Goal: Information Seeking & Learning: Find specific fact

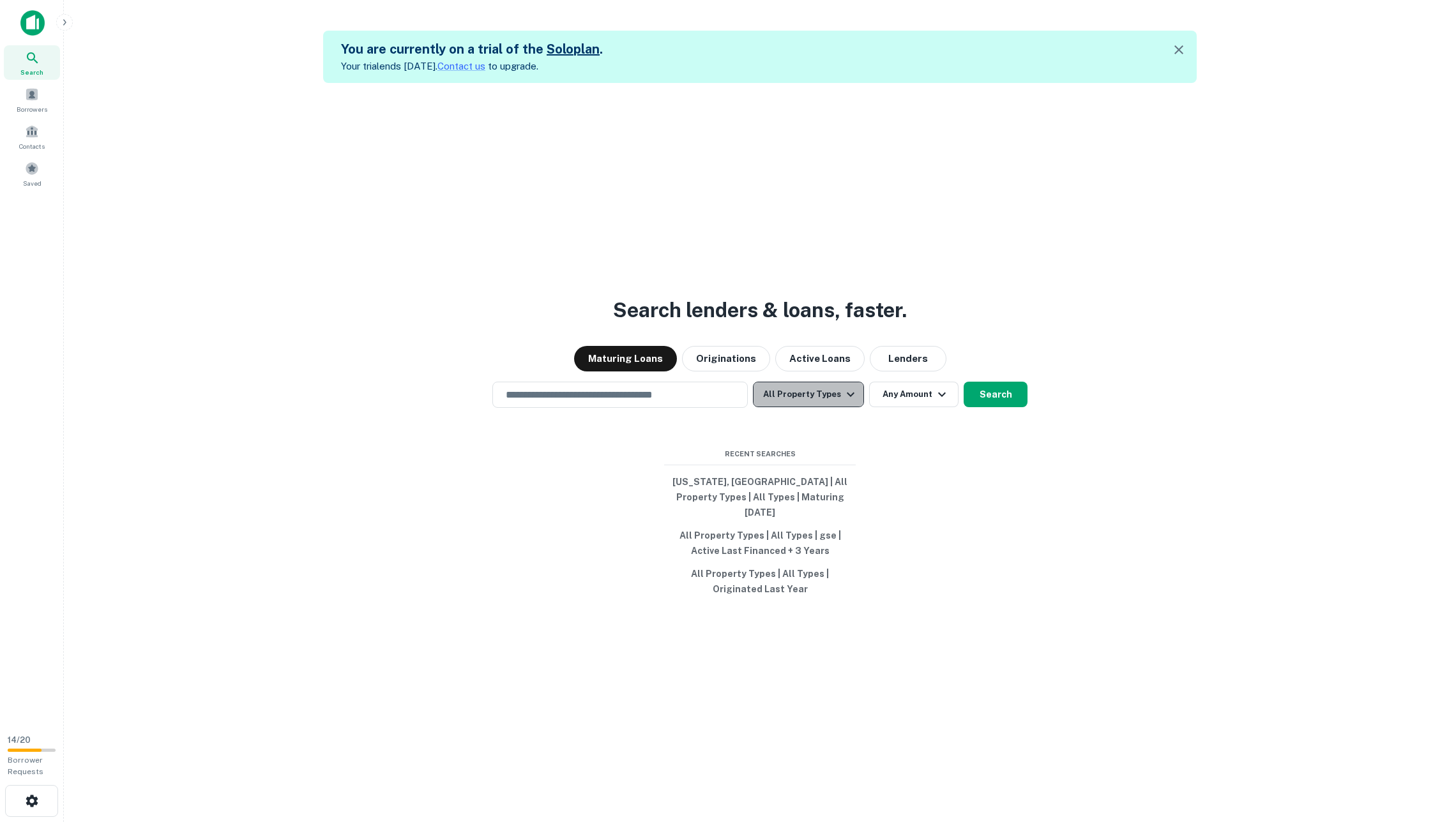
click at [843, 397] on icon "button" at bounding box center [851, 395] width 15 height 15
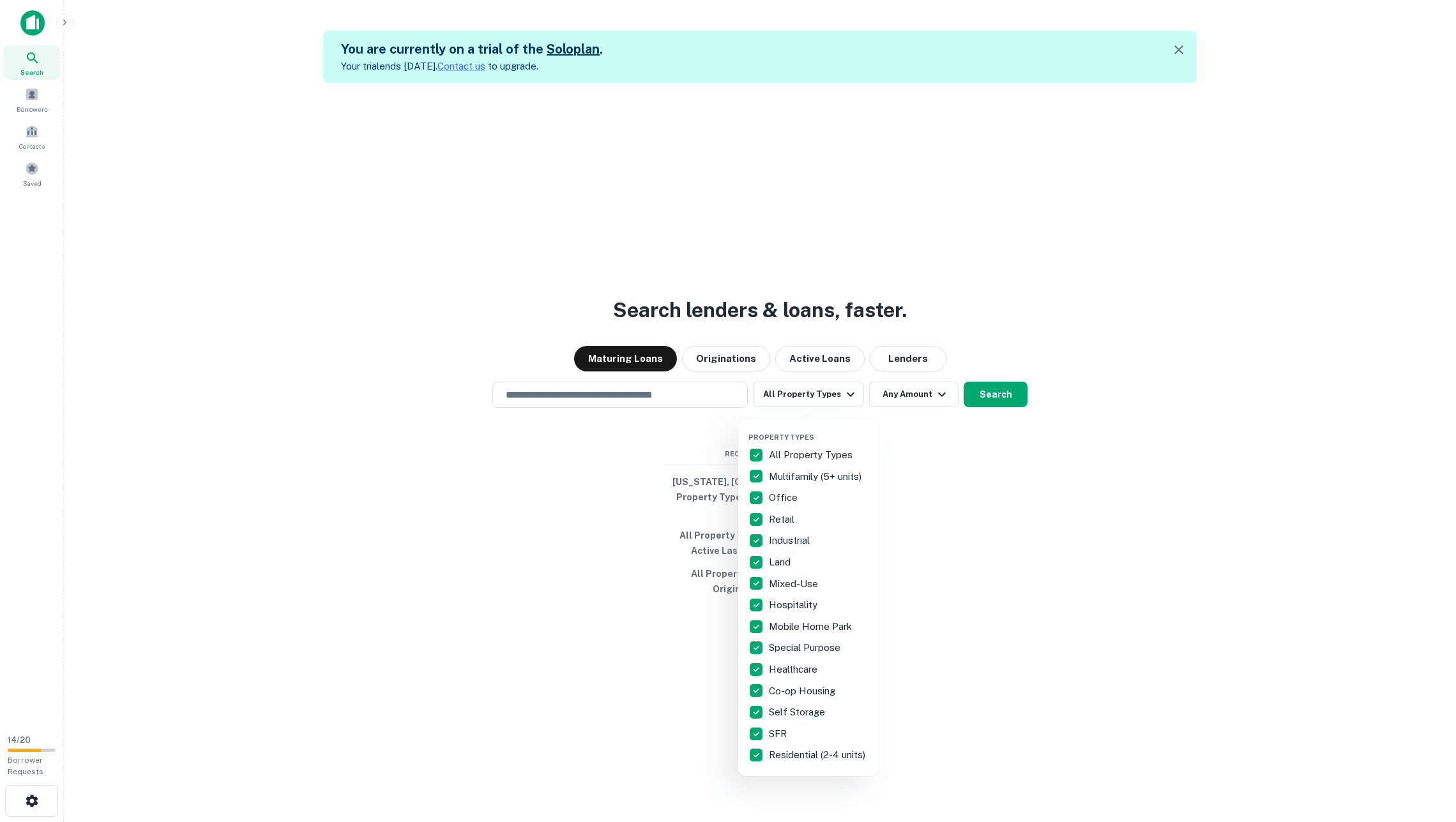
click at [799, 451] on p "All Property Types" at bounding box center [812, 455] width 87 height 15
click at [799, 475] on p "Multifamily (5+ units)" at bounding box center [817, 477] width 95 height 15
click at [948, 484] on div at bounding box center [728, 411] width 1456 height 822
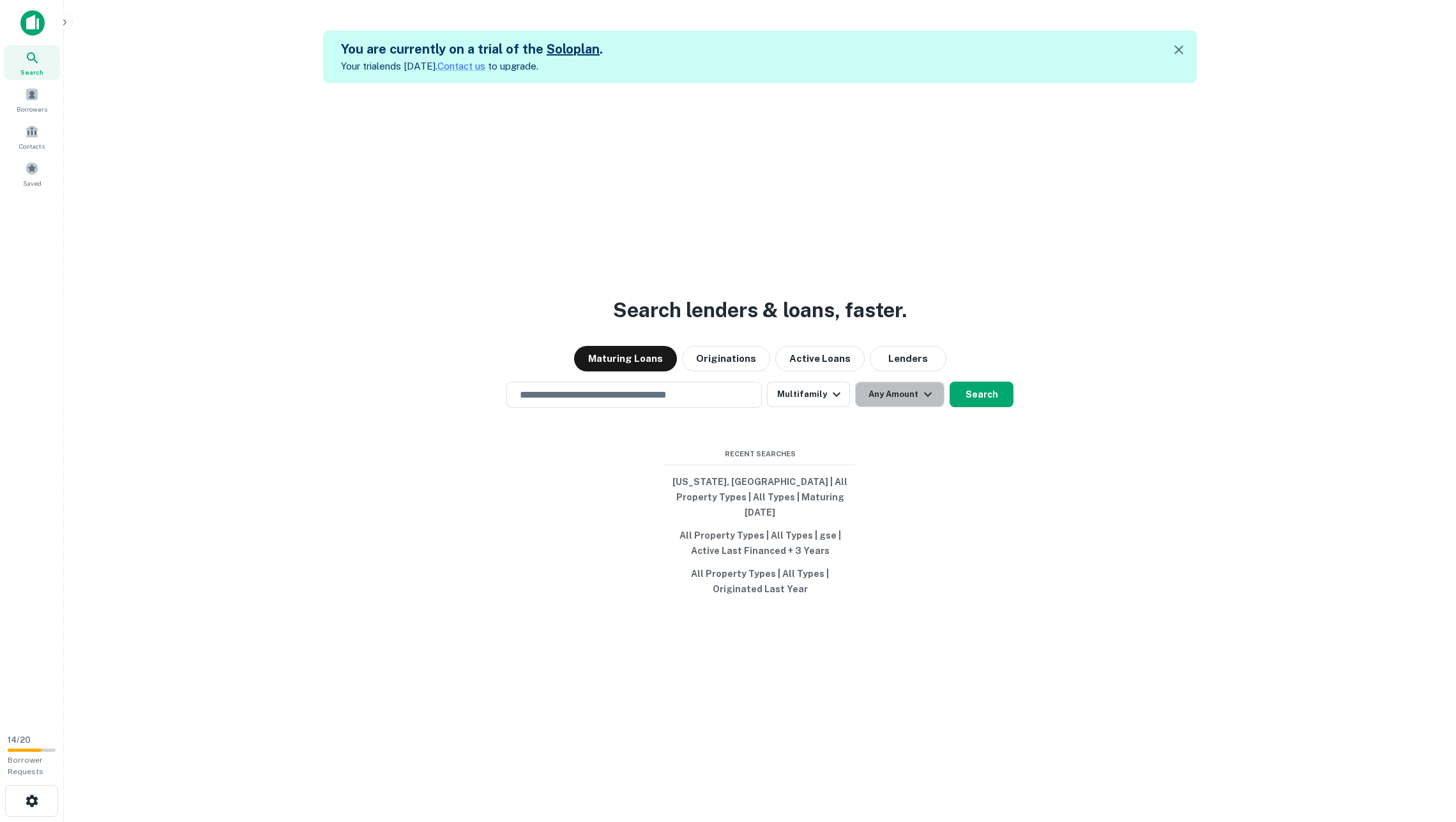
click at [904, 395] on button "Any Amount" at bounding box center [899, 394] width 89 height 26
type input "*"
type input "*******"
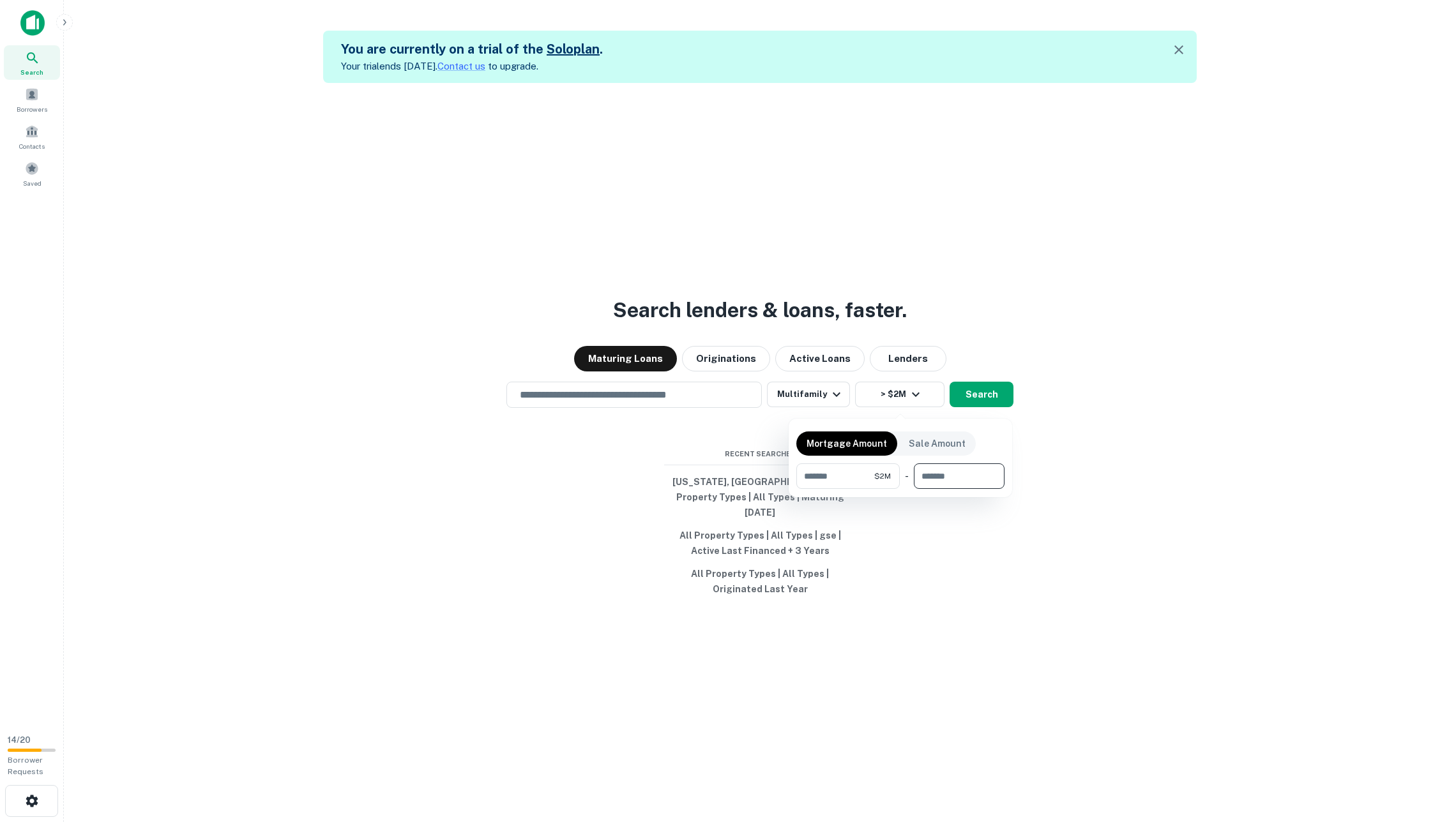
type input "**"
type input "********"
click at [1166, 483] on div at bounding box center [728, 411] width 1456 height 822
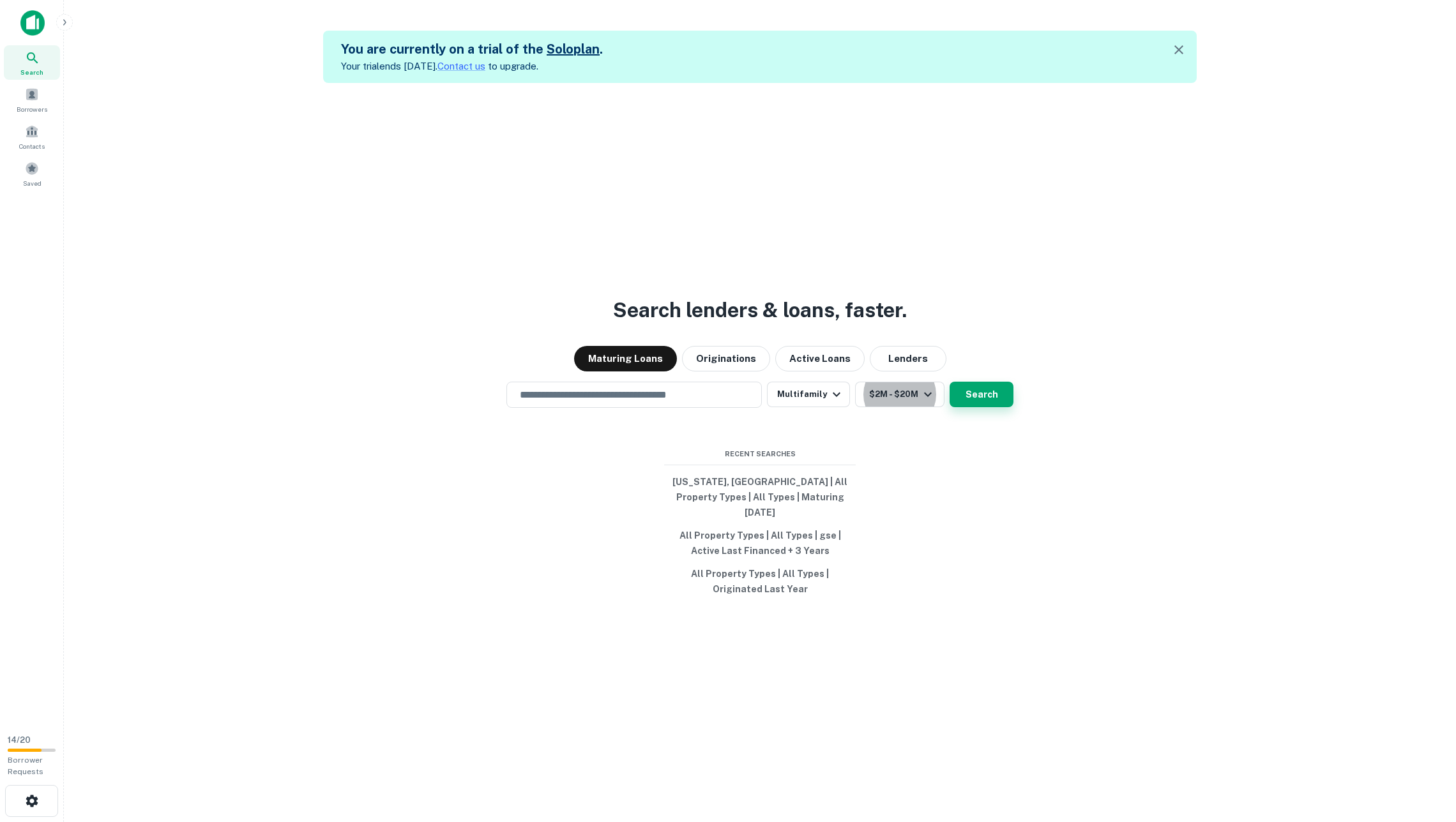
click at [999, 397] on button "Search" at bounding box center [981, 394] width 64 height 26
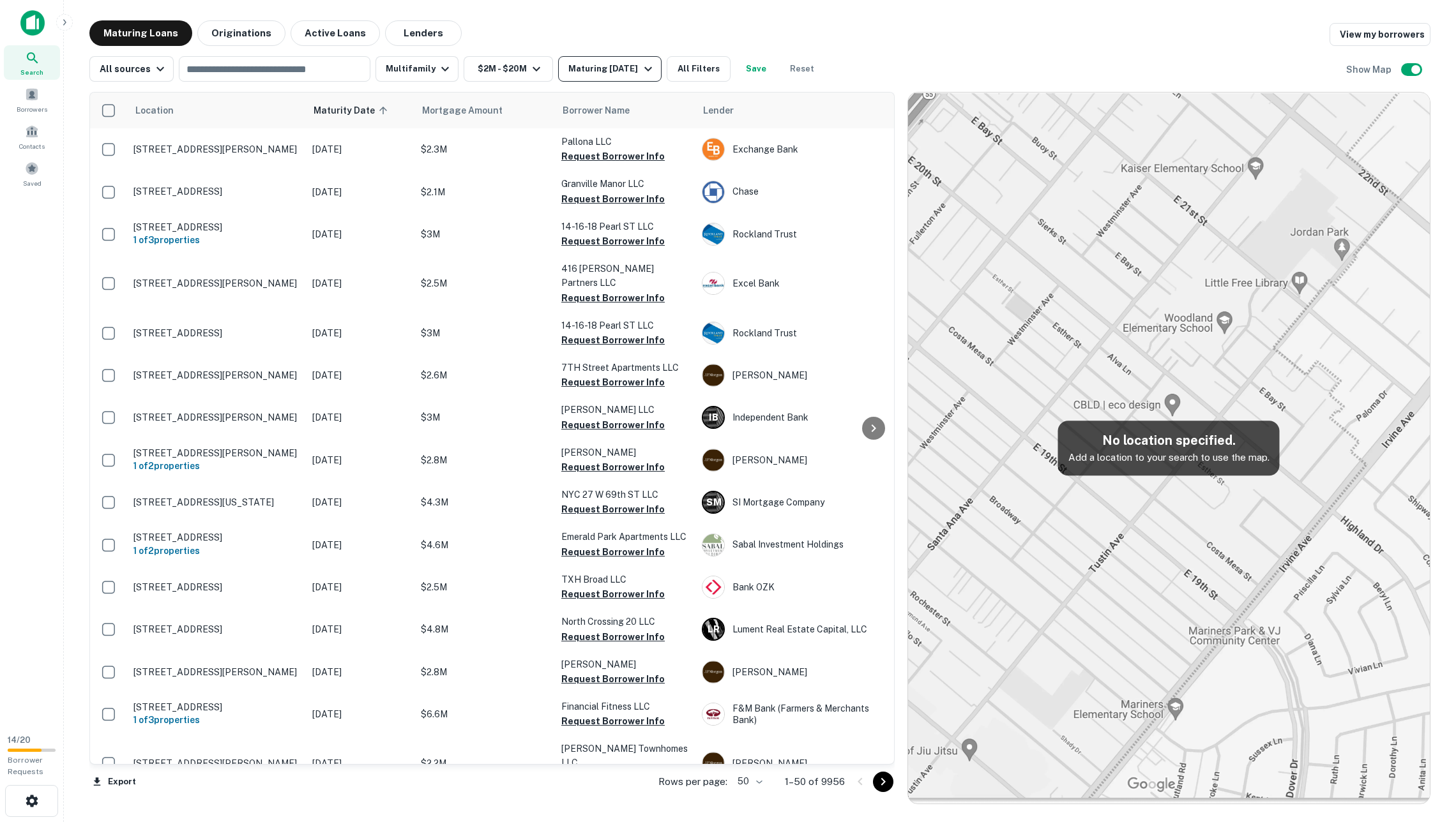
click at [599, 74] on div "Maturing [DATE]" at bounding box center [611, 68] width 87 height 15
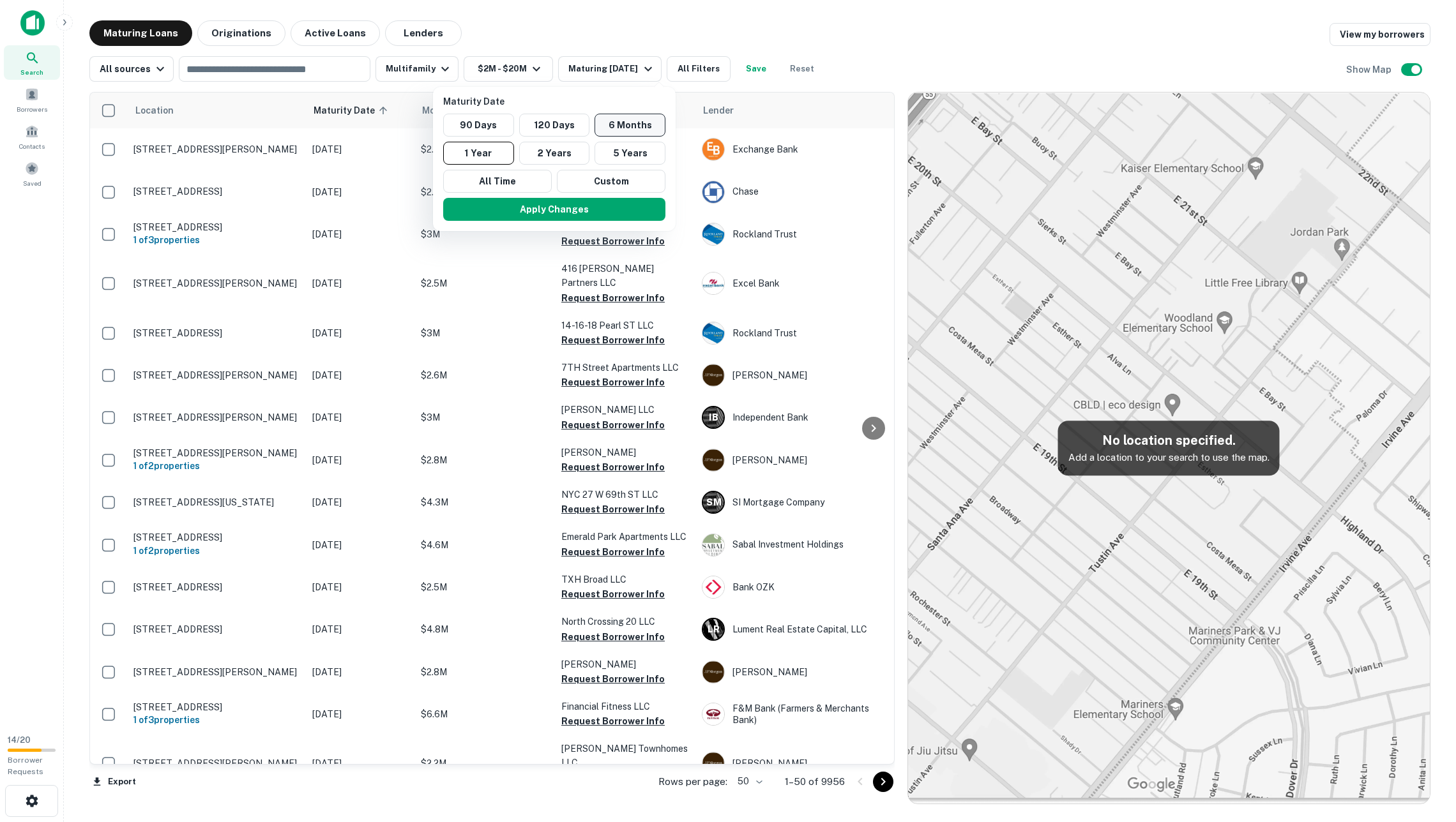
click at [609, 123] on button "6 Months" at bounding box center [630, 125] width 70 height 23
click at [571, 203] on button "Apply Changes" at bounding box center [567, 209] width 222 height 23
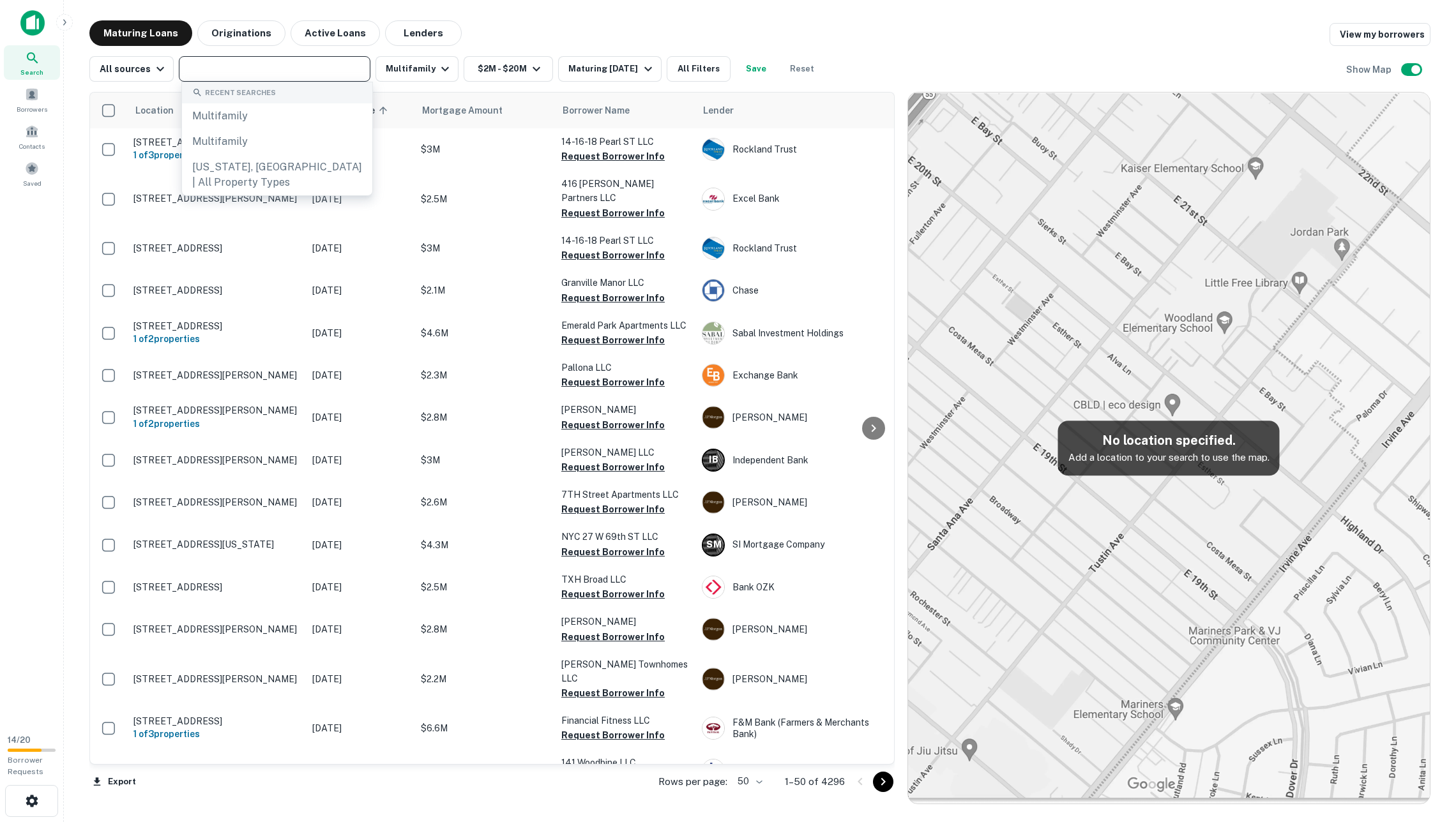
click at [341, 72] on input "text" at bounding box center [273, 68] width 182 height 18
type input "**"
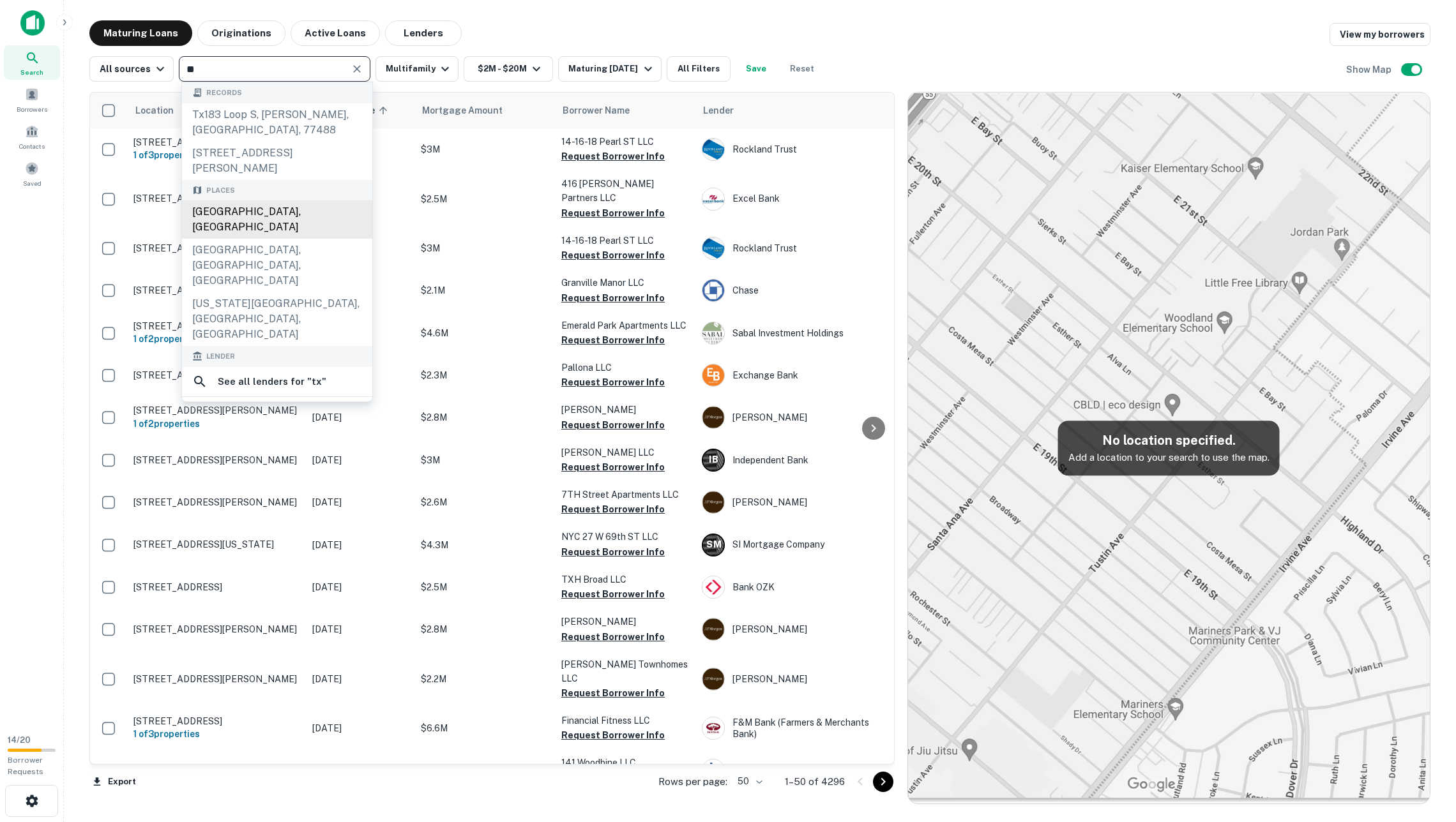
click at [279, 201] on div "[GEOGRAPHIC_DATA], [GEOGRAPHIC_DATA]" at bounding box center [277, 220] width 190 height 38
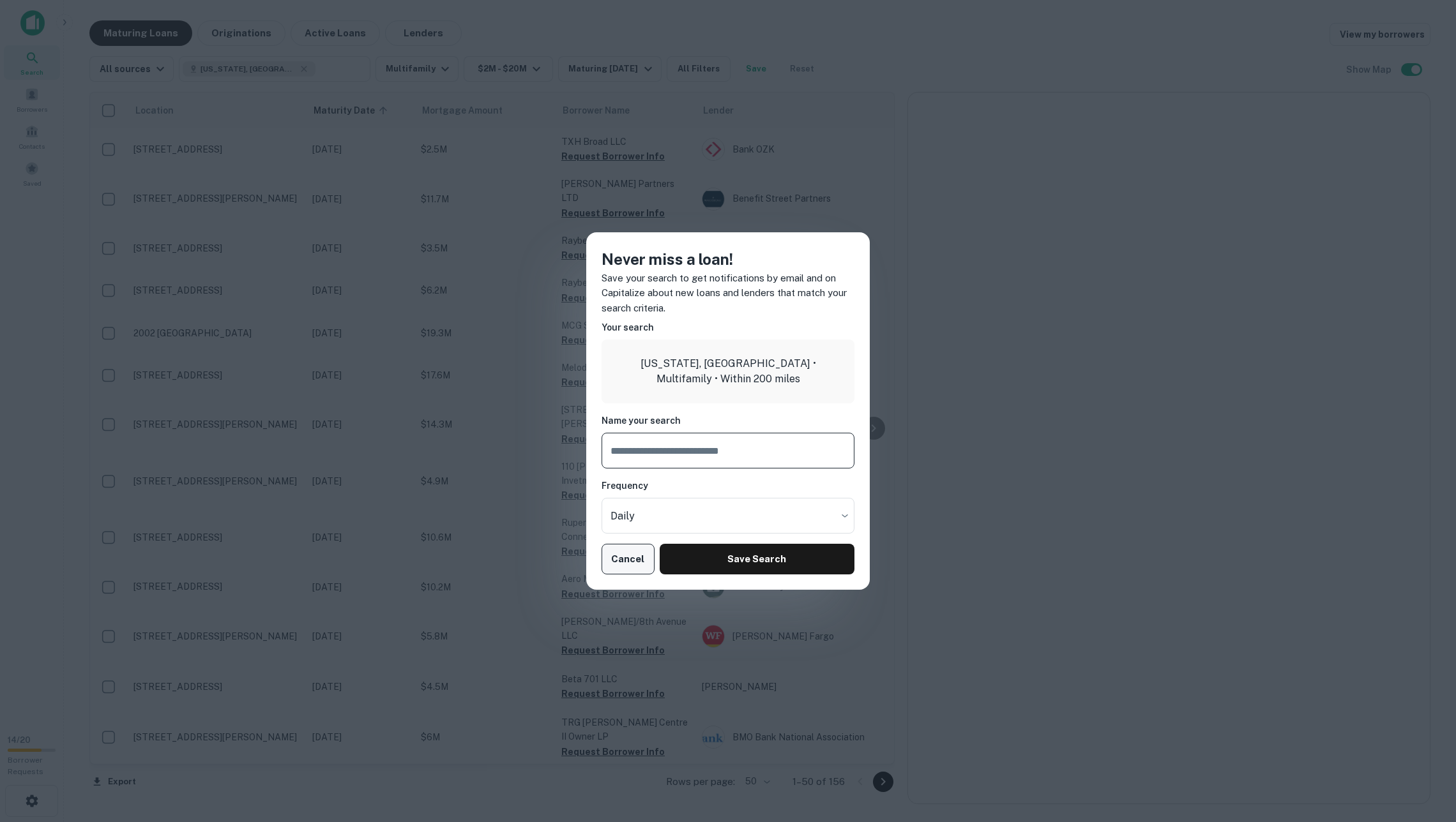
click at [639, 559] on button "Cancel" at bounding box center [628, 559] width 53 height 30
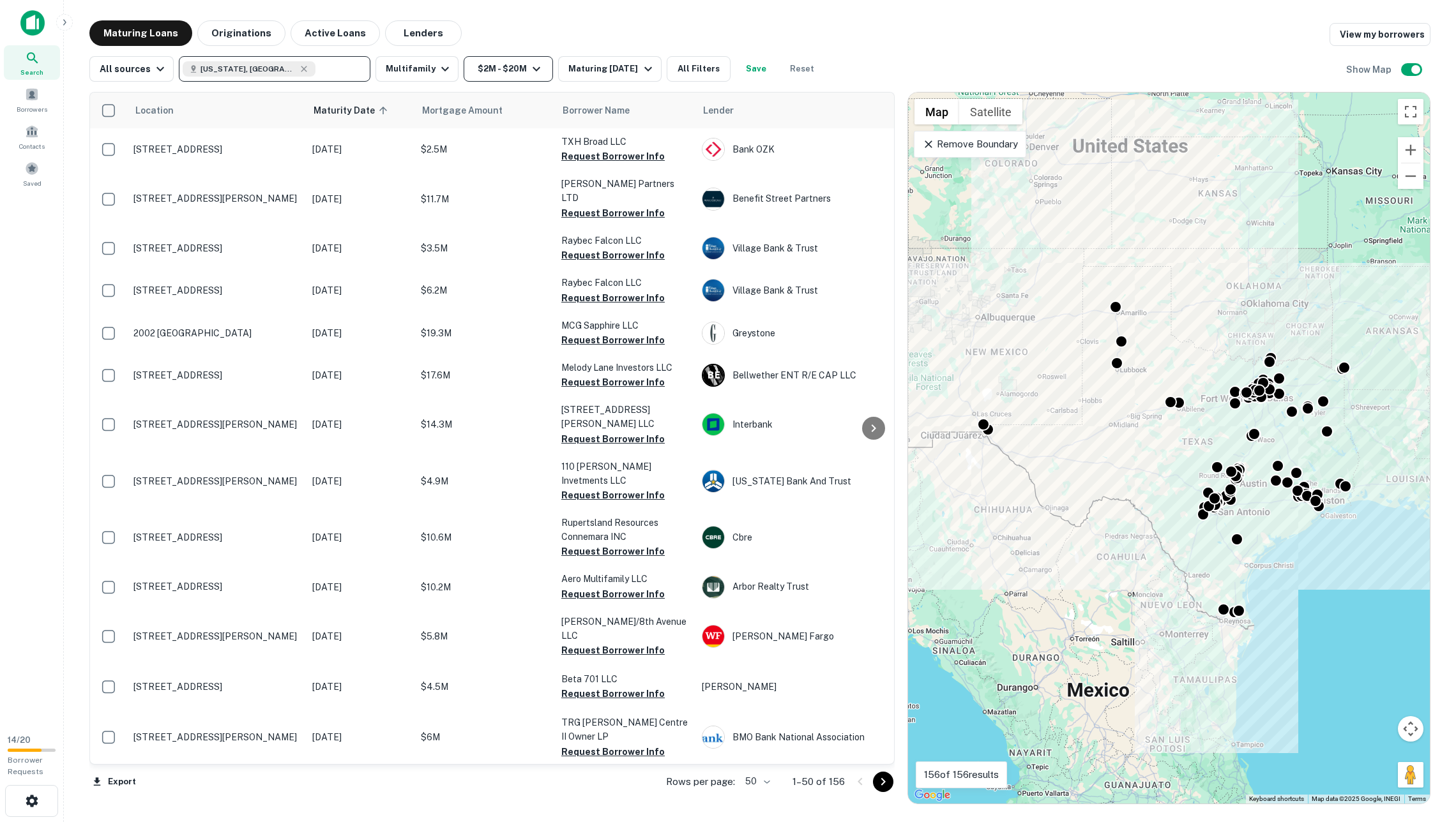
click at [529, 78] on button "$2M - $20M" at bounding box center [508, 68] width 89 height 26
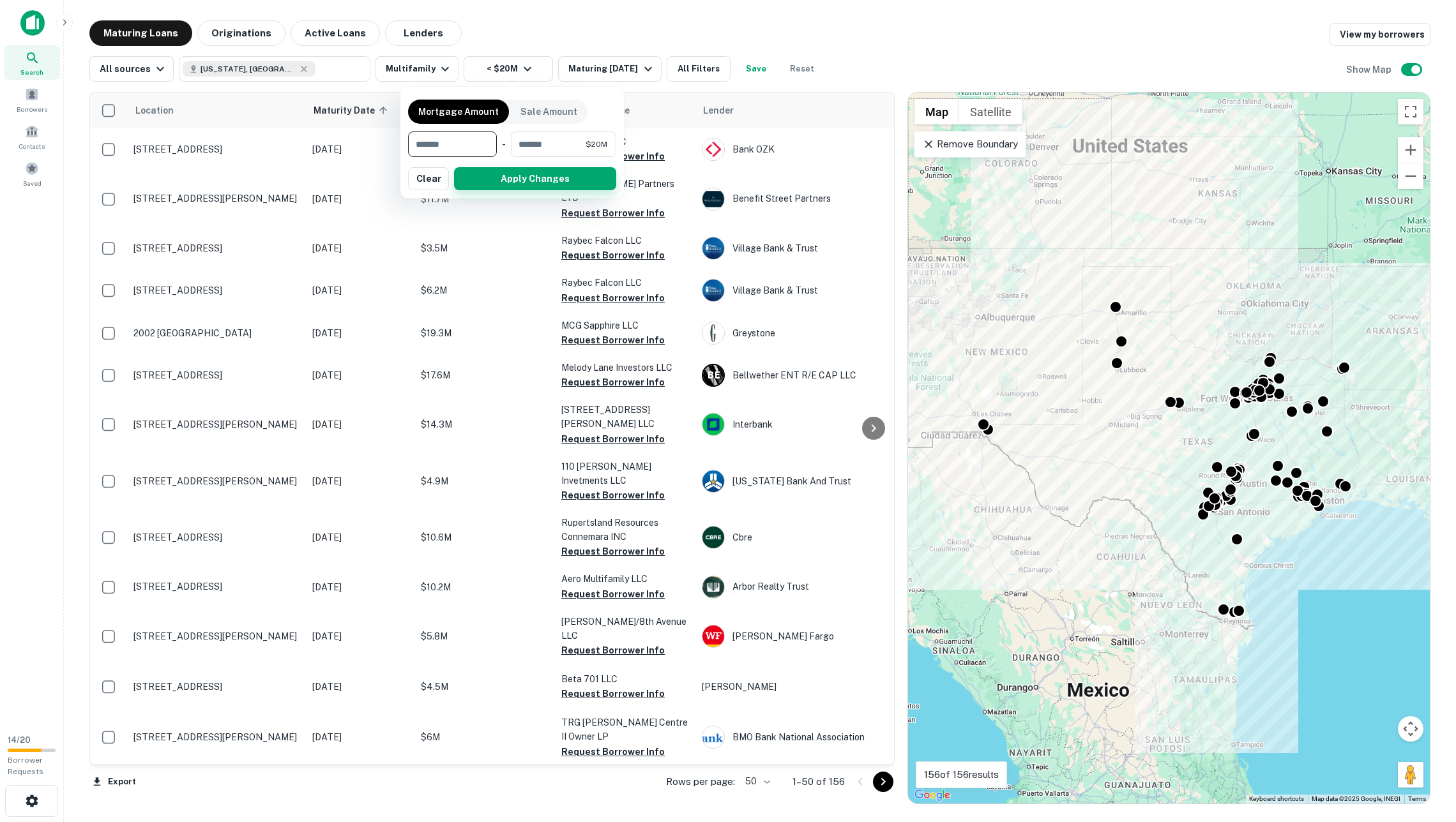
click at [525, 182] on button "Apply Changes" at bounding box center [535, 179] width 162 height 23
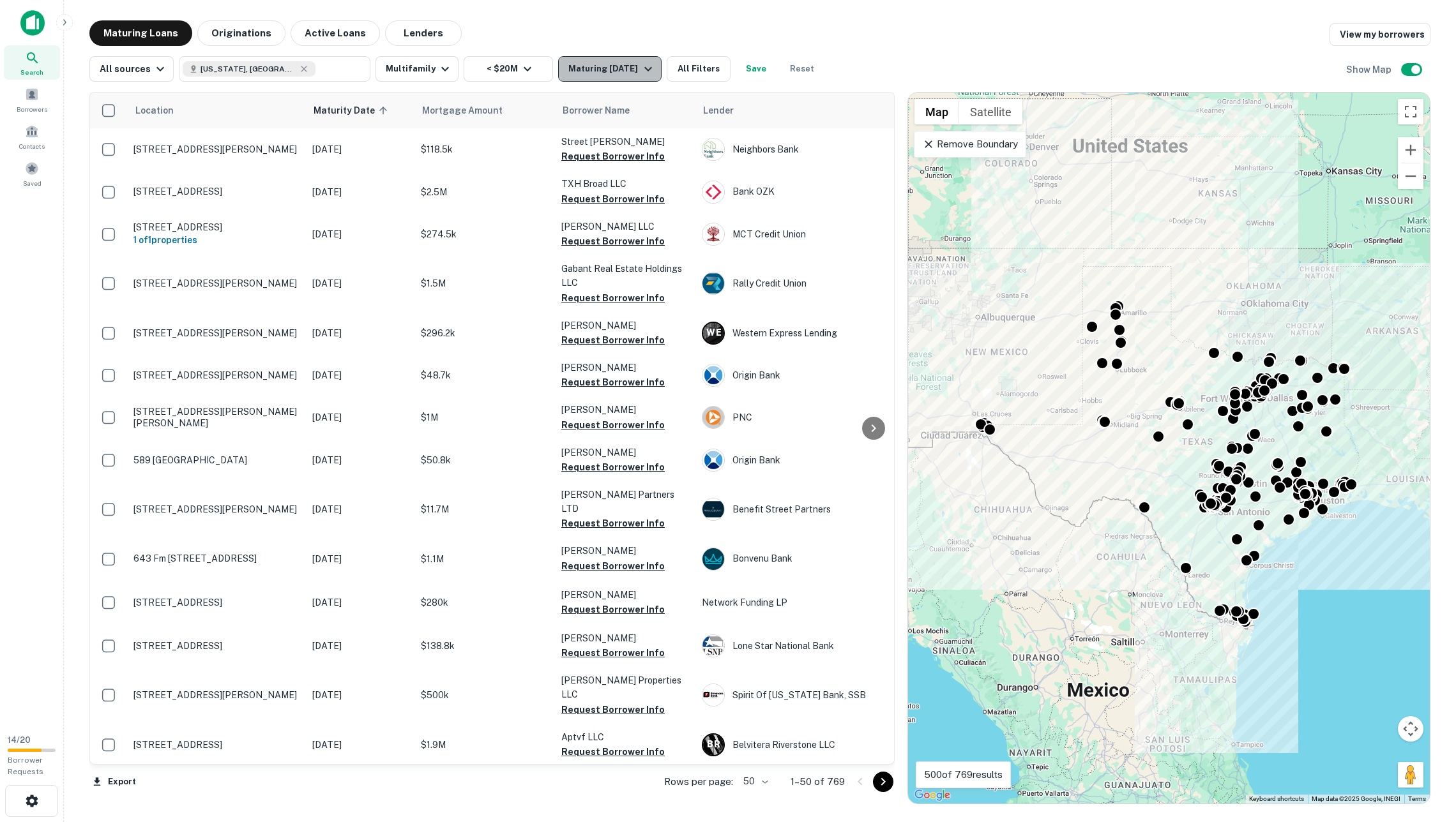
click at [600, 57] on button "Maturing [DATE]" at bounding box center [609, 68] width 103 height 26
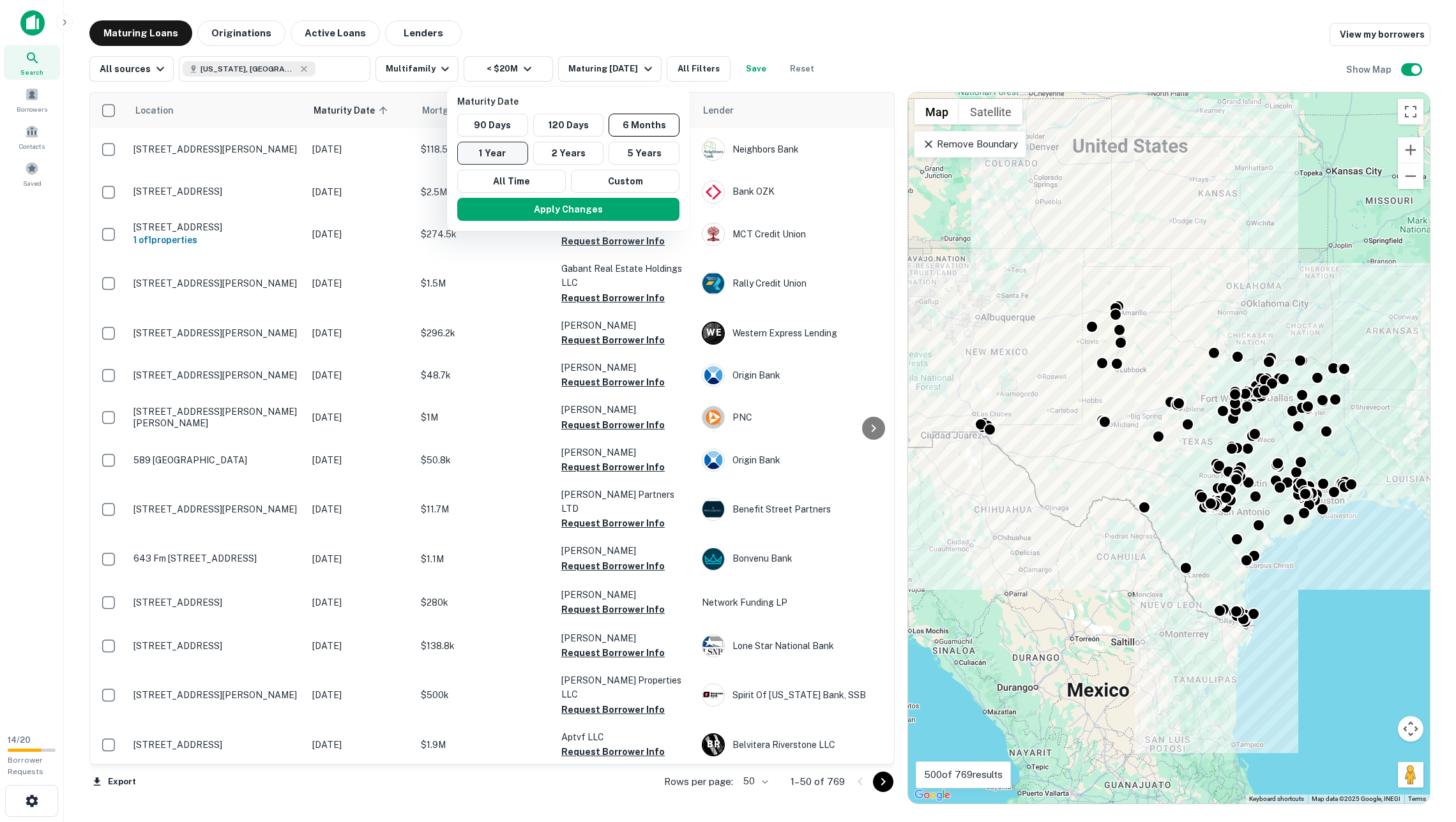
click at [511, 152] on button "1 Year" at bounding box center [492, 153] width 70 height 23
click at [546, 212] on button "Apply Changes" at bounding box center [554, 209] width 222 height 23
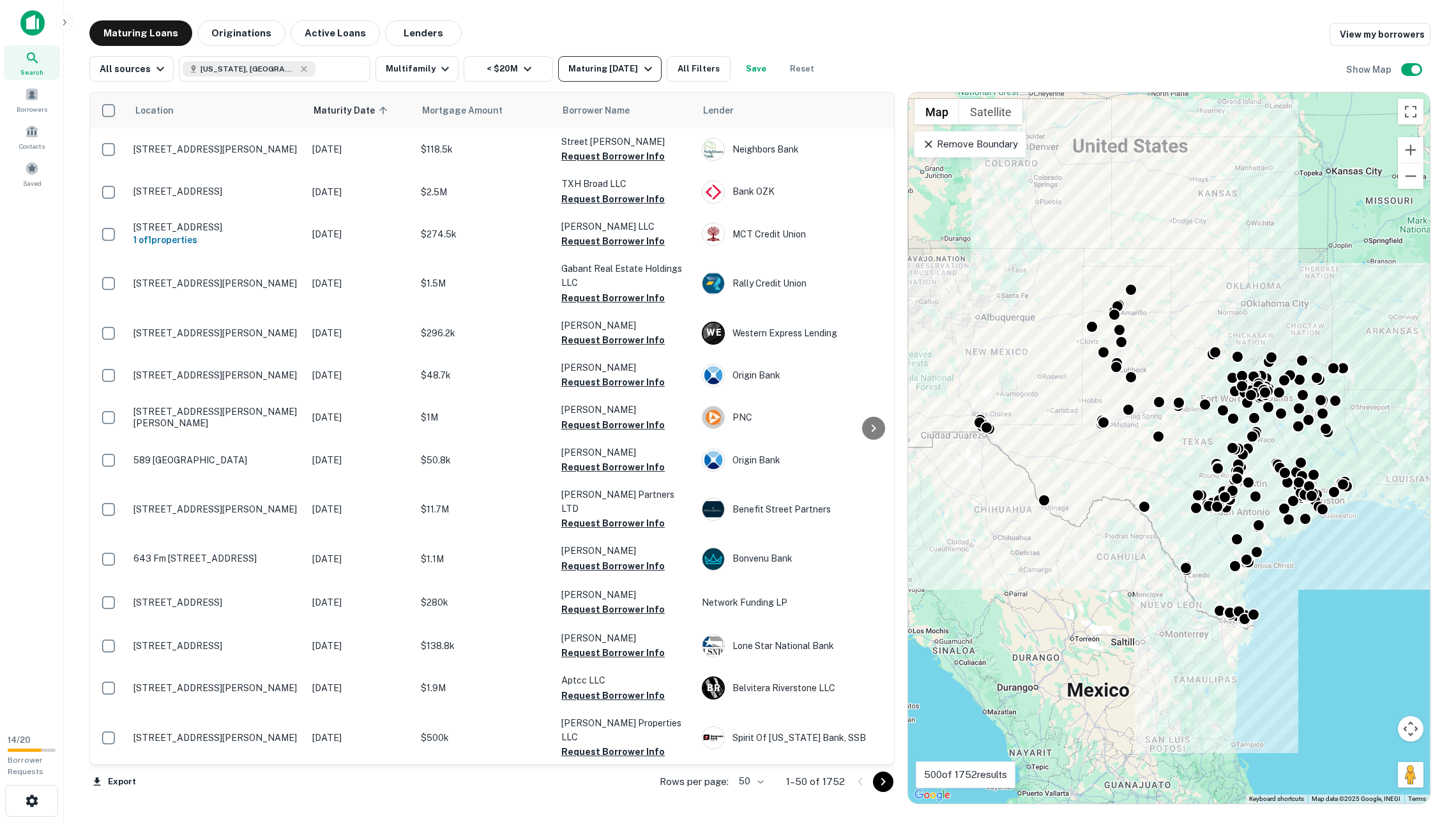
click at [612, 68] on div "Maturing [DATE]" at bounding box center [611, 68] width 87 height 15
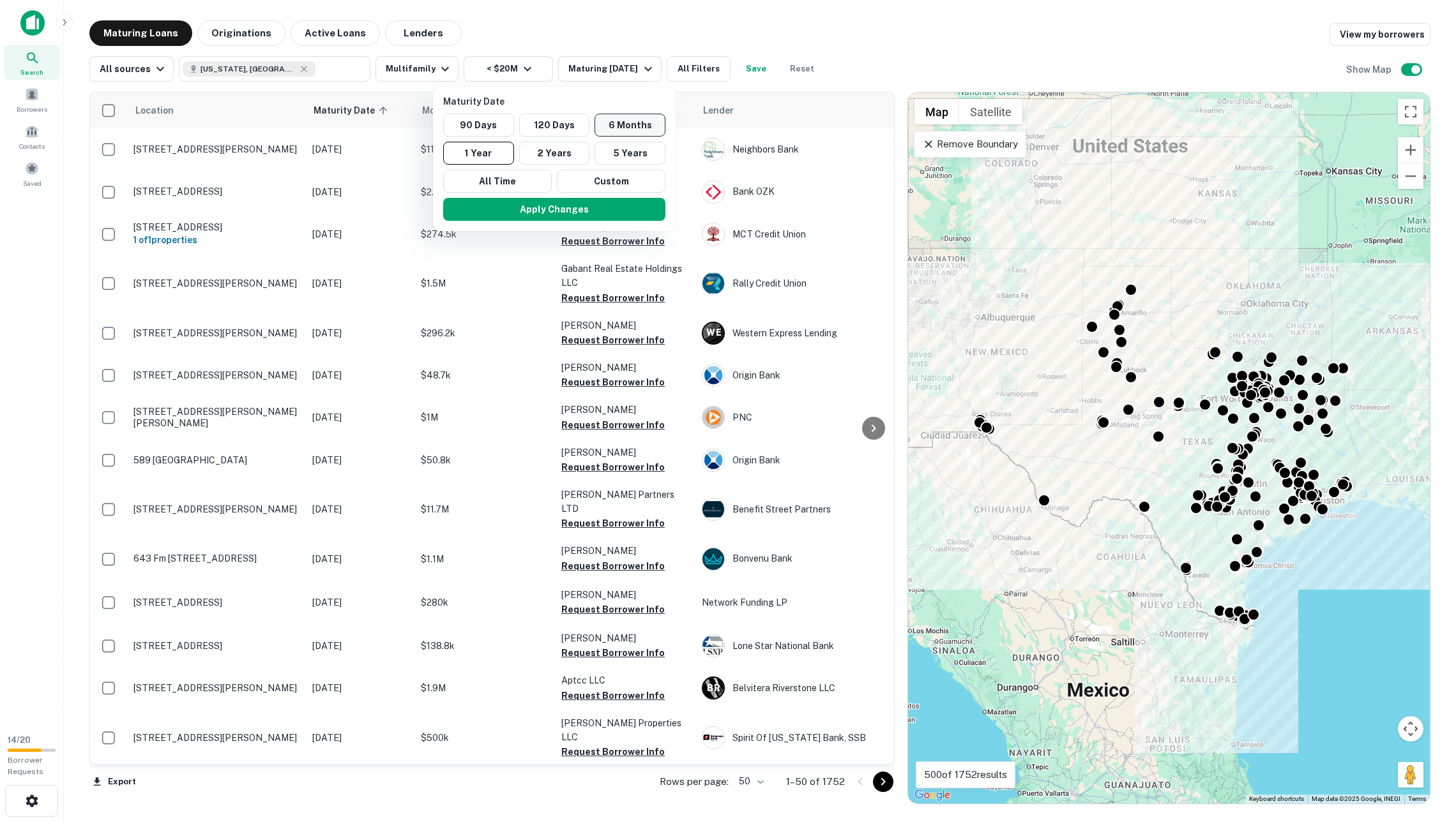
click at [608, 131] on button "6 Months" at bounding box center [630, 125] width 70 height 23
click at [600, 207] on button "Apply Changes" at bounding box center [567, 209] width 222 height 23
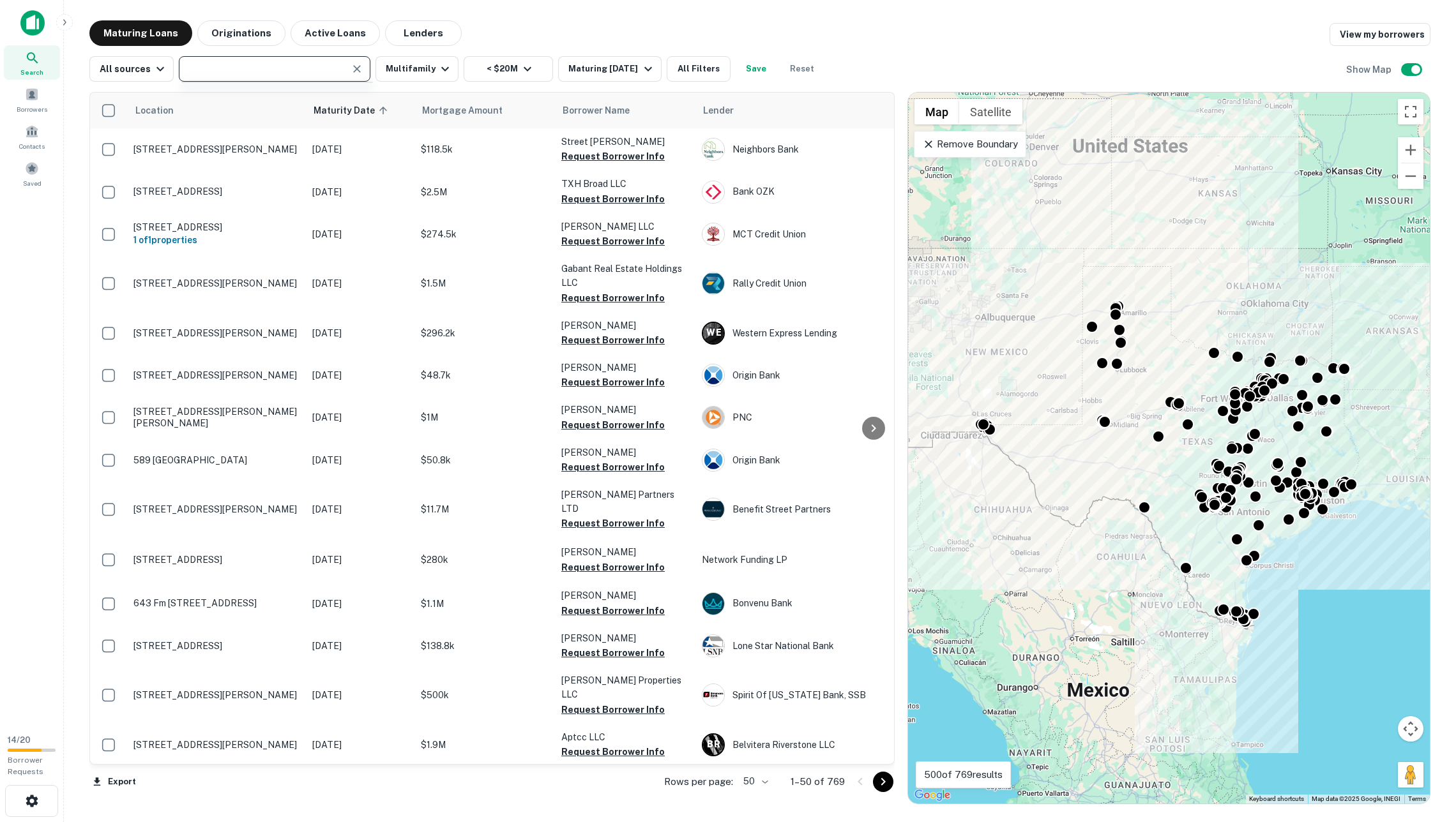
type input "**********"
click at [360, 74] on div "**********" at bounding box center [274, 68] width 191 height 26
click at [360, 72] on icon "Clear" at bounding box center [357, 68] width 8 height 8
click at [345, 74] on input "text" at bounding box center [264, 68] width 163 height 18
click at [360, 74] on input "text" at bounding box center [273, 68] width 182 height 18
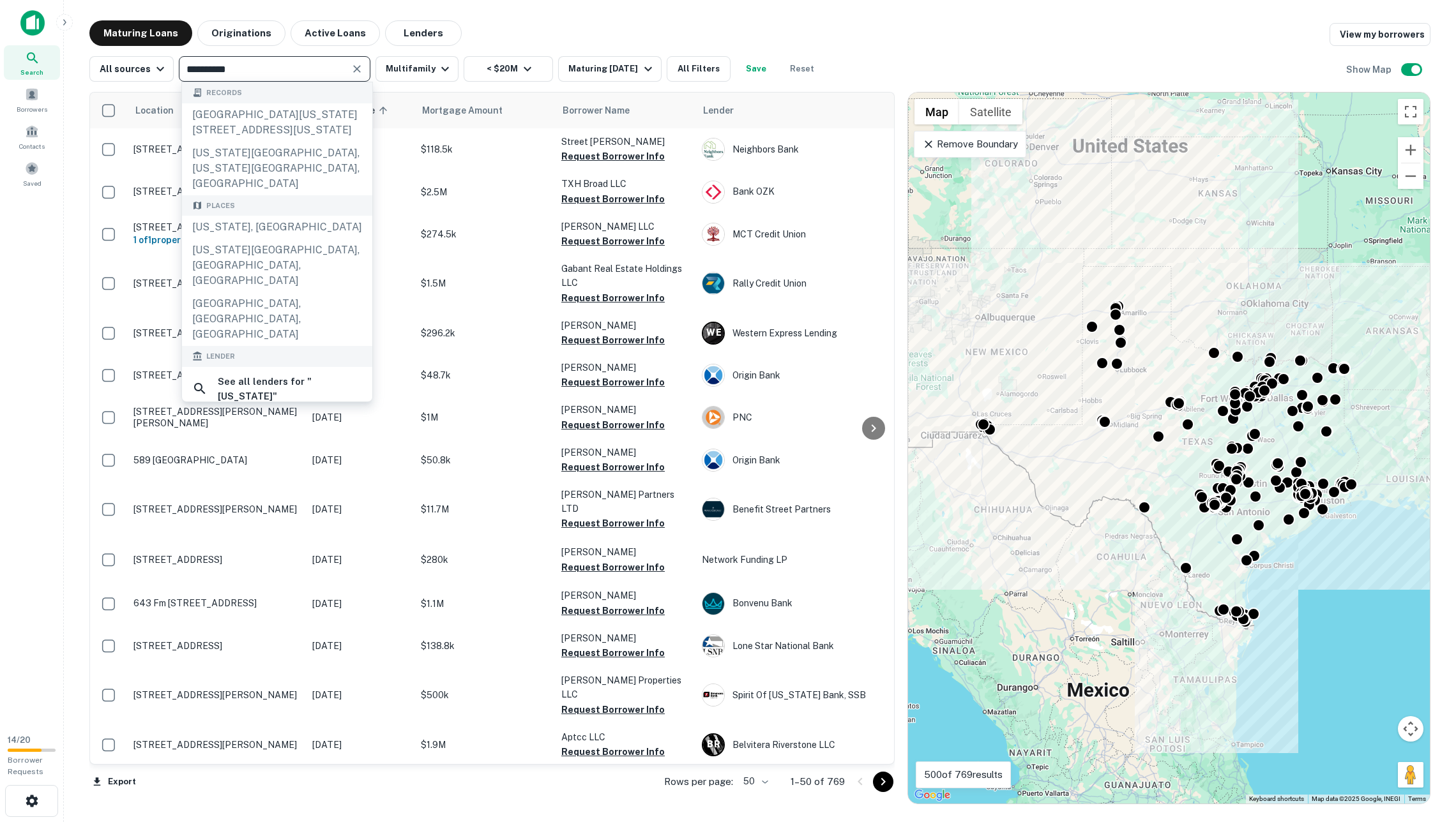
type input "**********"
click at [306, 205] on div "Places" at bounding box center [277, 206] width 190 height 21
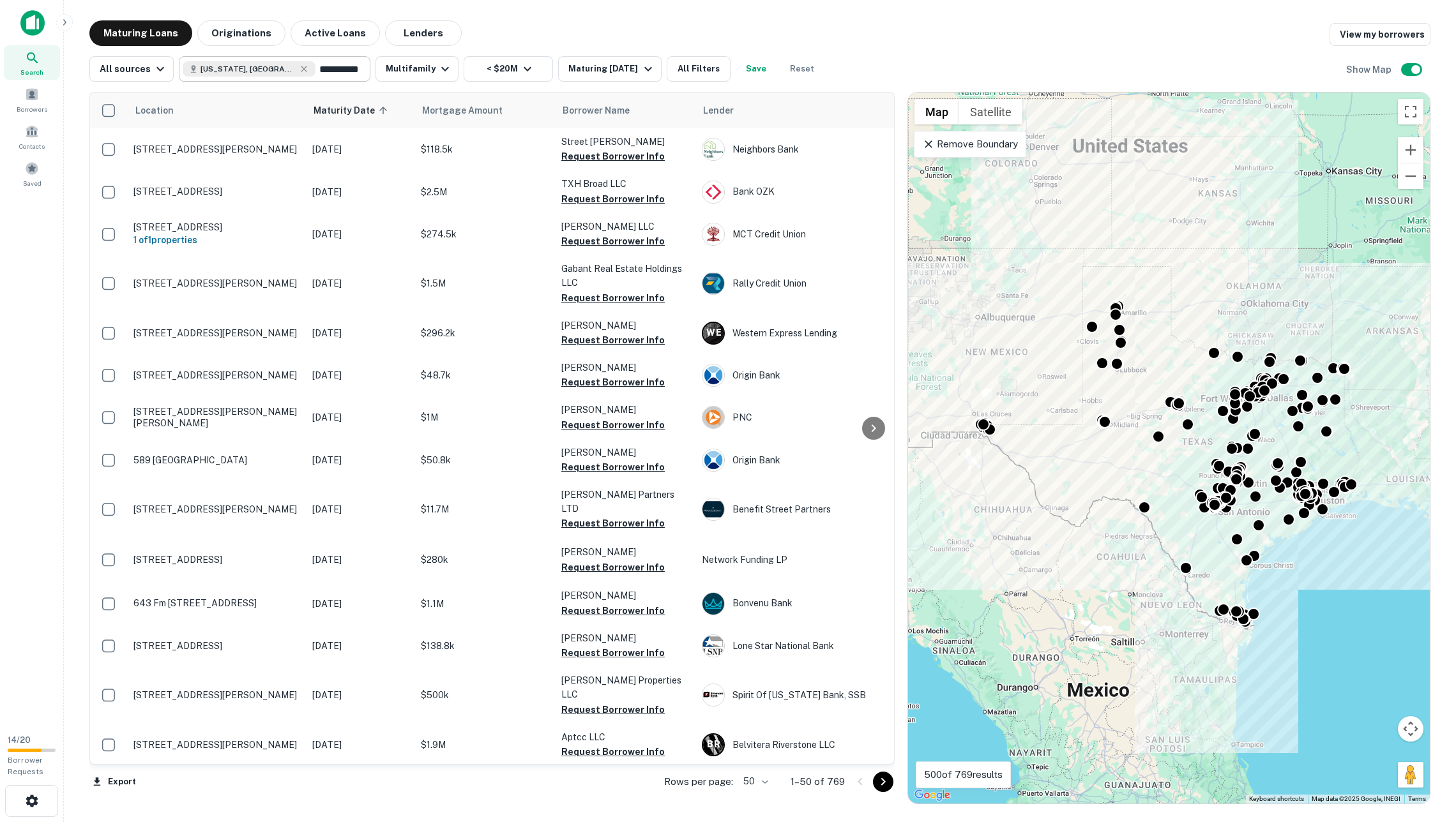
click at [315, 75] on input "**********" at bounding box center [340, 68] width 49 height 18
type input "**********"
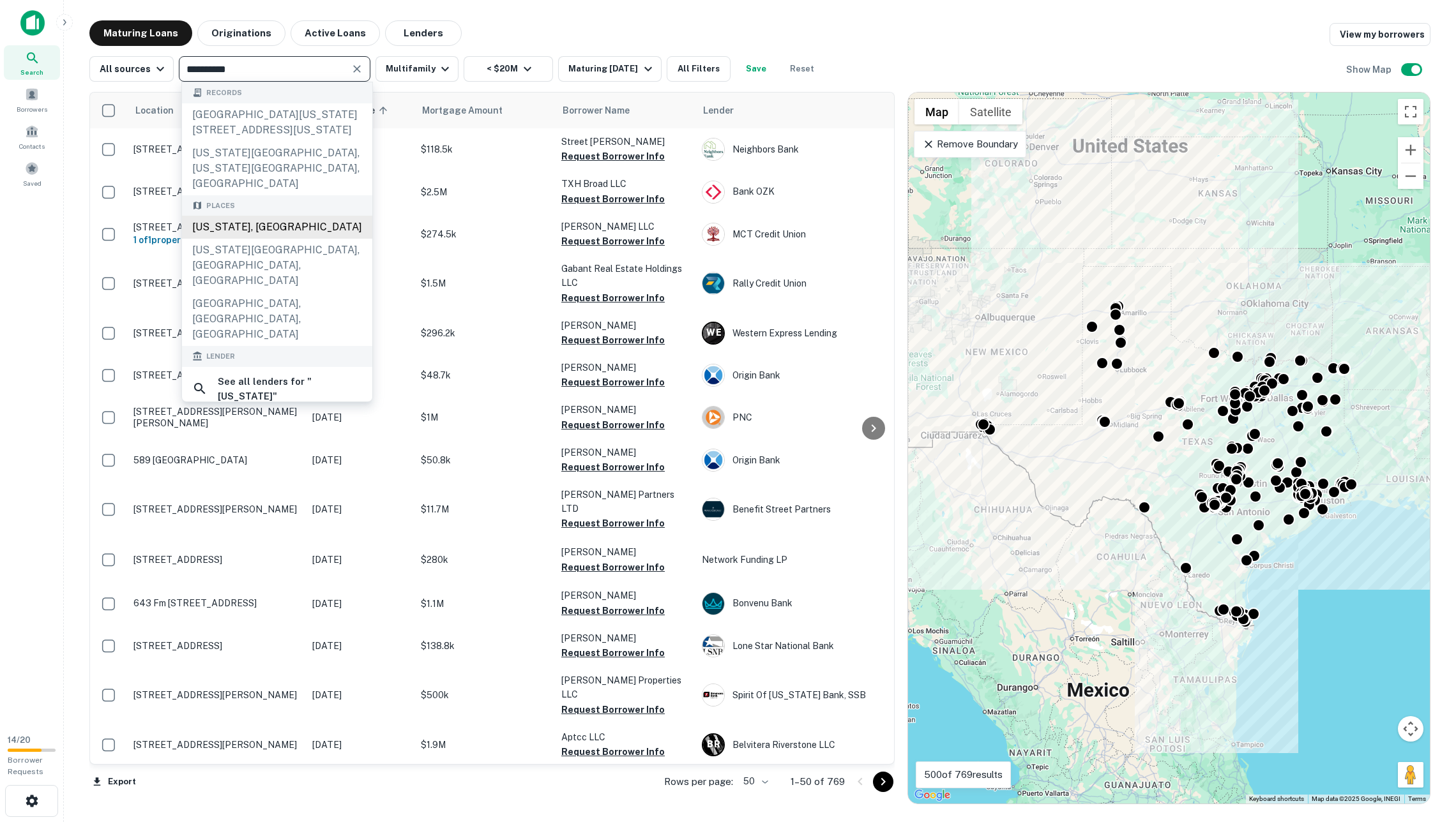
click at [307, 220] on div "[US_STATE], [GEOGRAPHIC_DATA]" at bounding box center [277, 227] width 190 height 23
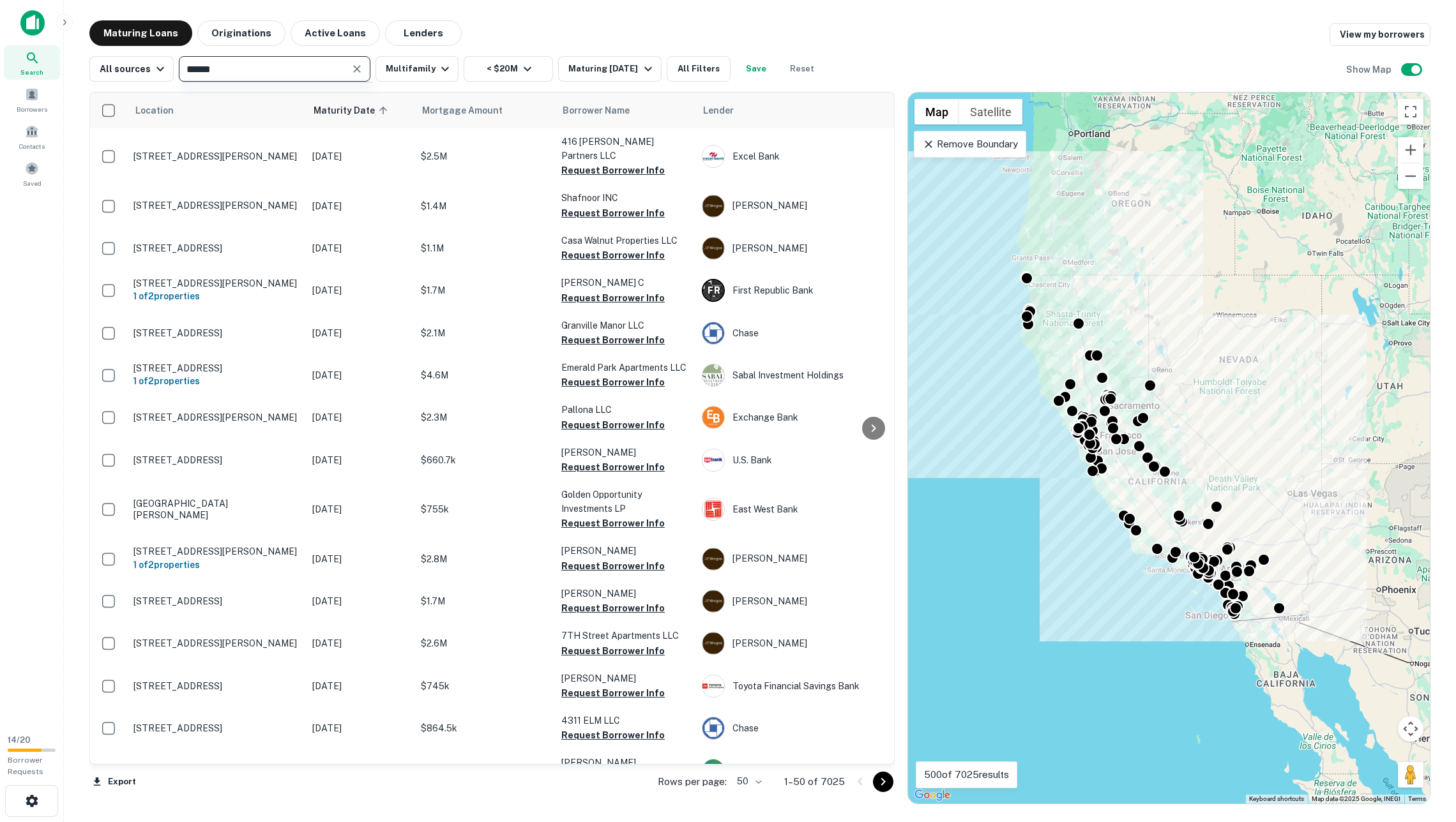
type input "*******"
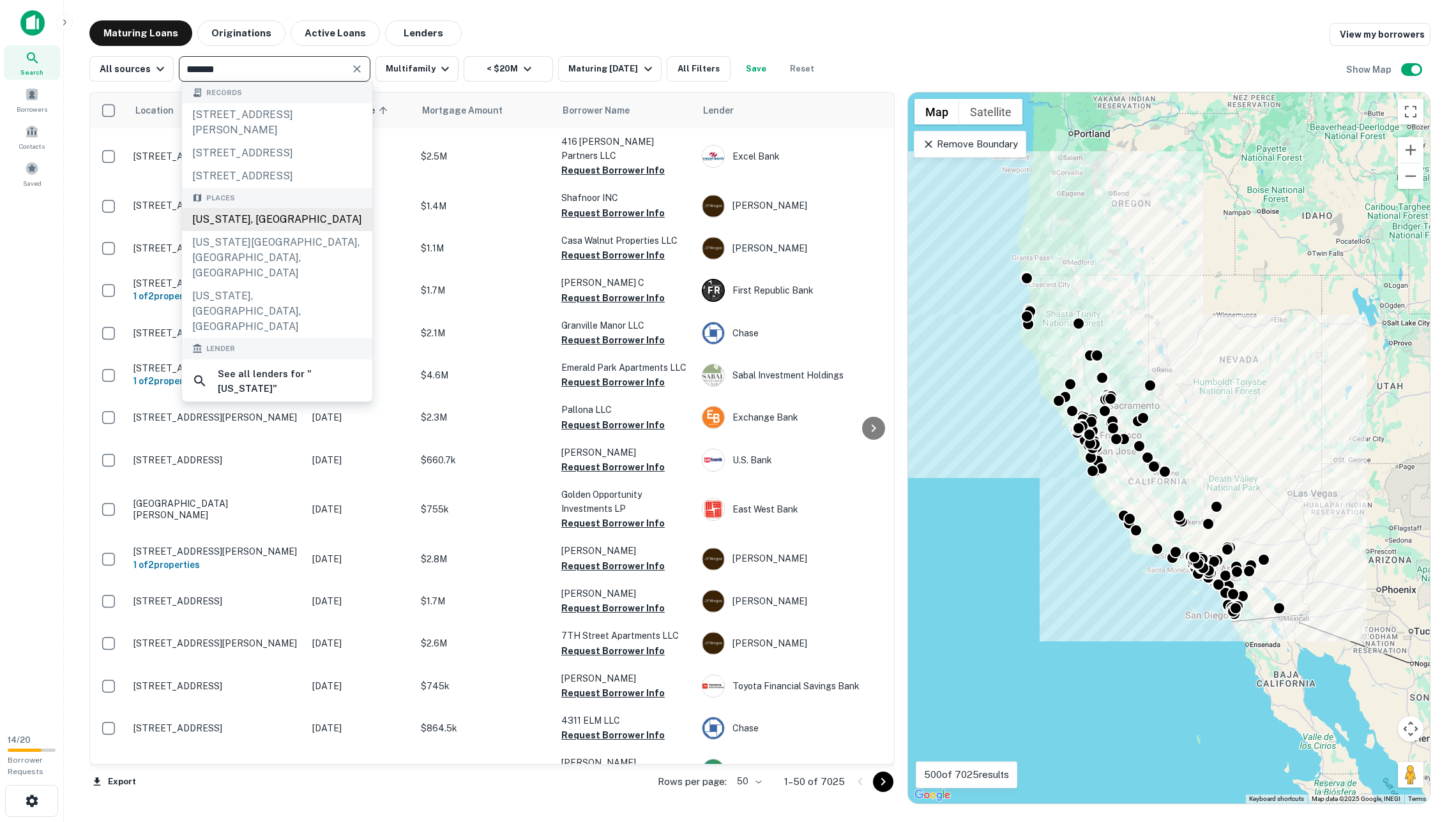
click at [296, 231] on div "[US_STATE], [GEOGRAPHIC_DATA]" at bounding box center [277, 220] width 190 height 23
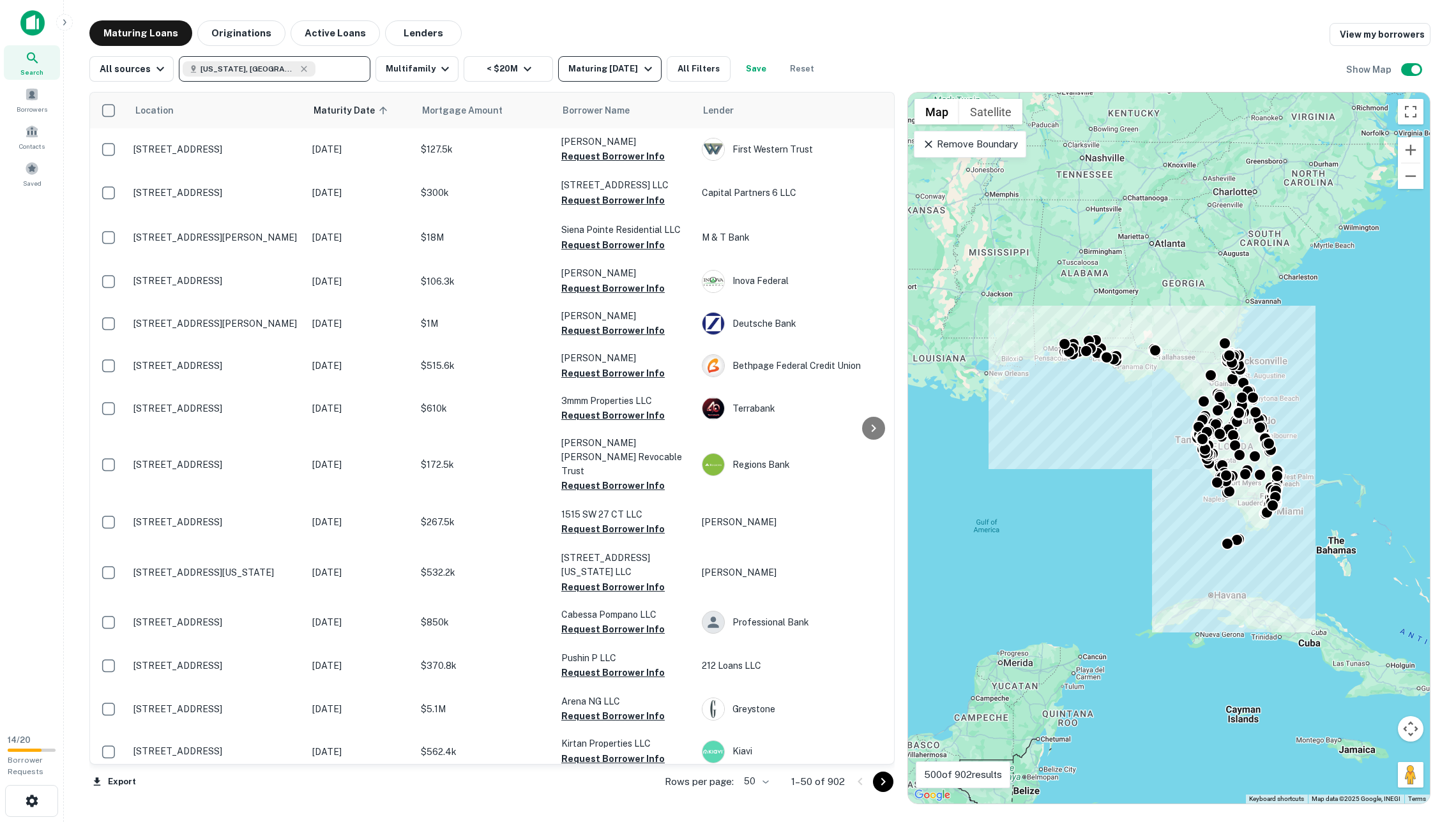
click at [606, 72] on div "Maturing [DATE]" at bounding box center [611, 68] width 87 height 15
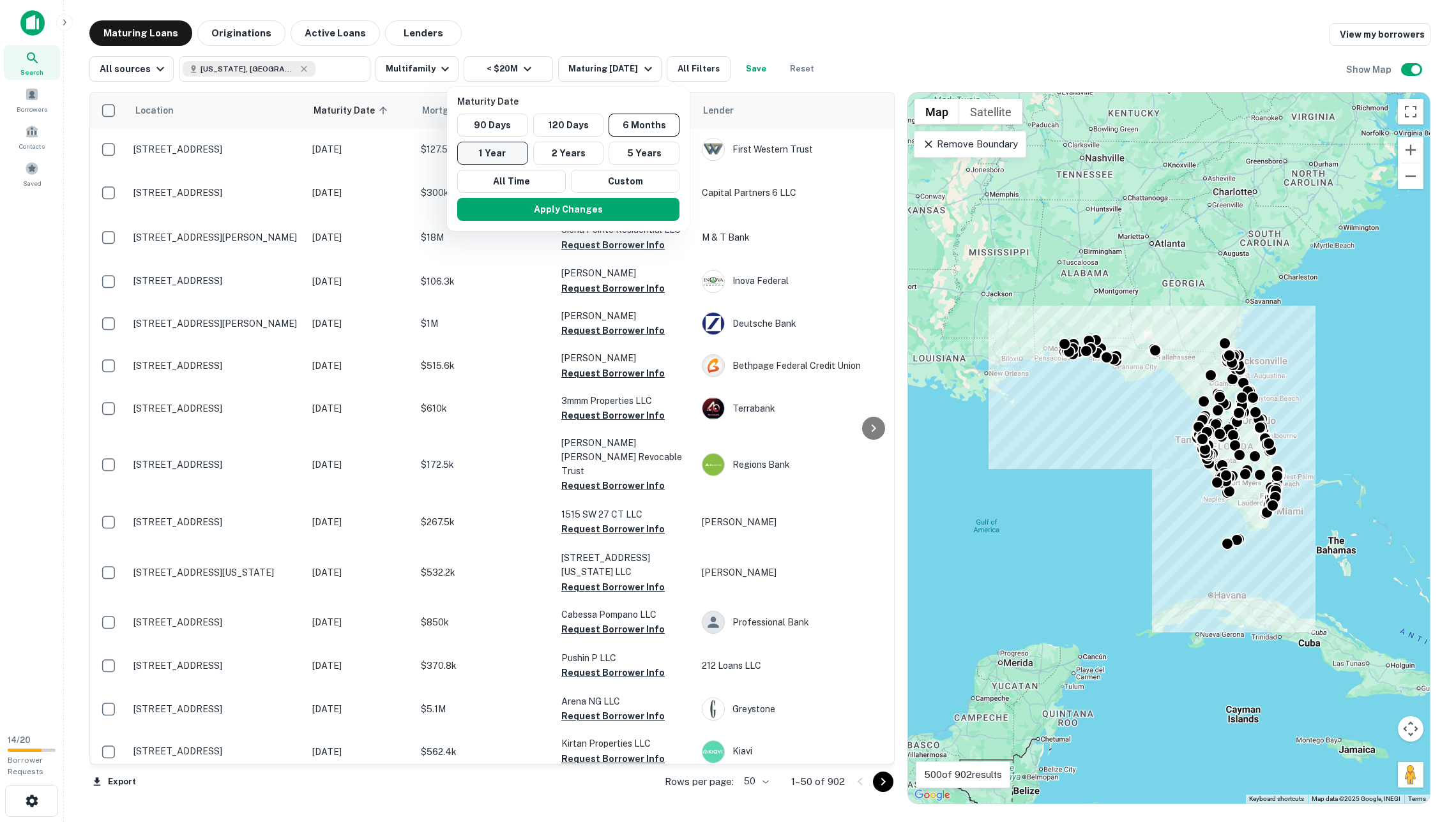
click at [519, 150] on button "1 Year" at bounding box center [492, 153] width 70 height 23
click at [545, 205] on button "Apply Changes" at bounding box center [554, 209] width 222 height 23
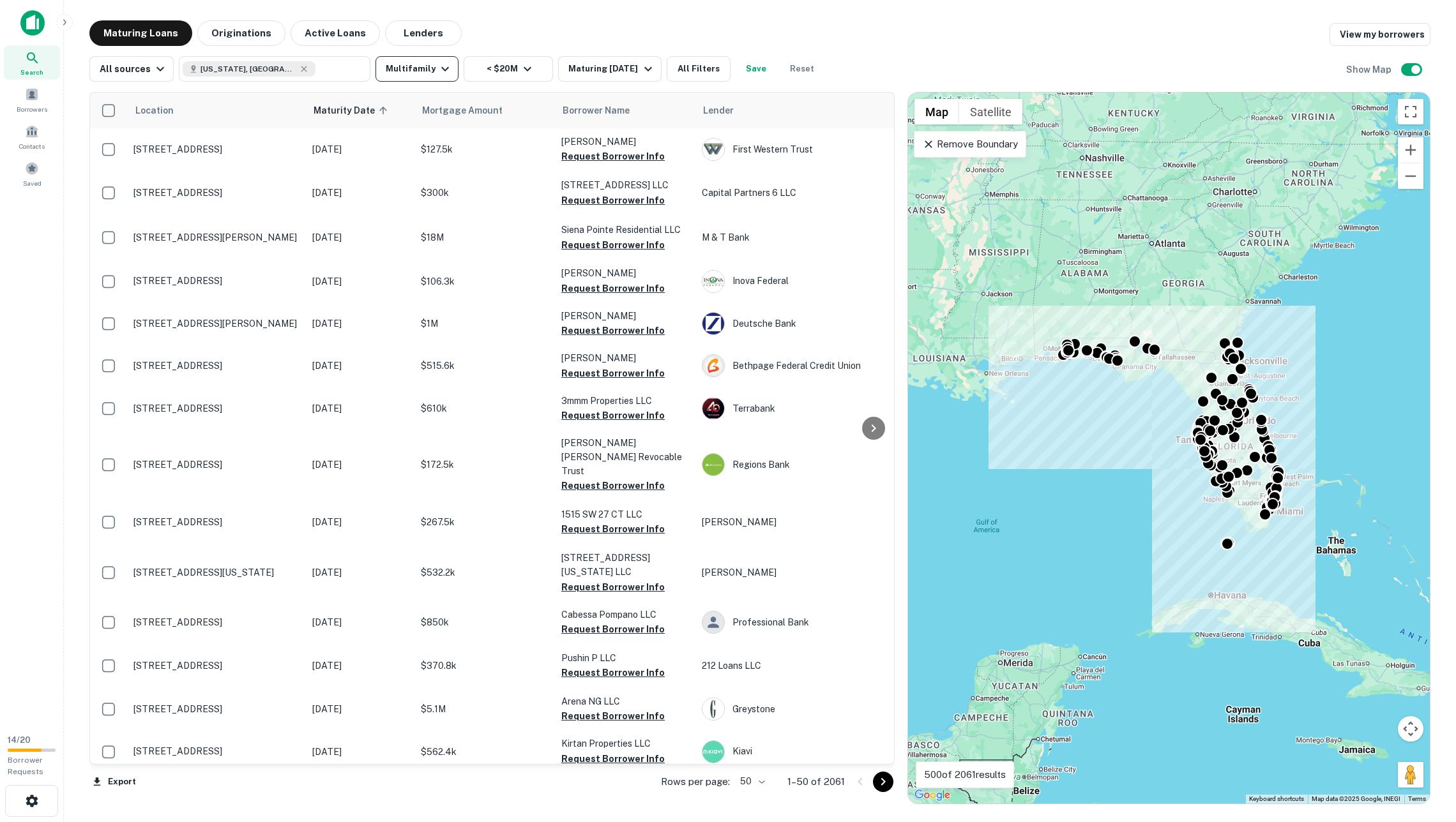
click at [459, 64] on button "Multifamily" at bounding box center [417, 68] width 83 height 26
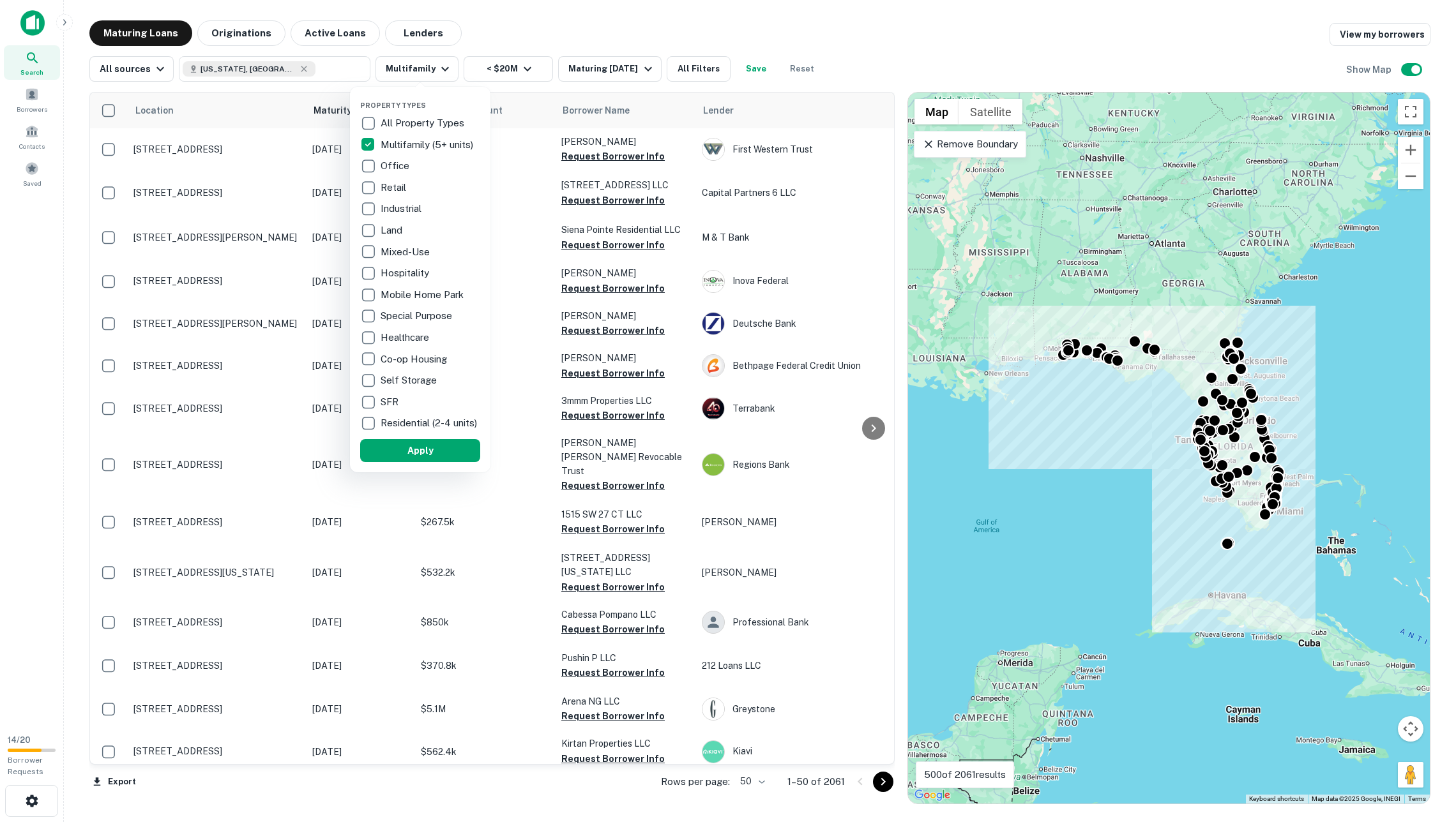
click at [400, 402] on p "SFR" at bounding box center [390, 402] width 20 height 15
click at [400, 421] on p "Residential (2-4 units)" at bounding box center [423, 423] width 99 height 15
click at [426, 450] on button "Apply" at bounding box center [412, 451] width 120 height 23
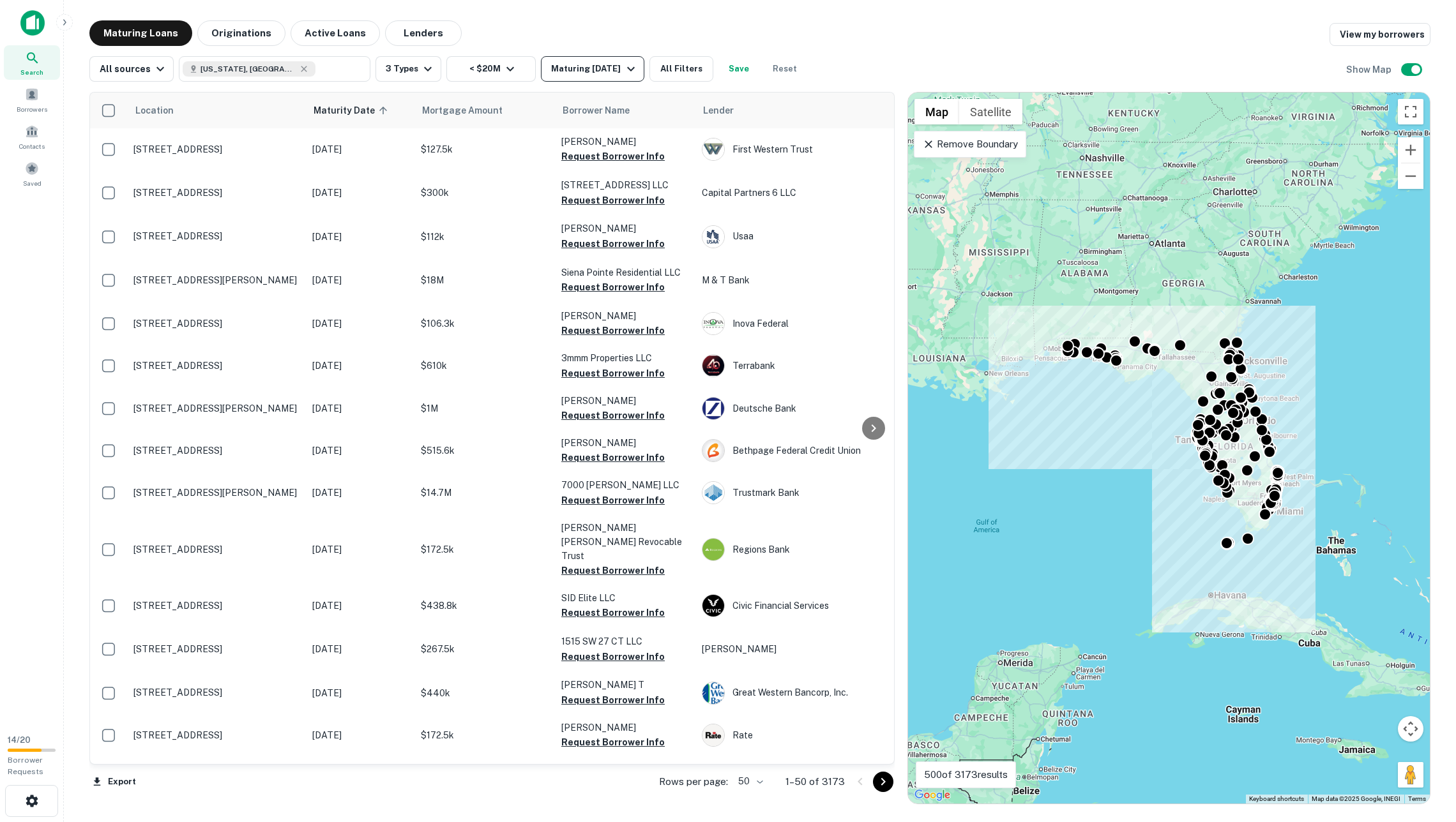
click at [567, 67] on div "Maturing [DATE]" at bounding box center [594, 68] width 87 height 15
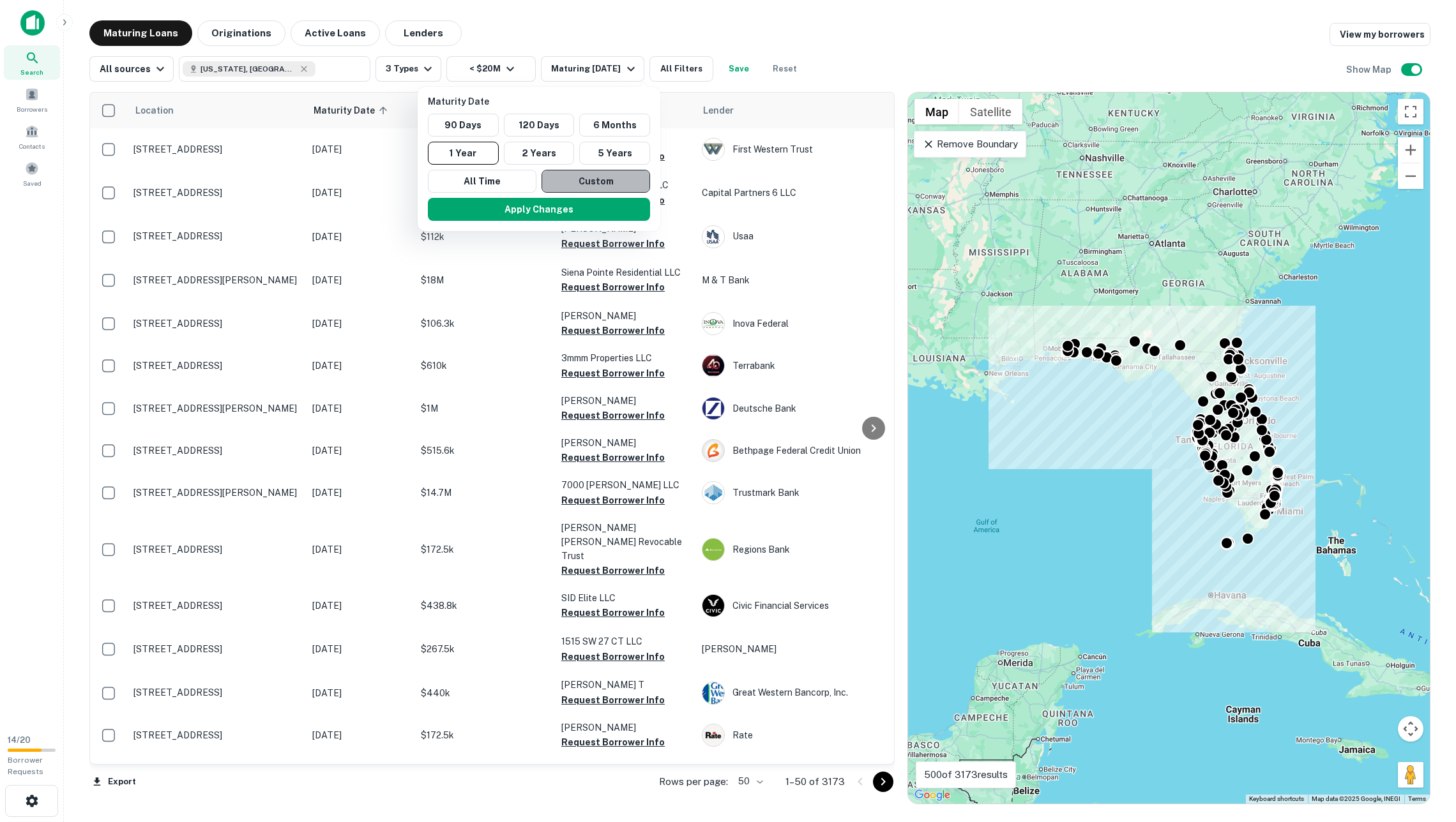
click at [587, 182] on button "Custom" at bounding box center [596, 181] width 108 height 23
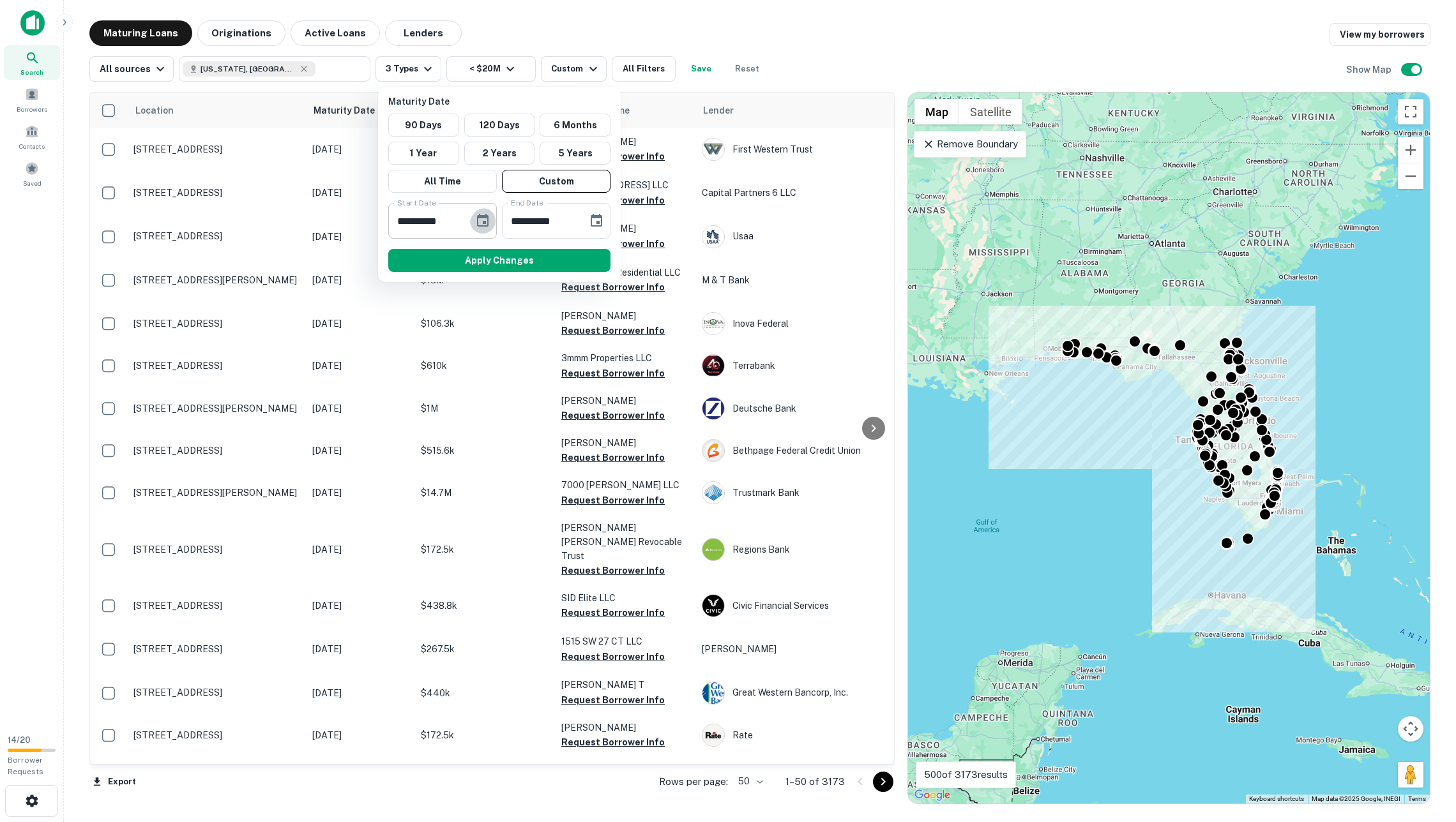
click at [486, 224] on icon "Choose date, selected date is Mar 6, 2025" at bounding box center [482, 220] width 11 height 12
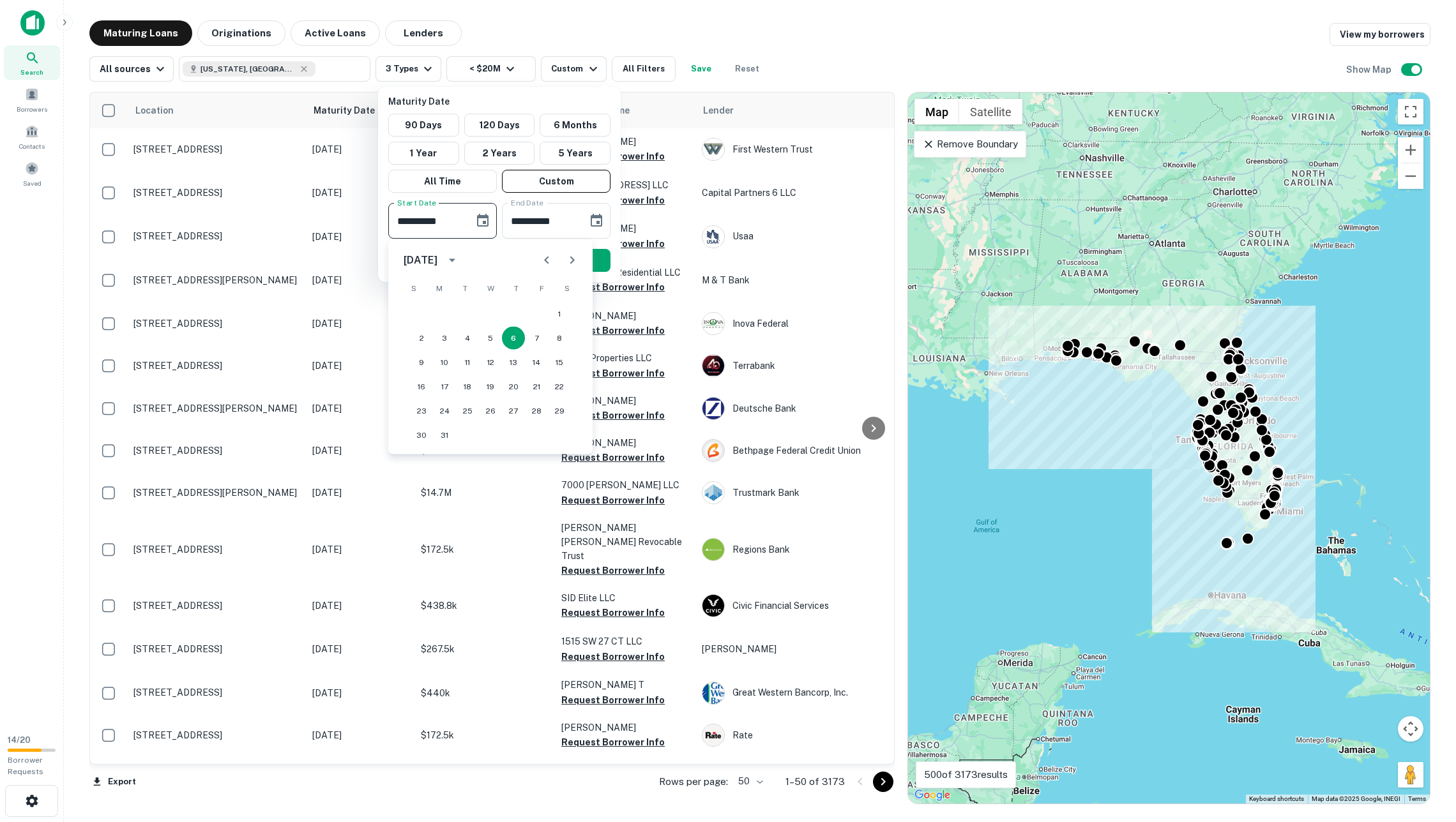
click at [542, 256] on icon "Previous month" at bounding box center [546, 261] width 15 height 15
click at [427, 314] on button "1" at bounding box center [422, 314] width 23 height 23
type input "**********"
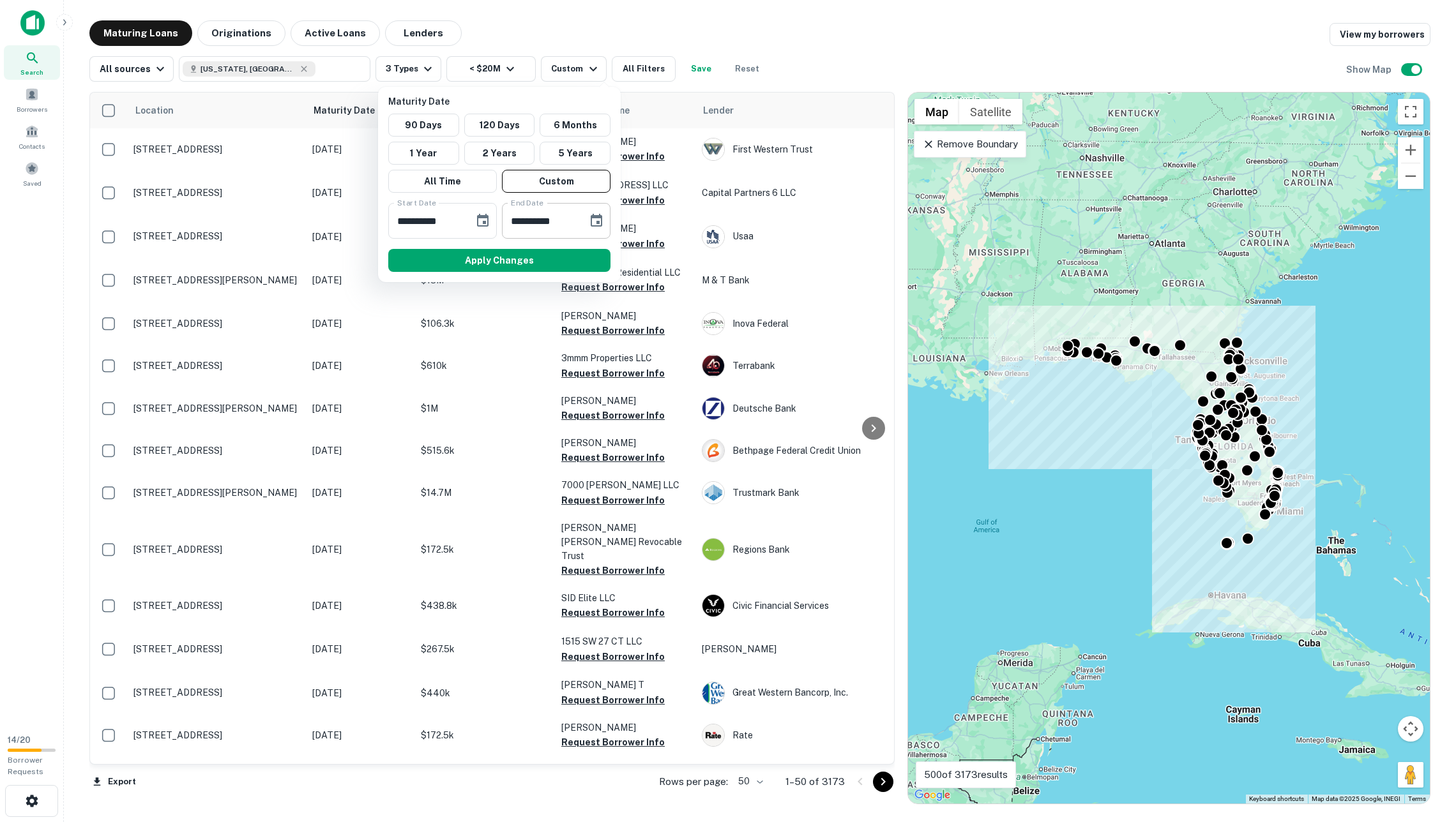
click at [594, 218] on icon "Choose date, selected date is Sep 2, 2025" at bounding box center [597, 220] width 11 height 12
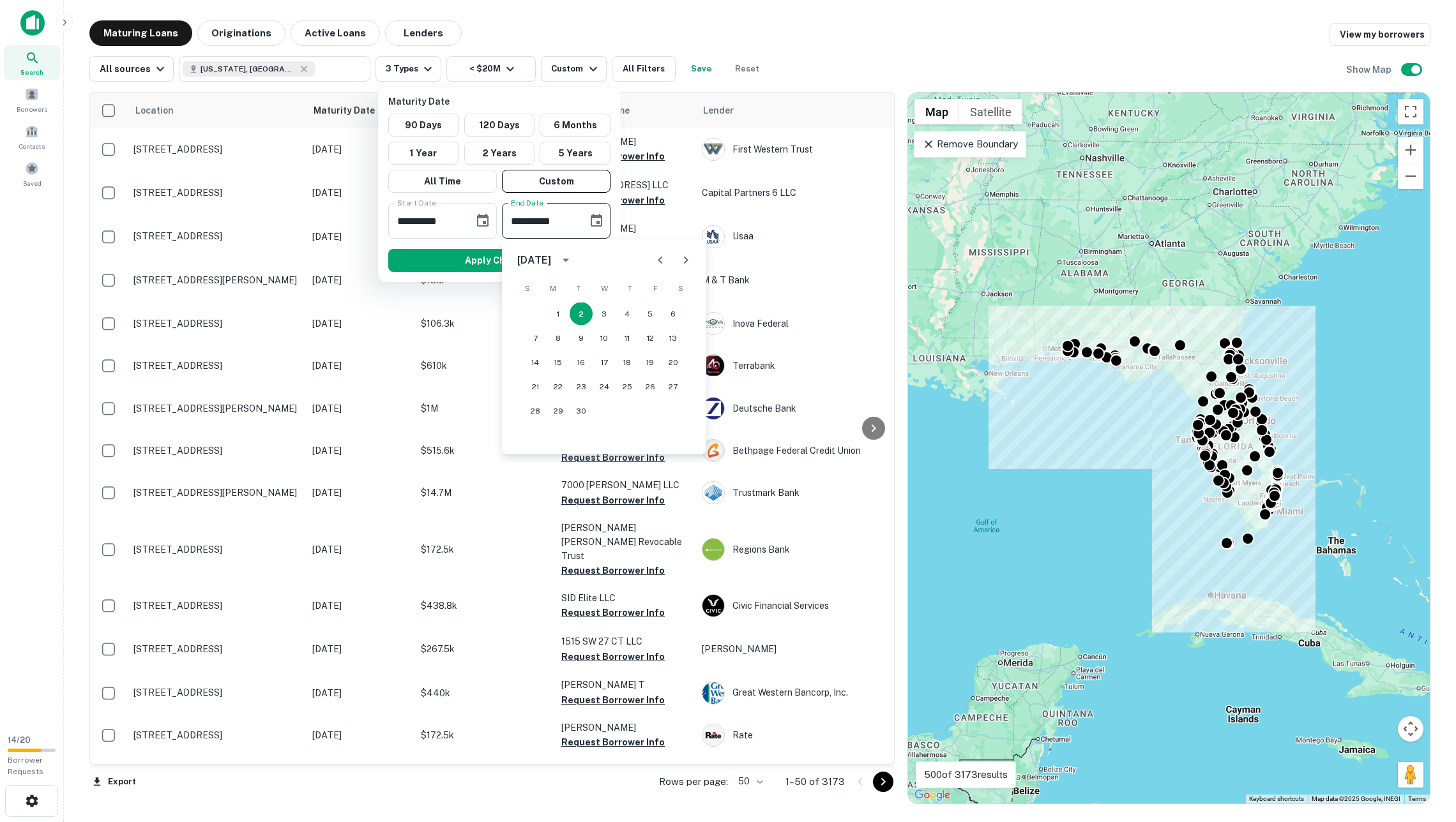
click at [653, 258] on icon "Previous month" at bounding box center [660, 261] width 15 height 15
click at [679, 257] on icon "Next month" at bounding box center [686, 261] width 15 height 15
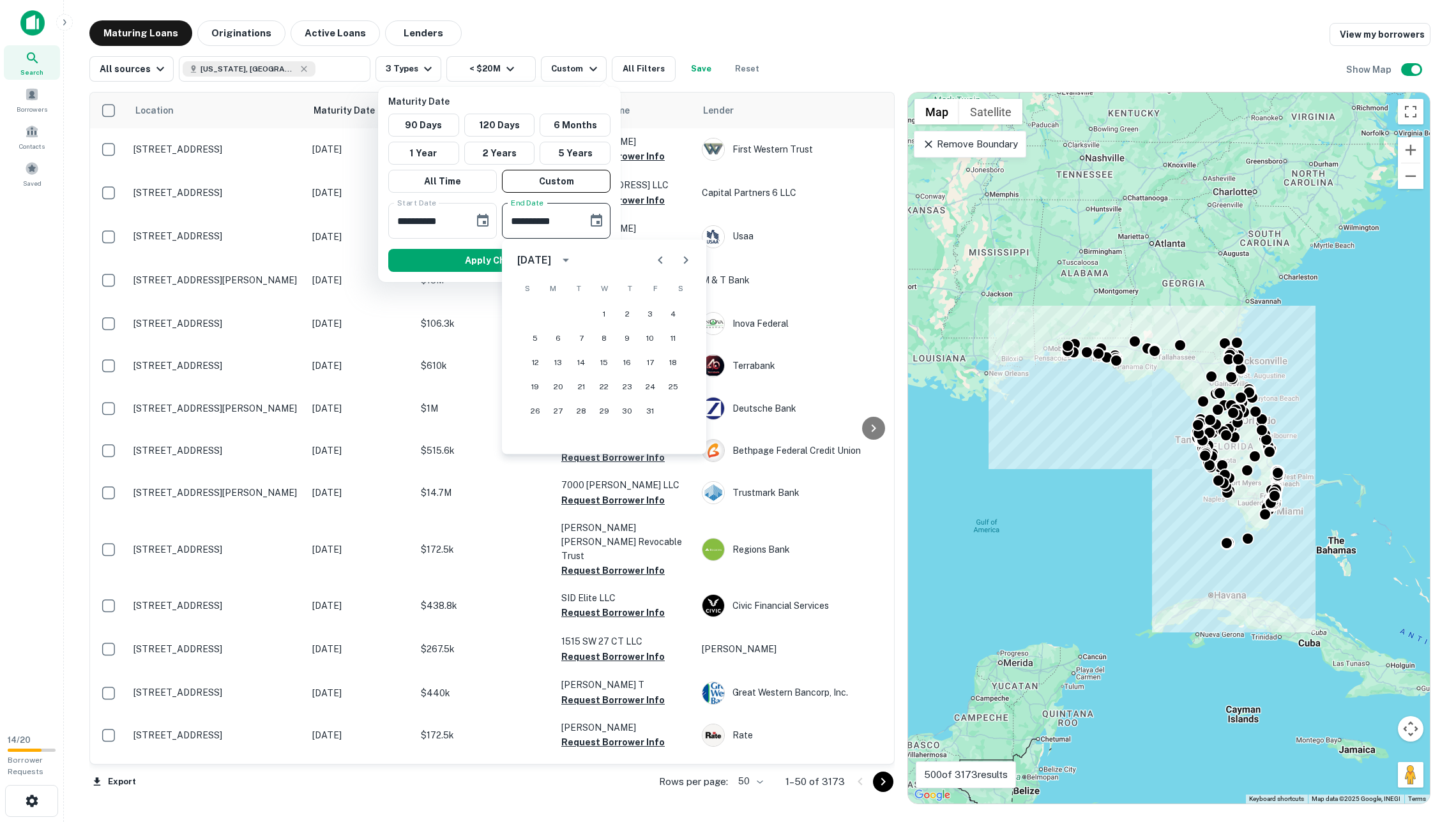
click at [679, 257] on icon "Next month" at bounding box center [686, 261] width 15 height 15
click at [605, 406] on button "31" at bounding box center [604, 411] width 23 height 23
type input "**********"
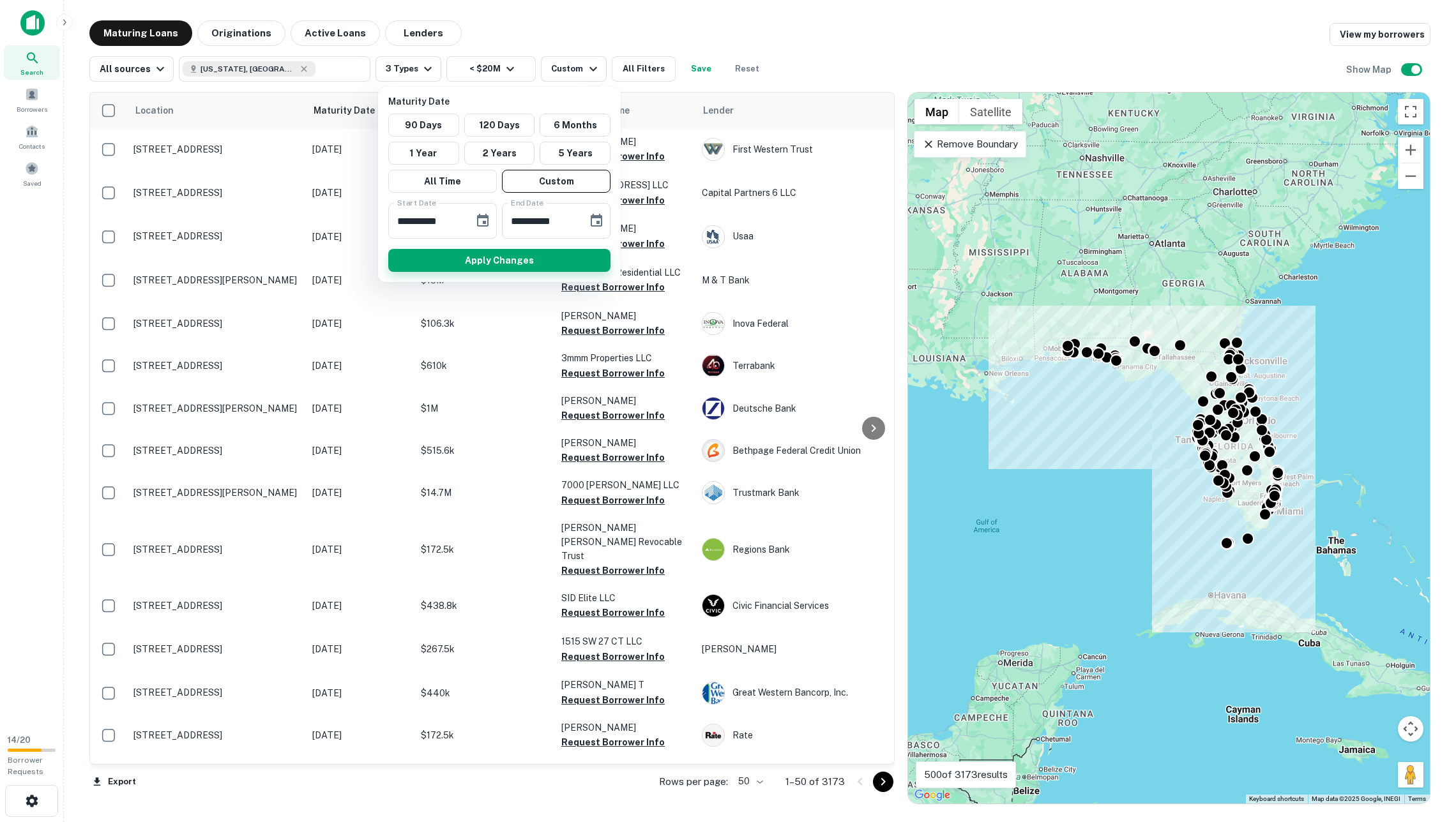
click at [501, 253] on button "Apply Changes" at bounding box center [499, 261] width 222 height 23
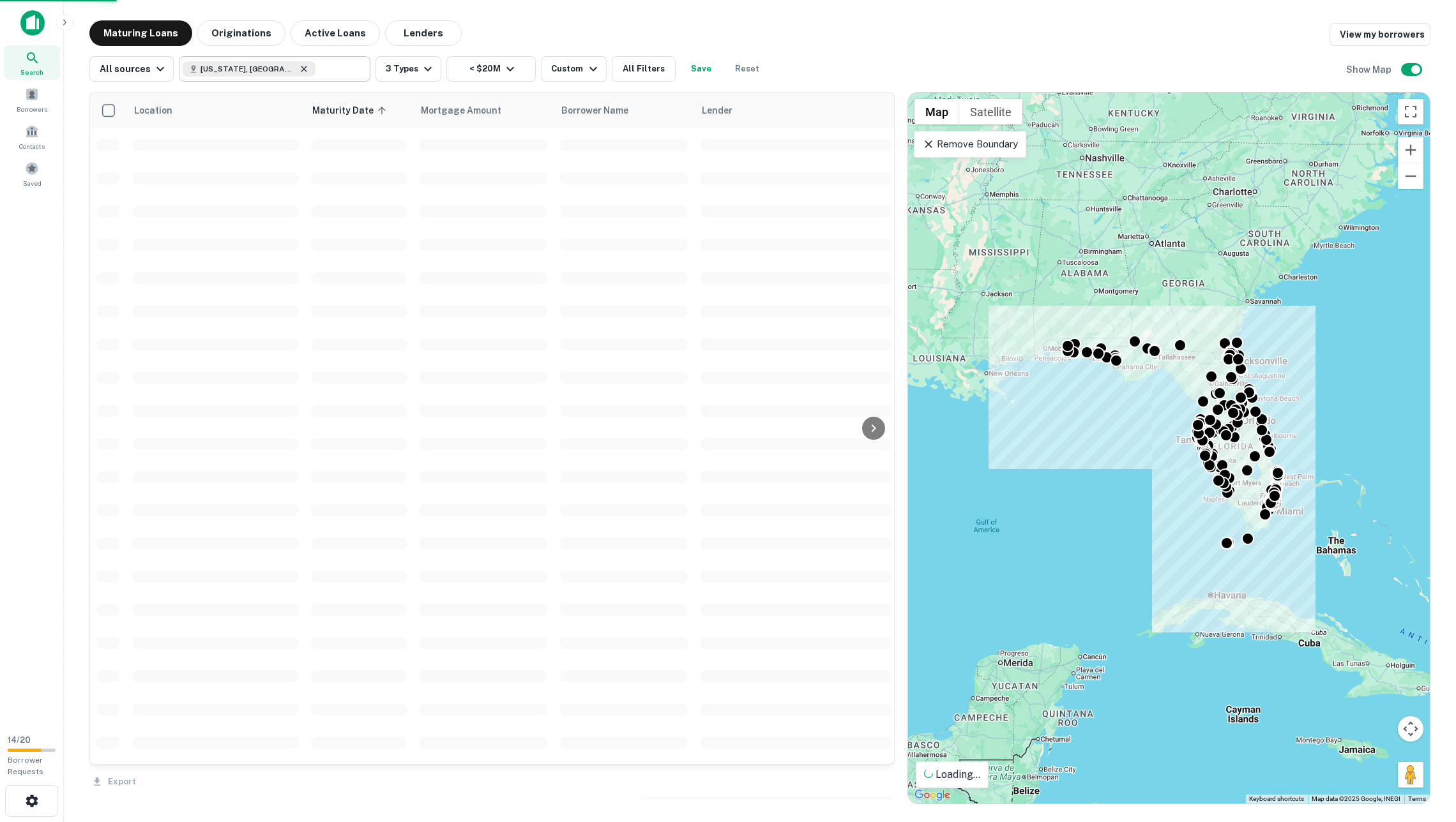
click at [299, 68] on icon at bounding box center [304, 68] width 10 height 10
type input "**********"
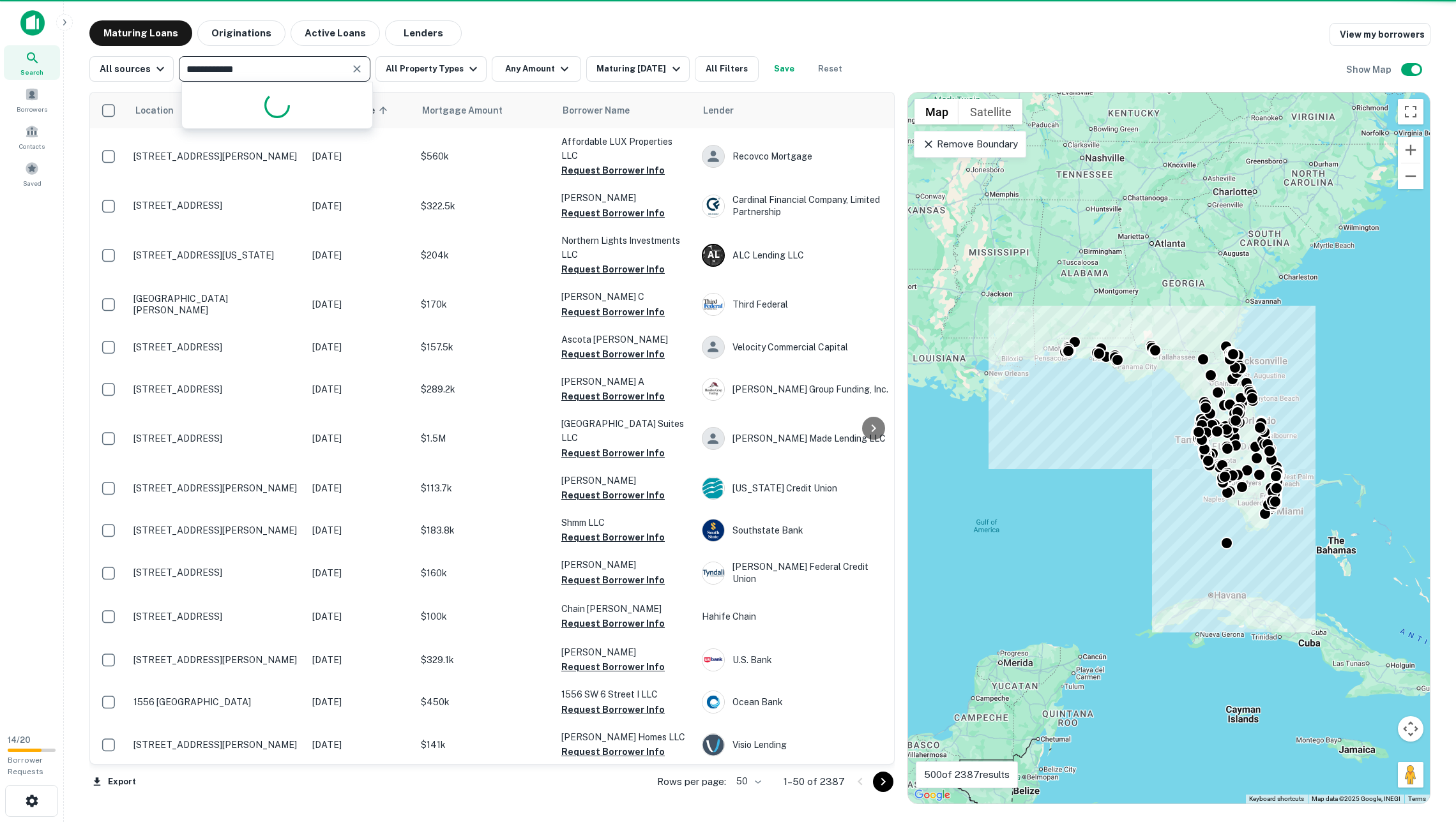
click at [362, 65] on icon "Clear" at bounding box center [356, 68] width 12 height 12
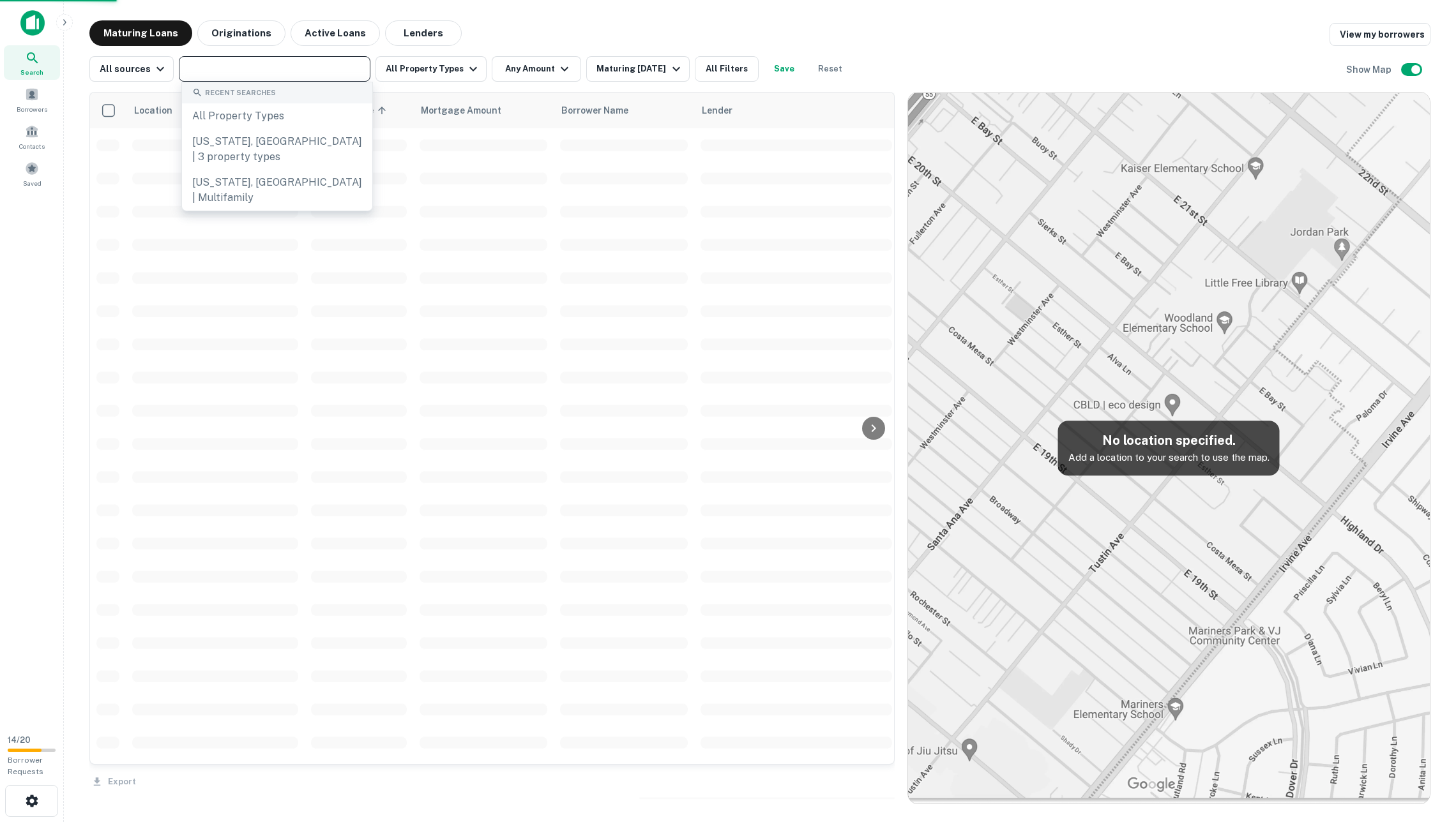
click at [496, 36] on div "Maturing Loans Originations Active Loans Lenders View my borrowers" at bounding box center [759, 32] width 1341 height 26
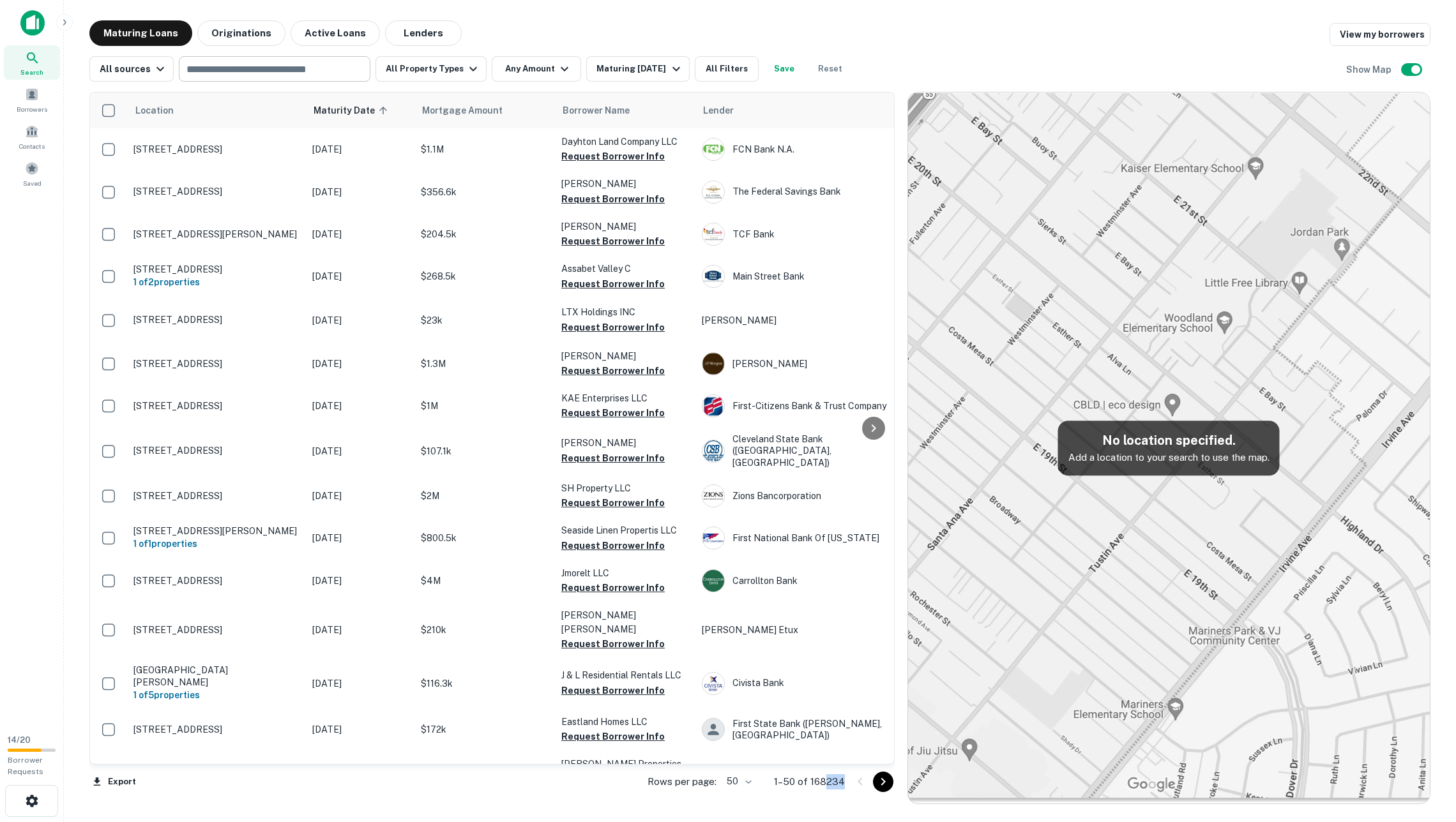
drag, startPoint x: 817, startPoint y: 780, endPoint x: 848, endPoint y: 779, distance: 31.0
click at [848, 779] on div "Rows per page: 50 ** 1–50 of 168234" at bounding box center [763, 782] width 263 height 34
click at [451, 67] on button "All Property Types" at bounding box center [431, 68] width 111 height 26
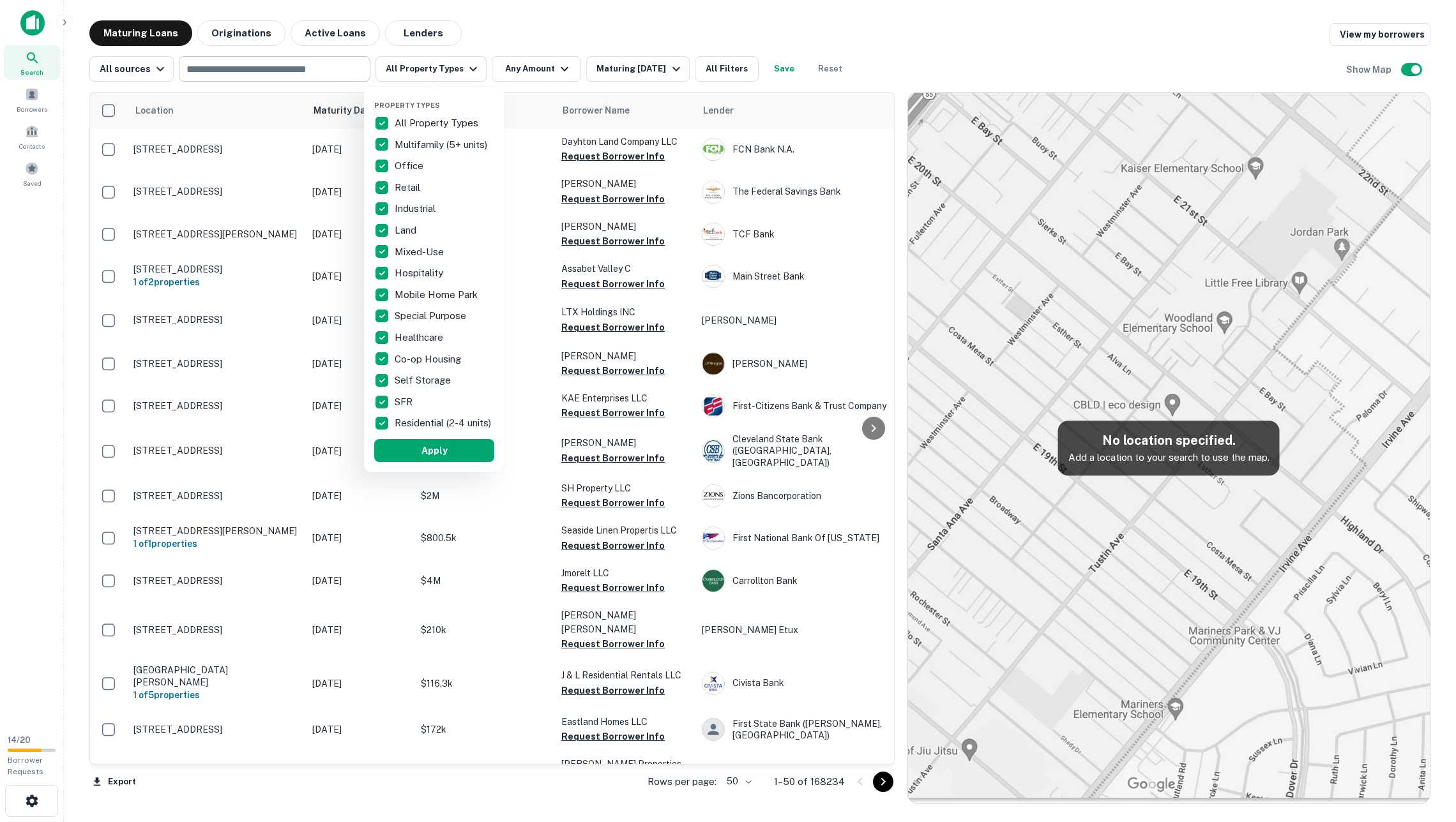
click at [432, 118] on p "All Property Types" at bounding box center [438, 123] width 87 height 15
click at [432, 142] on p "Multifamily (5+ units)" at bounding box center [443, 145] width 95 height 15
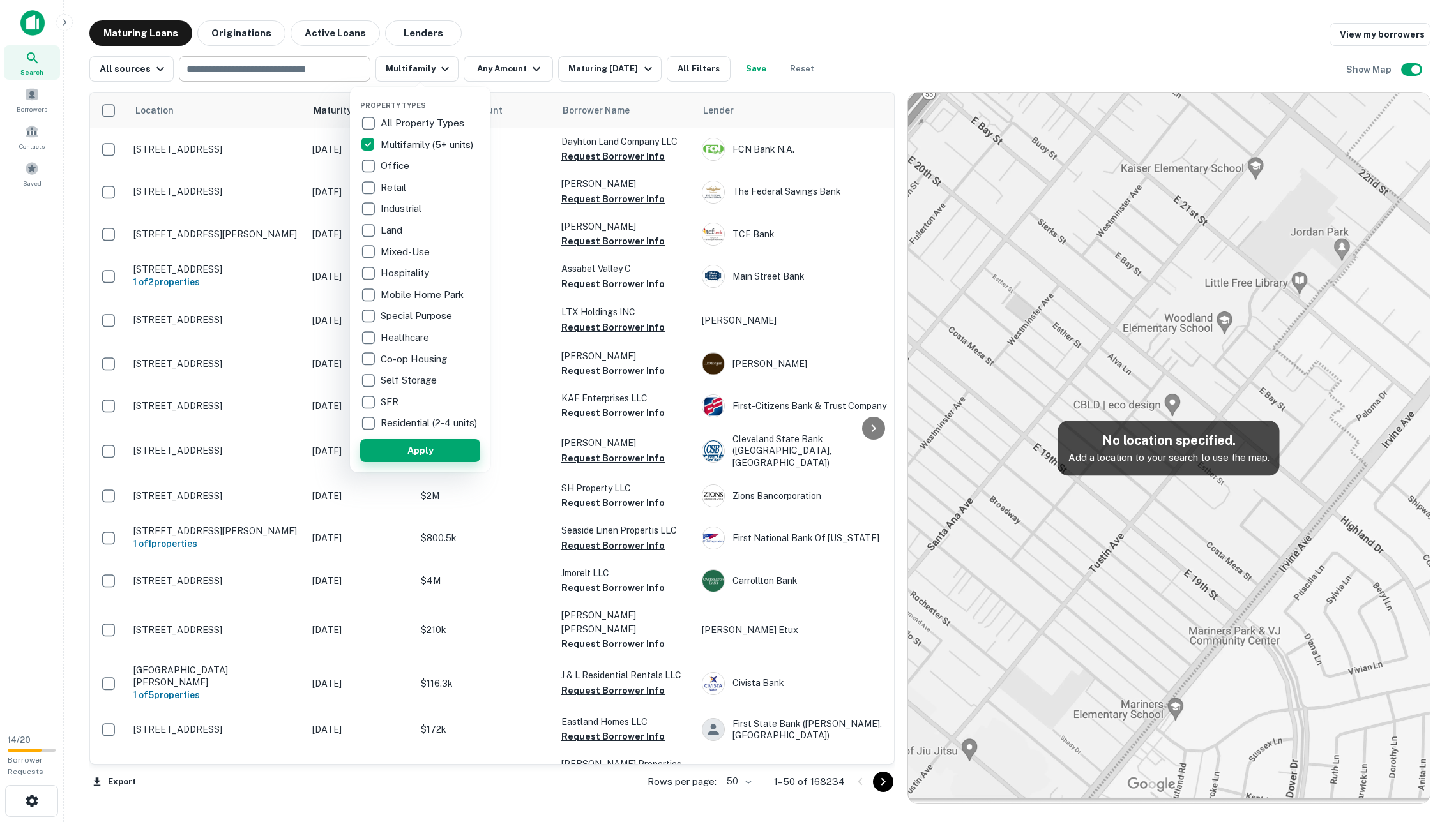
click at [445, 456] on button "Apply" at bounding box center [420, 451] width 120 height 23
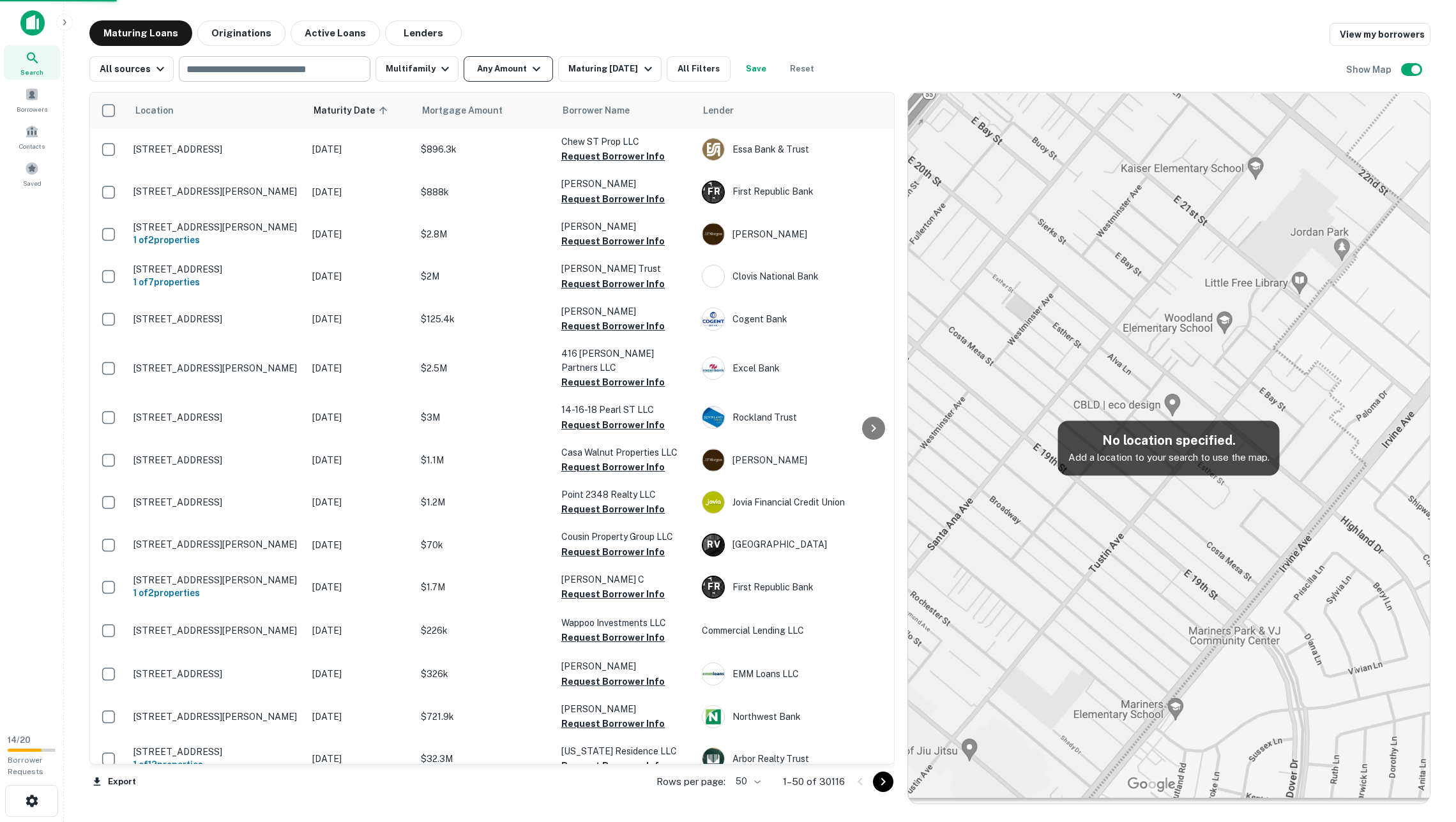
click at [507, 65] on button "Any Amount" at bounding box center [508, 68] width 89 height 26
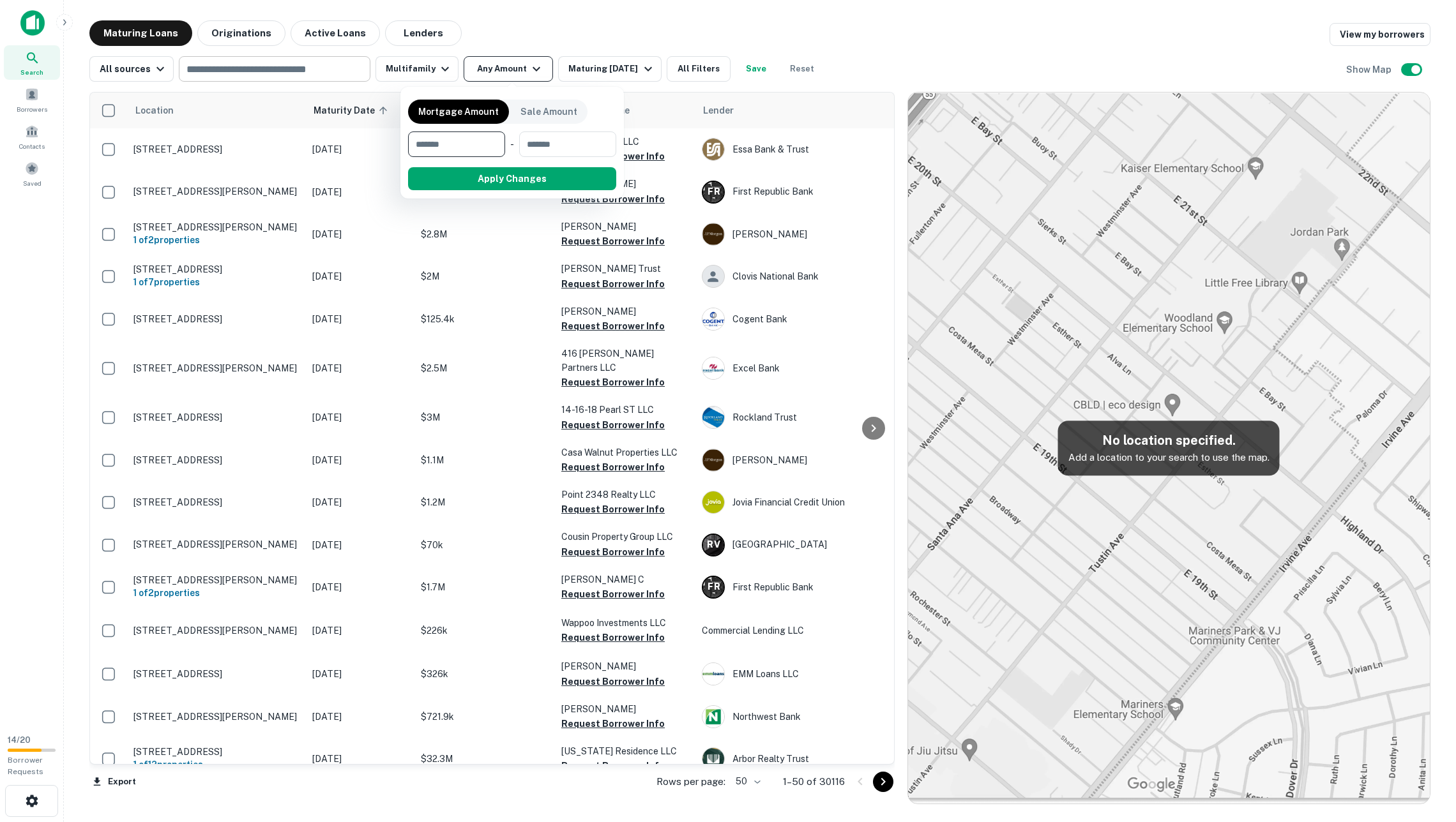
type input "*"
type input "*******"
type input "**"
type input "********"
click at [590, 177] on button "Apply Changes" at bounding box center [535, 179] width 162 height 23
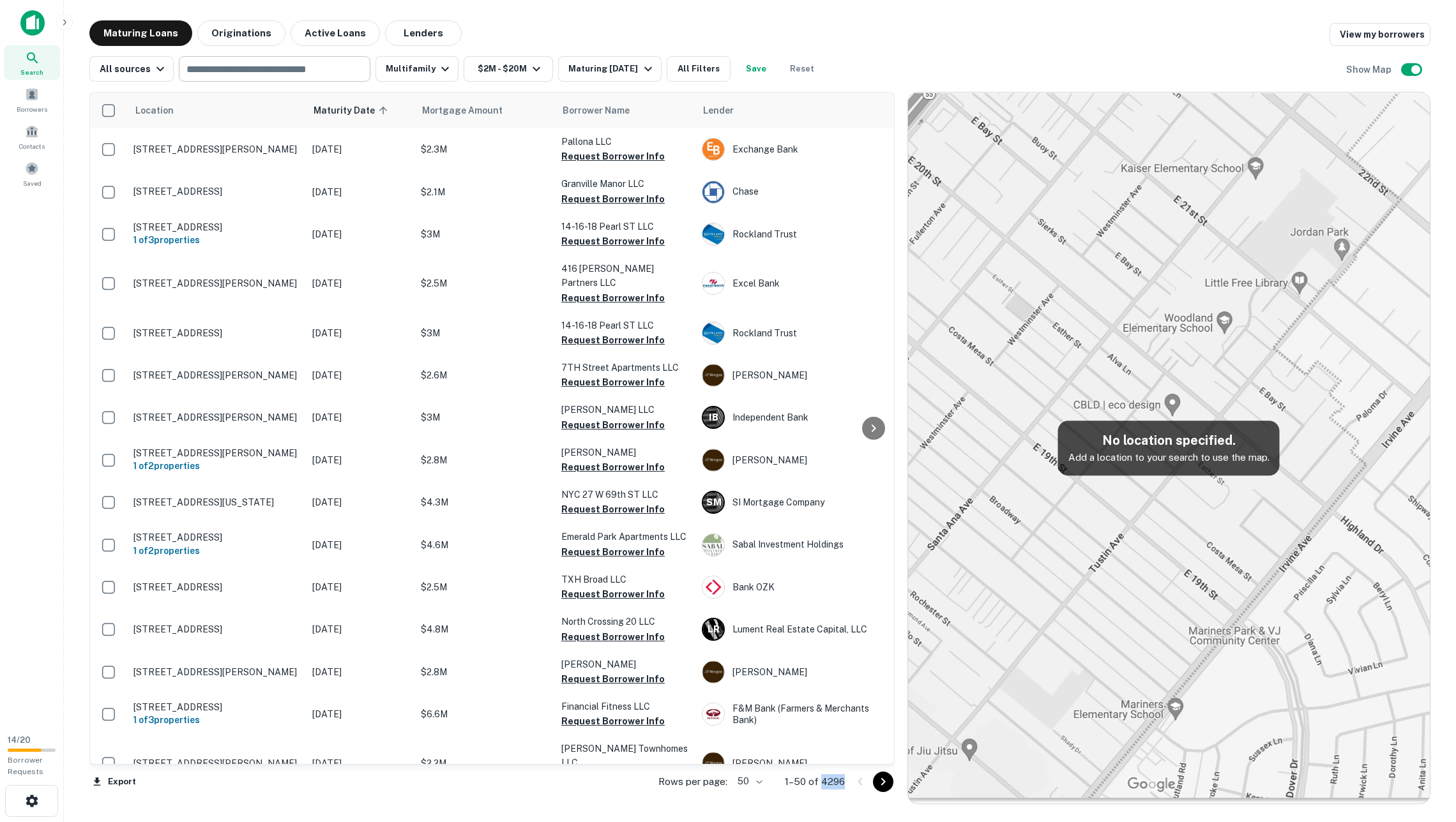
drag, startPoint x: 810, startPoint y: 781, endPoint x: 834, endPoint y: 781, distance: 24.0
click at [834, 781] on div "Rows per page: 50 ** 1–50 of 4296" at bounding box center [769, 782] width 251 height 34
click at [637, 70] on div "Maturing [DATE]" at bounding box center [611, 68] width 87 height 15
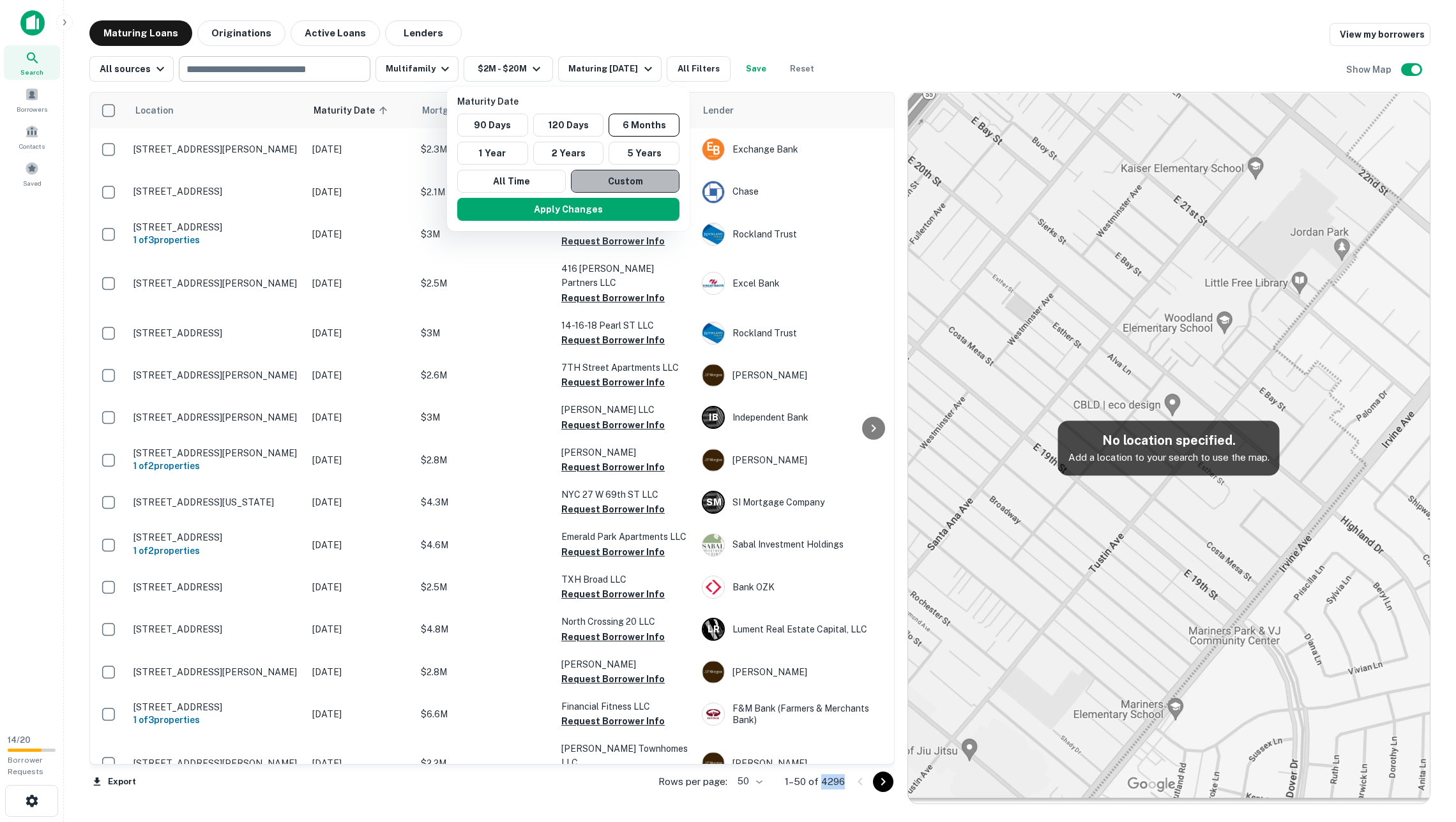
click at [628, 178] on button "Custom" at bounding box center [625, 181] width 108 height 23
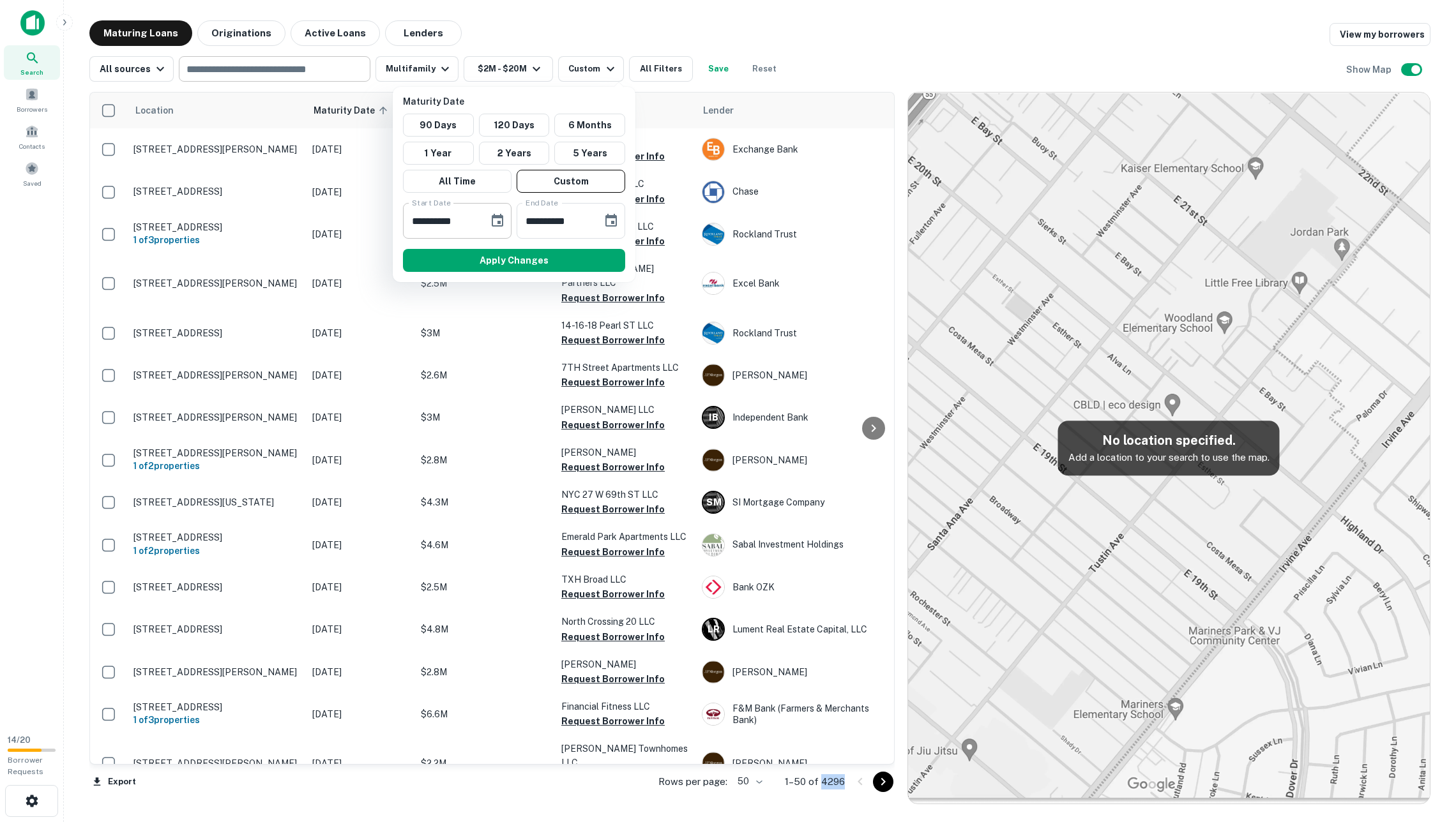
click at [498, 223] on icon "Choose date, selected date is Mar 6, 2025" at bounding box center [498, 220] width 11 height 12
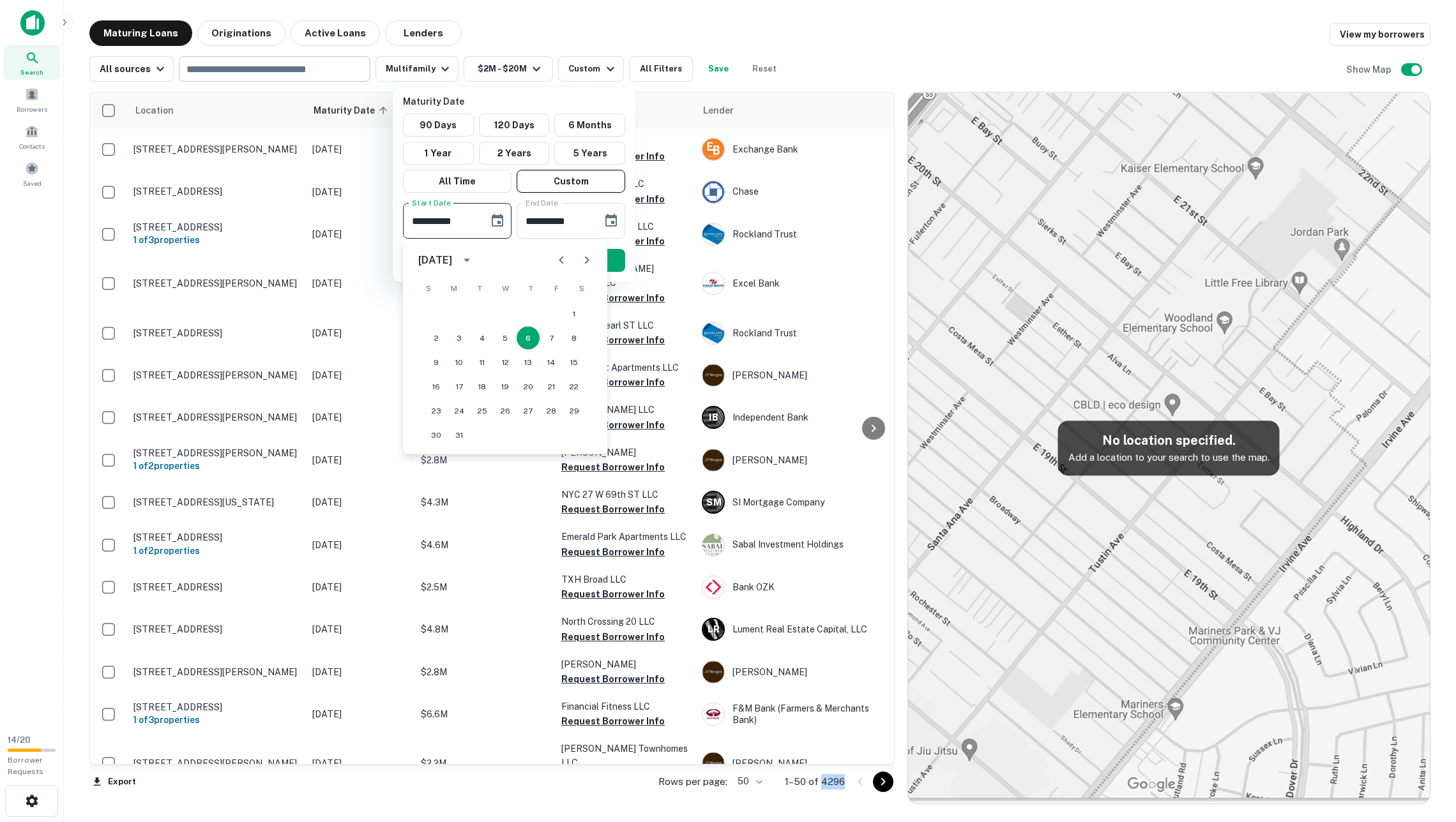
click at [581, 259] on icon "Next month" at bounding box center [587, 261] width 15 height 15
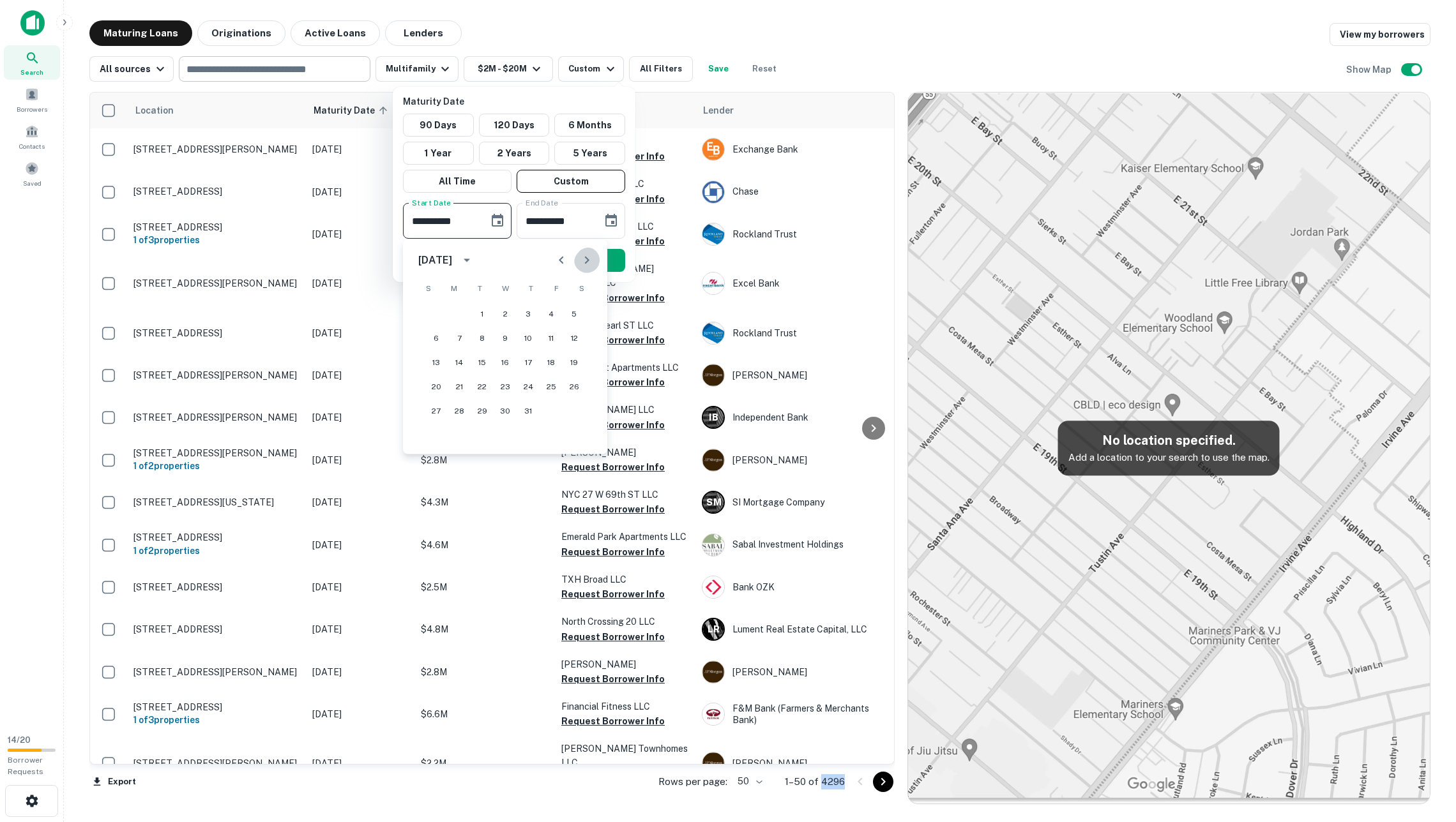
click at [581, 259] on icon "Next month" at bounding box center [587, 261] width 15 height 15
click at [455, 315] on button "1" at bounding box center [459, 314] width 23 height 23
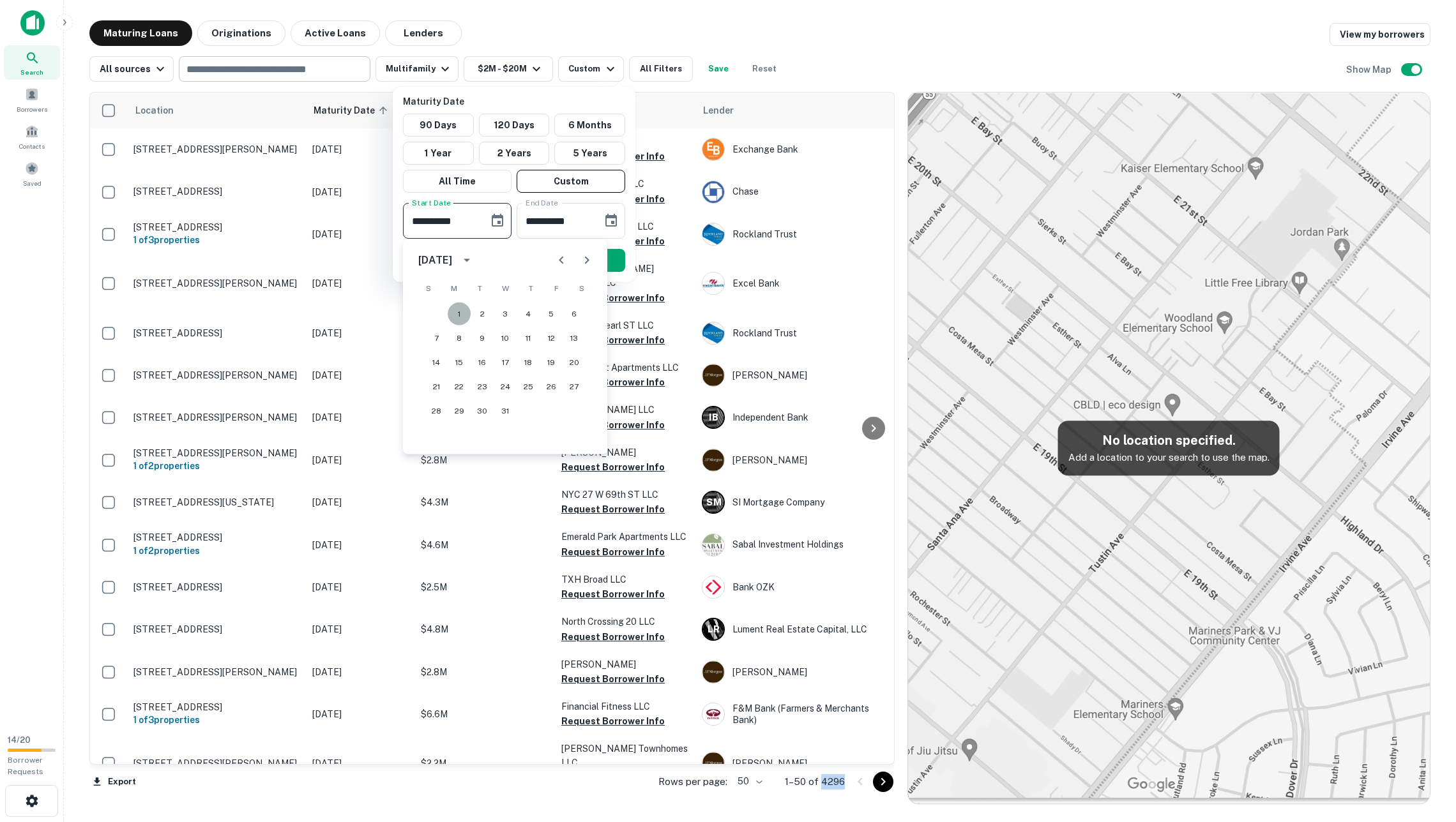
type input "**********"
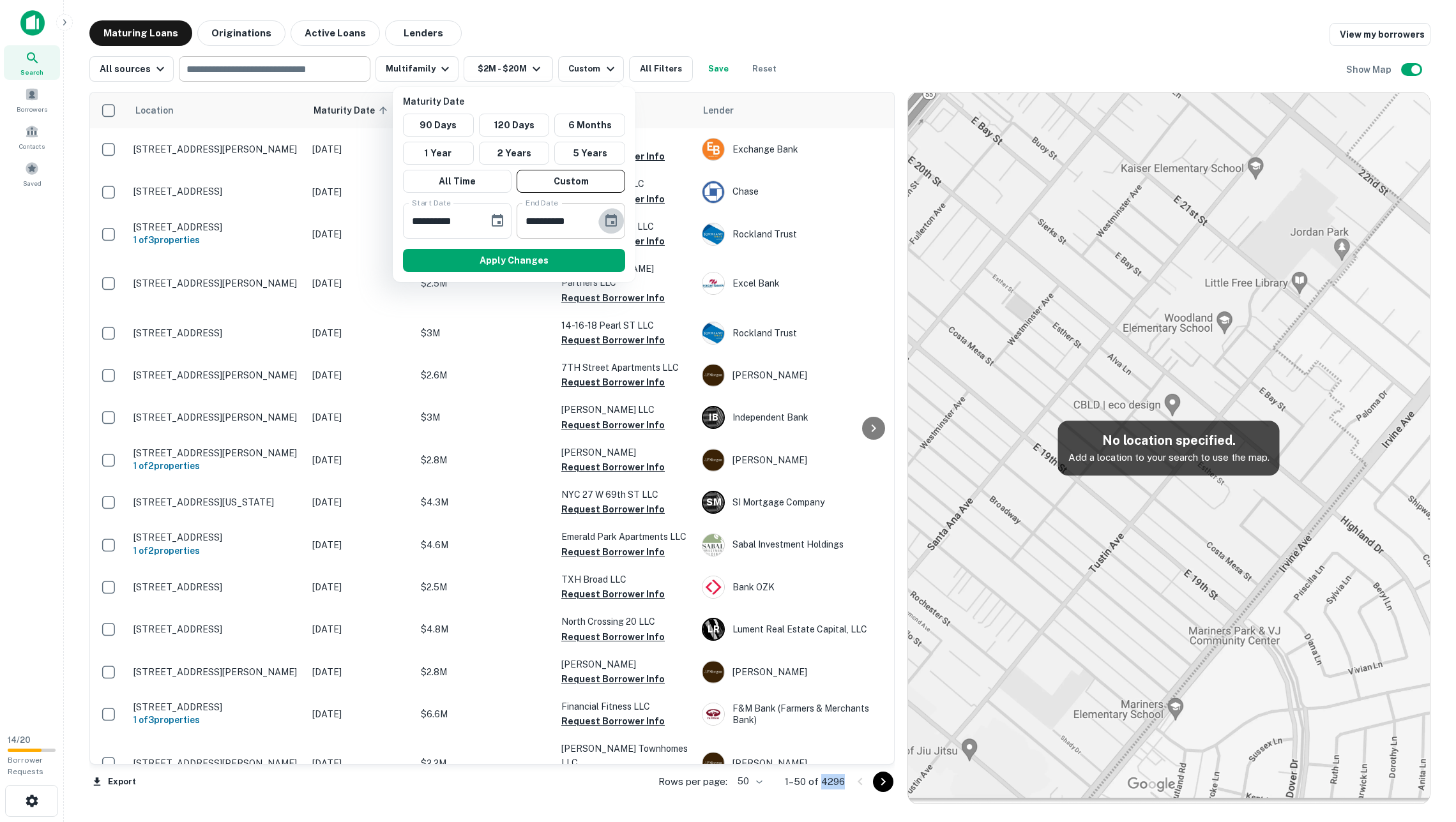
click at [605, 221] on icon "Choose date, selected date is Sep 2, 2025" at bounding box center [611, 221] width 15 height 15
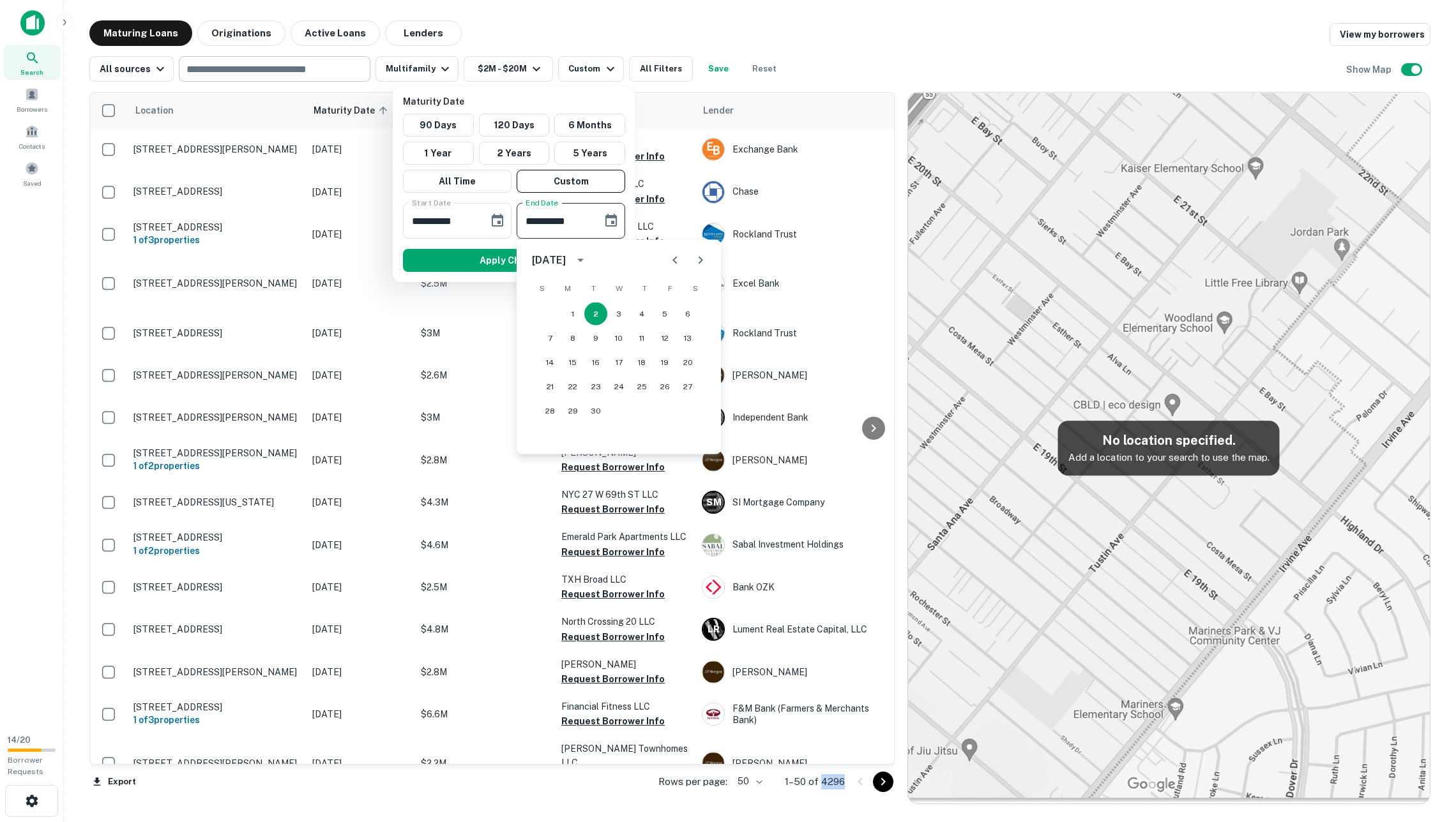
click at [588, 253] on icon "calendar view is open, switch to year view" at bounding box center [580, 261] width 15 height 15
click at [561, 392] on button "2026" at bounding box center [552, 396] width 46 height 23
click at [670, 253] on icon "Previous month" at bounding box center [675, 261] width 15 height 15
click at [590, 220] on div "**********" at bounding box center [571, 221] width 108 height 36
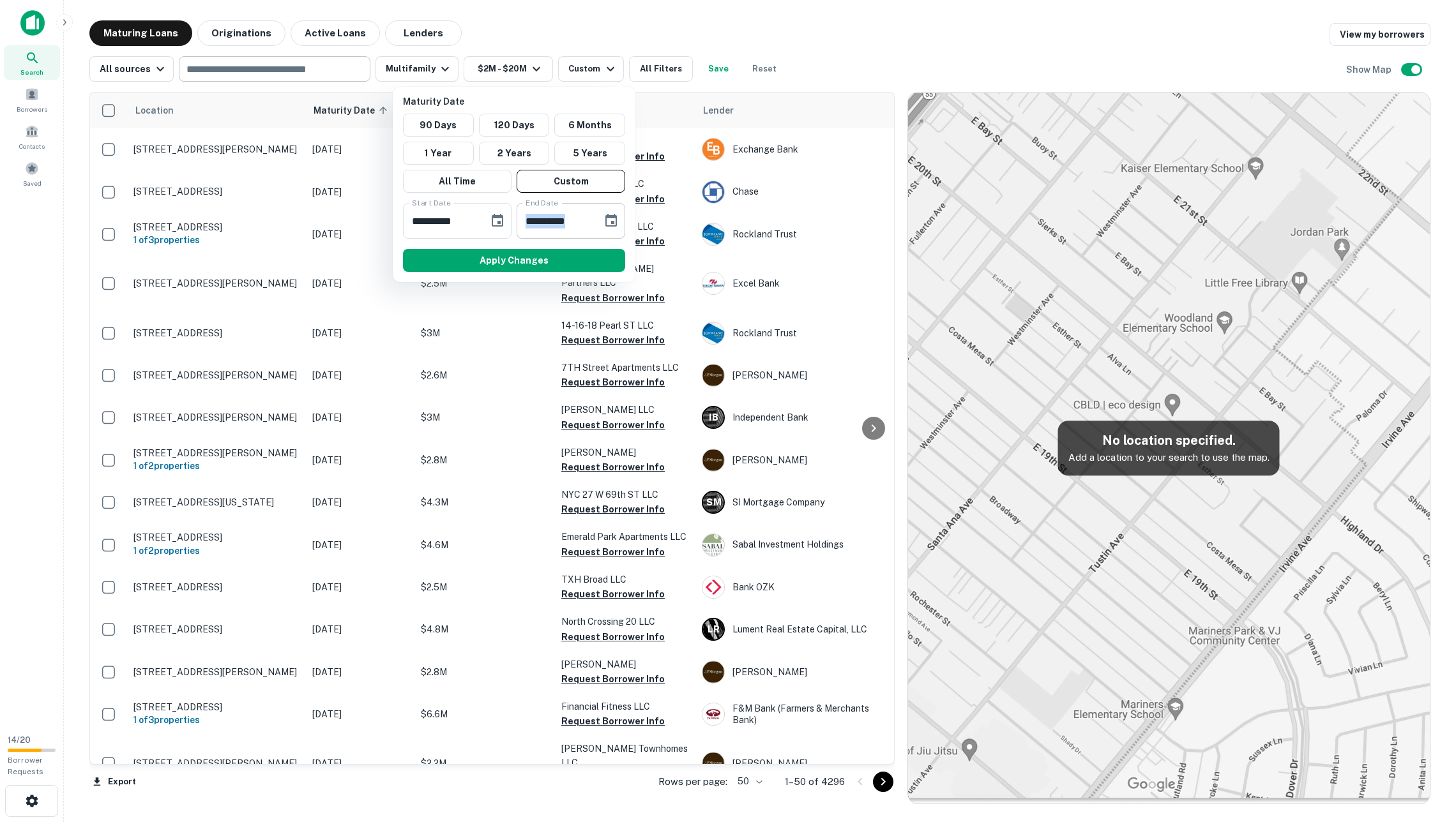
click at [590, 220] on div "**********" at bounding box center [571, 221] width 108 height 36
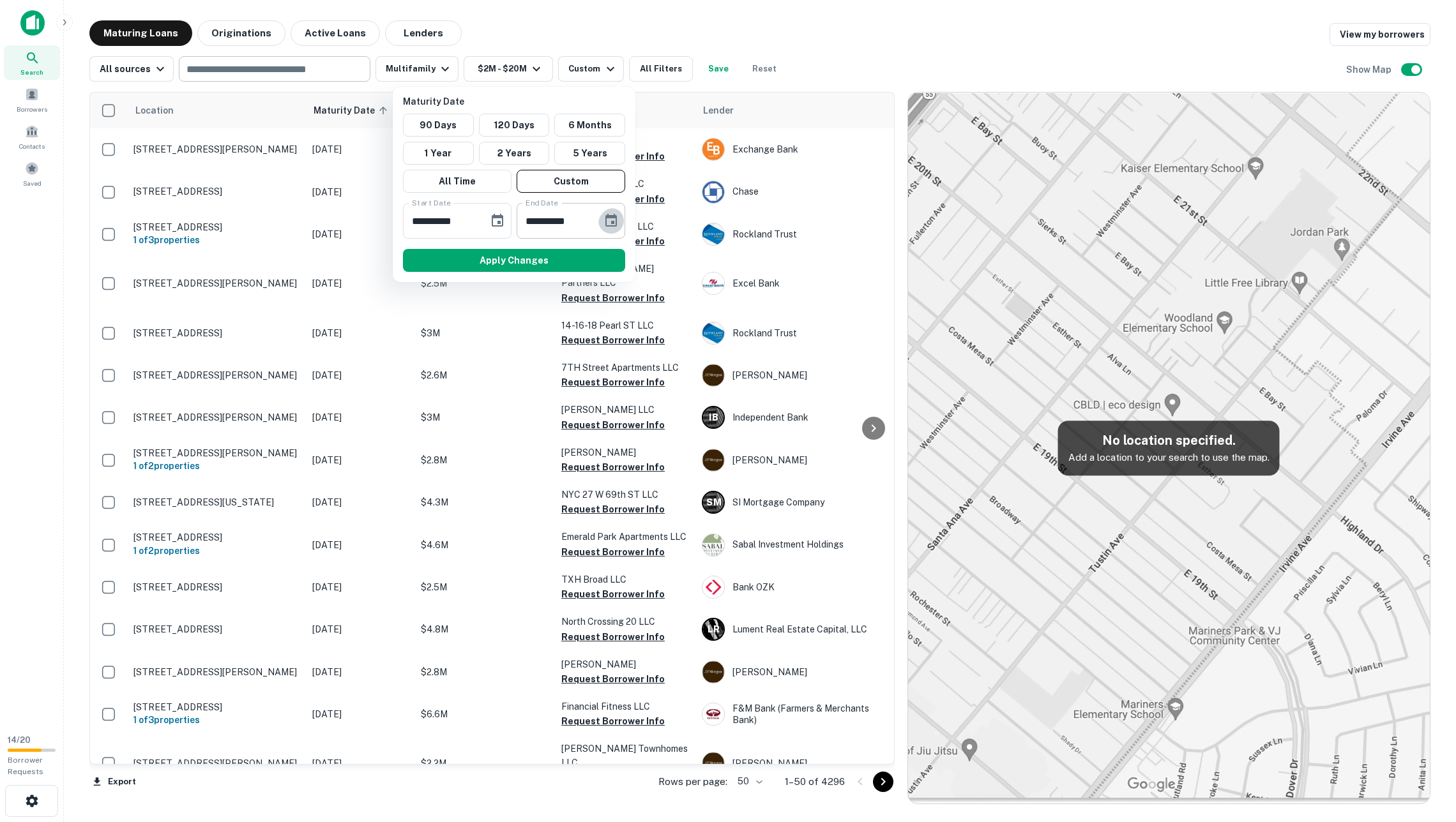
click at [614, 220] on icon "Choose date, selected date is Sep 2, 2026" at bounding box center [611, 220] width 11 height 12
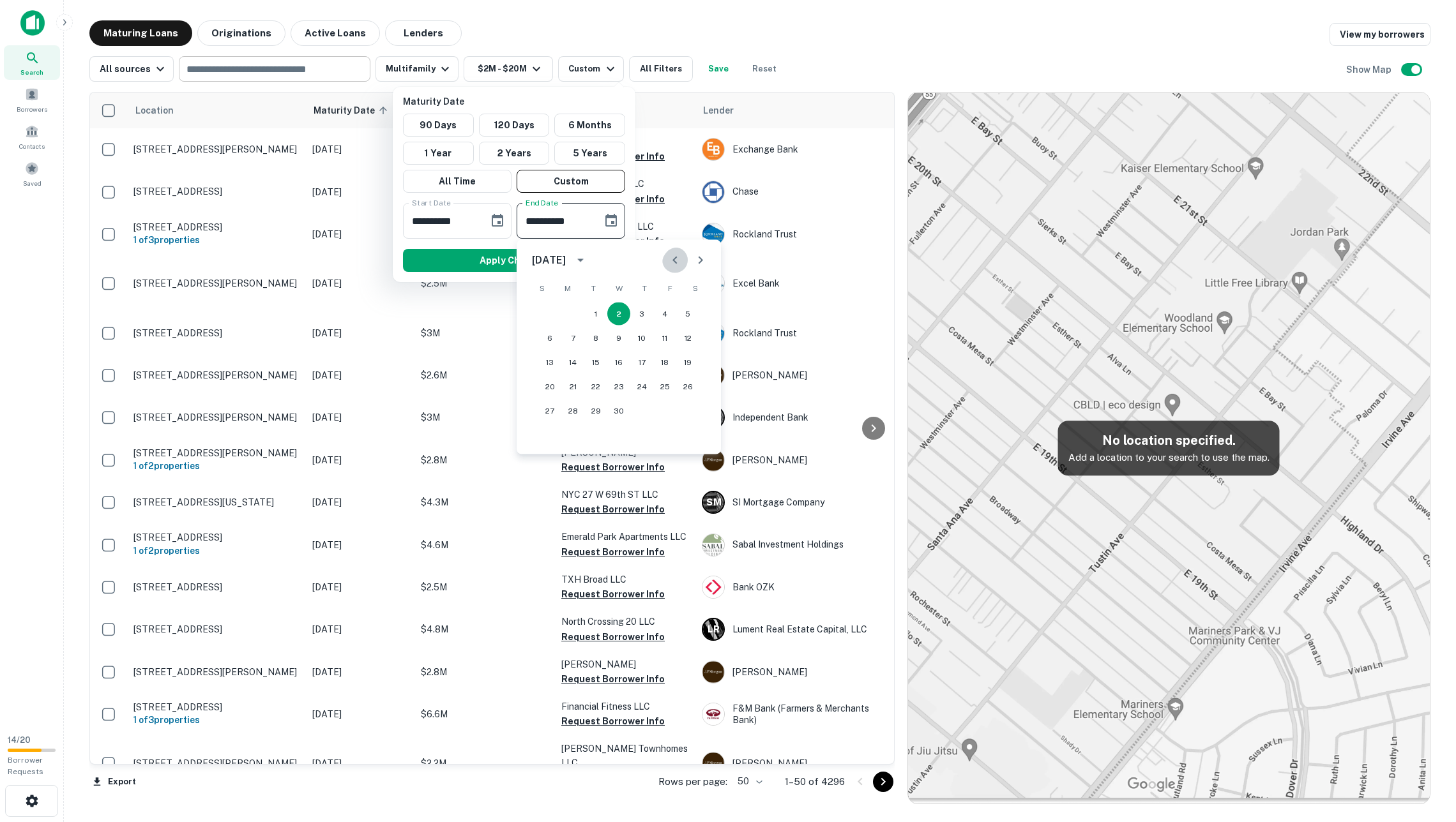
click at [670, 259] on icon "Previous month" at bounding box center [675, 261] width 15 height 15
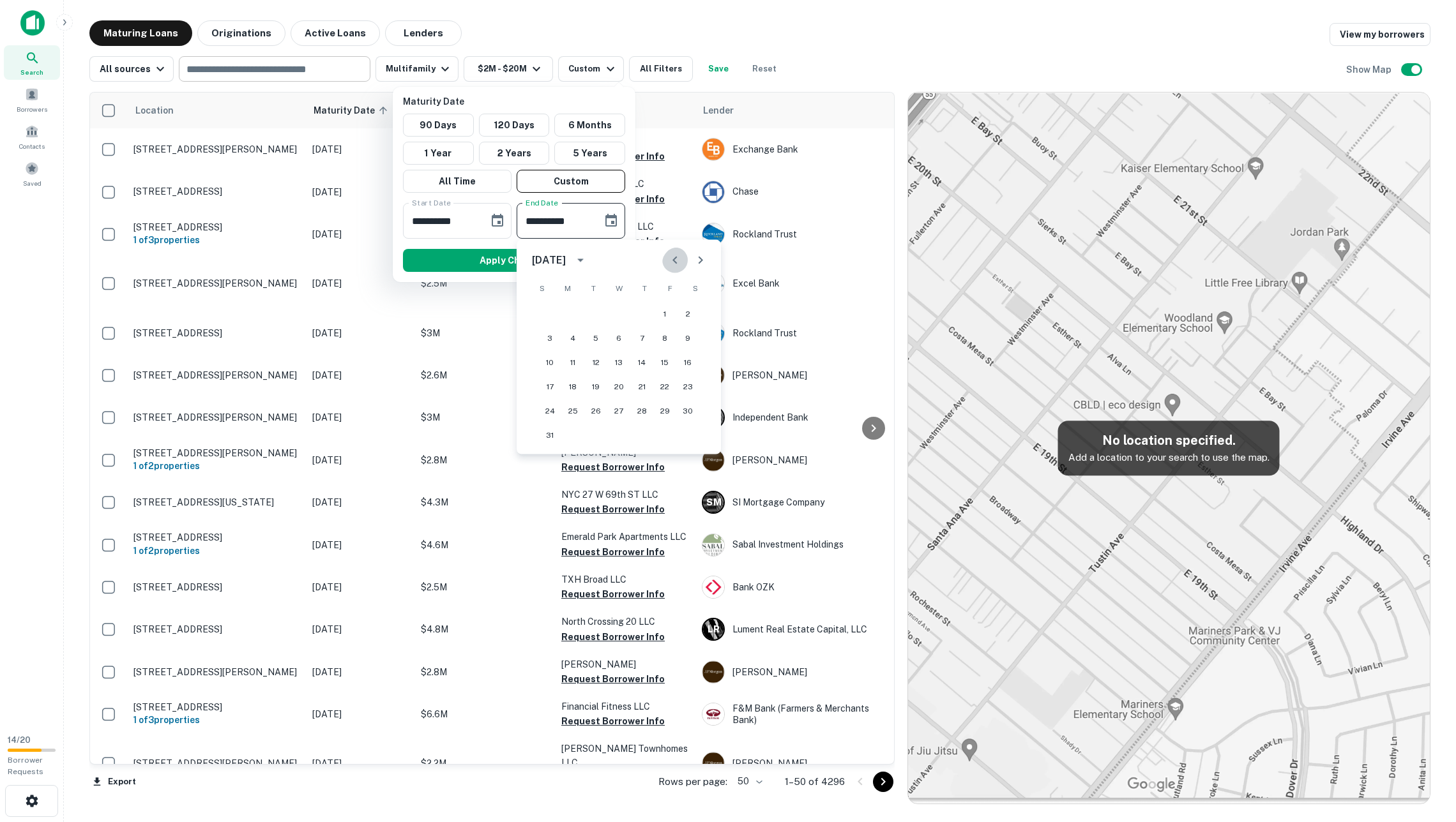
click at [670, 259] on icon "Previous month" at bounding box center [675, 261] width 15 height 15
click at [643, 315] on button "1" at bounding box center [641, 314] width 23 height 23
type input "**********"
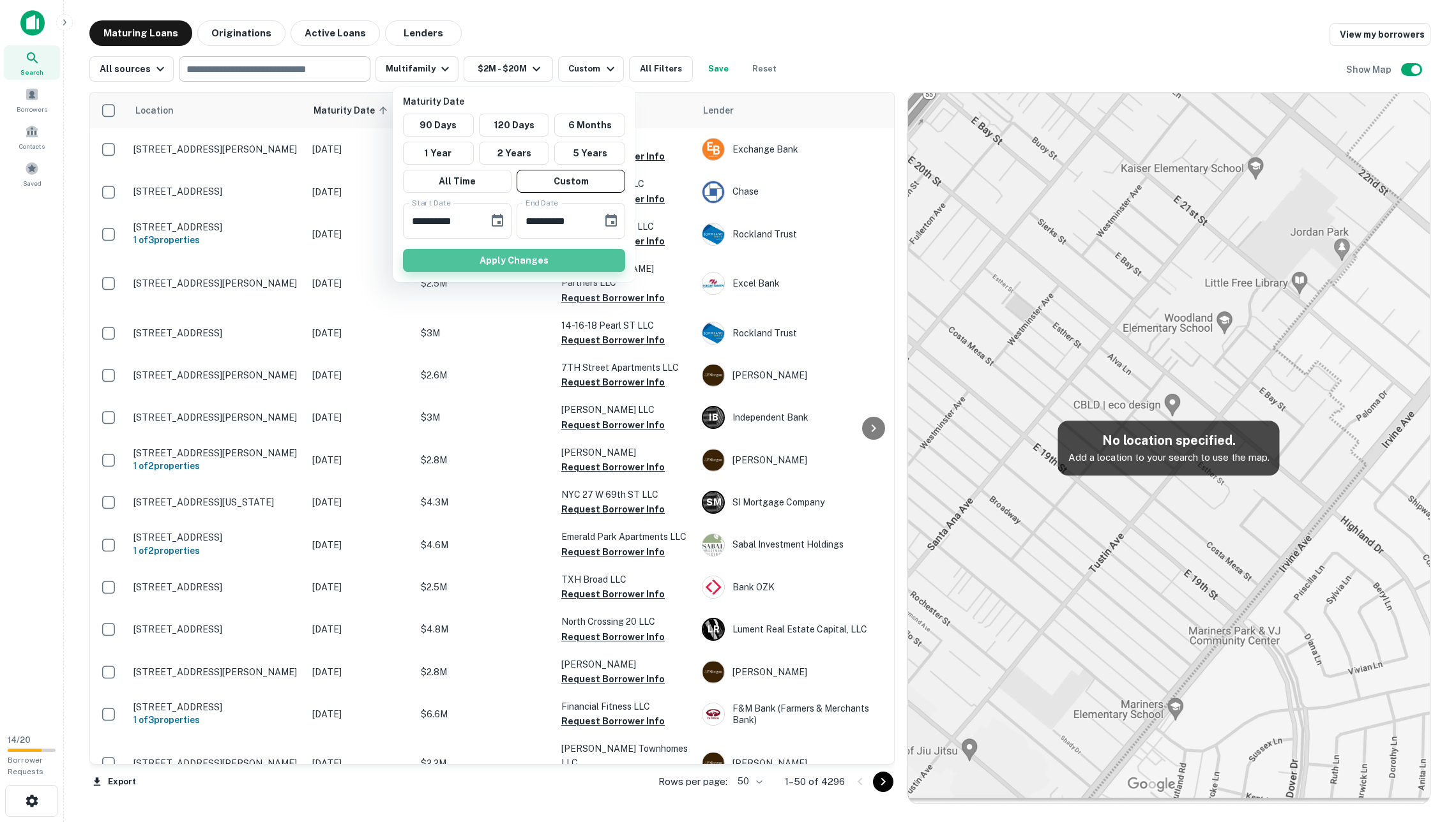
click at [601, 259] on button "Apply Changes" at bounding box center [513, 261] width 222 height 23
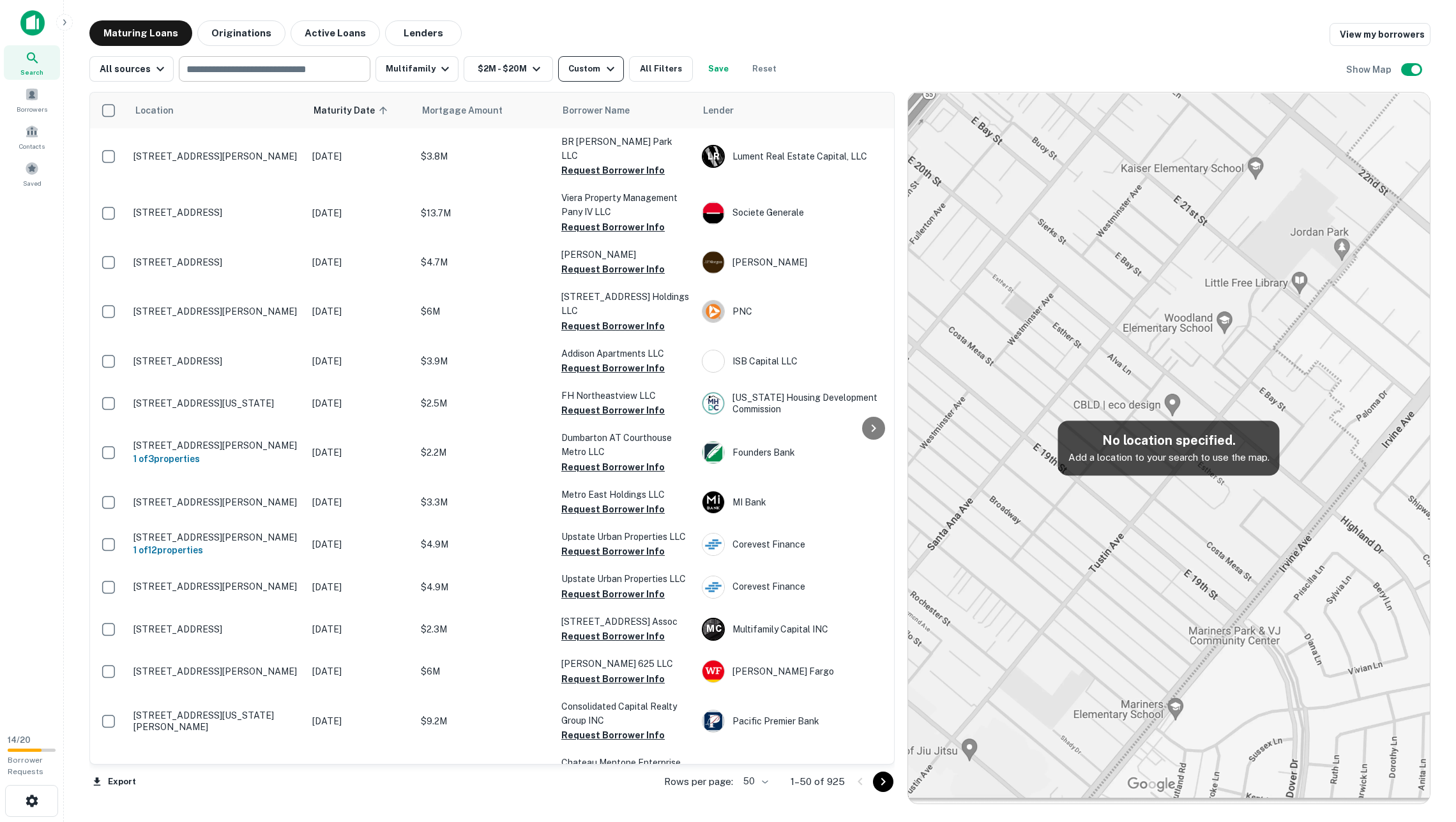
click at [612, 72] on icon "button" at bounding box center [610, 68] width 15 height 15
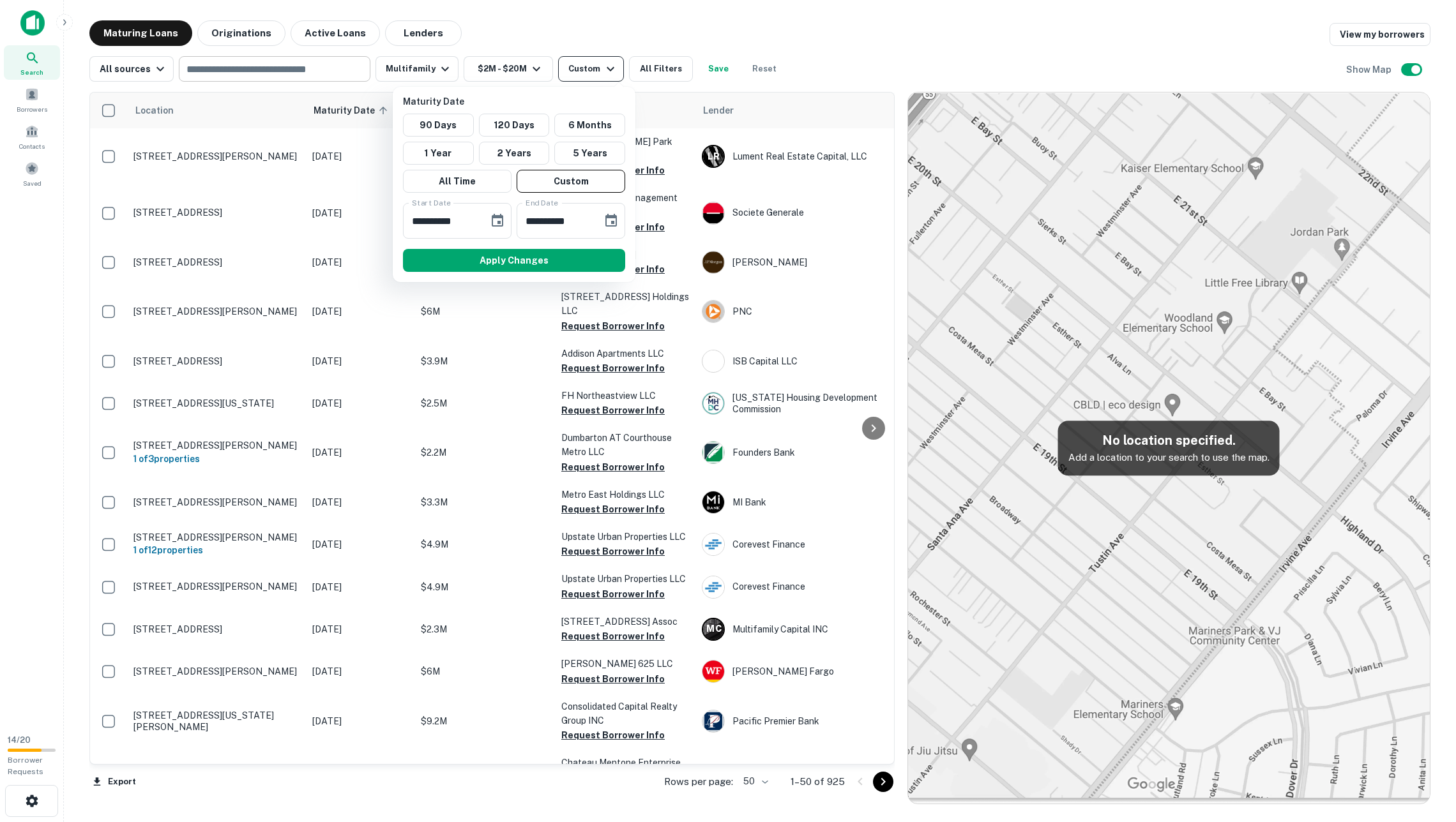
click at [612, 72] on div at bounding box center [728, 411] width 1456 height 822
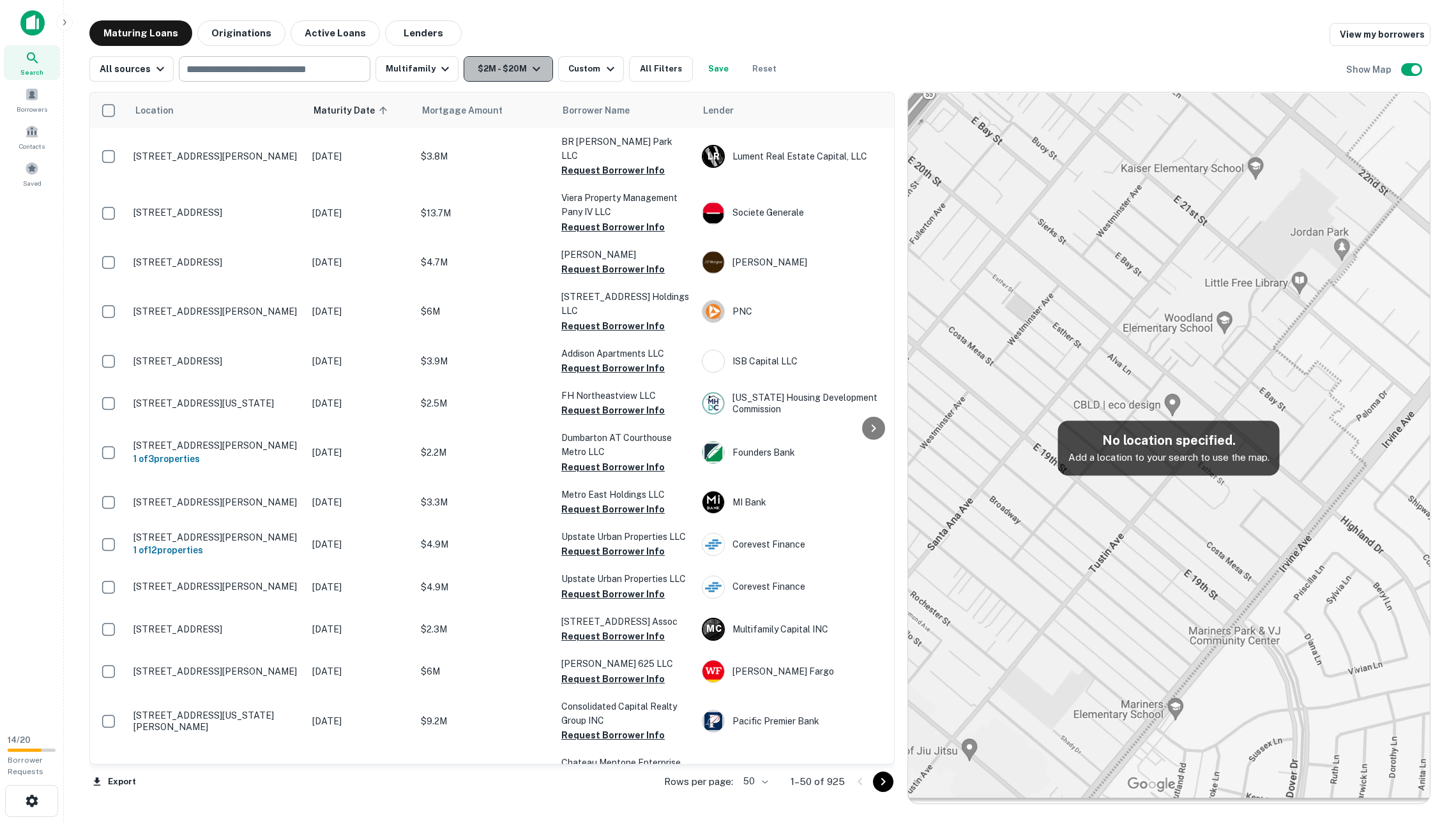
click at [498, 72] on button "$2M - $20M" at bounding box center [508, 68] width 89 height 26
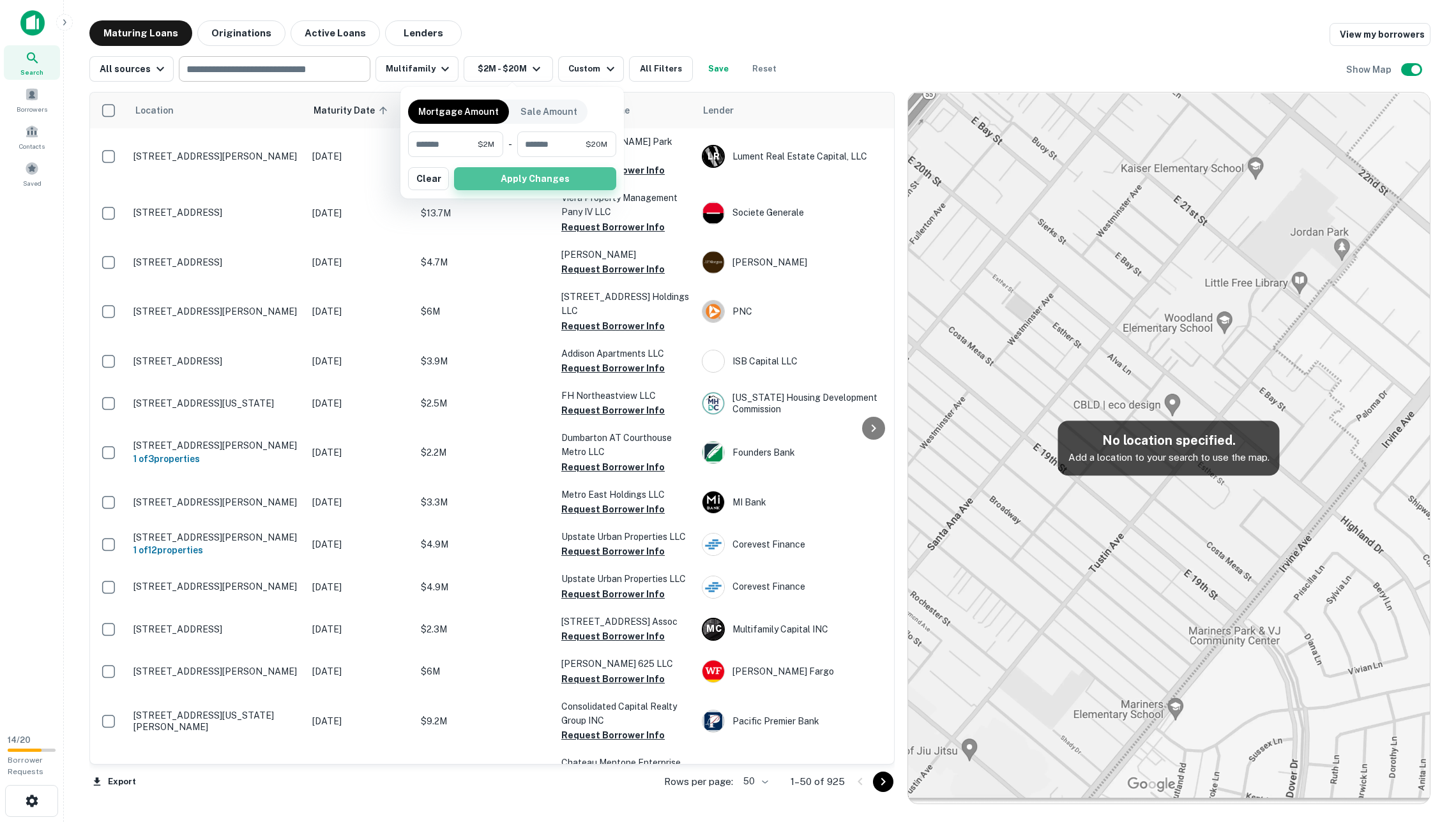
click at [490, 186] on button "Apply Changes" at bounding box center [535, 179] width 162 height 23
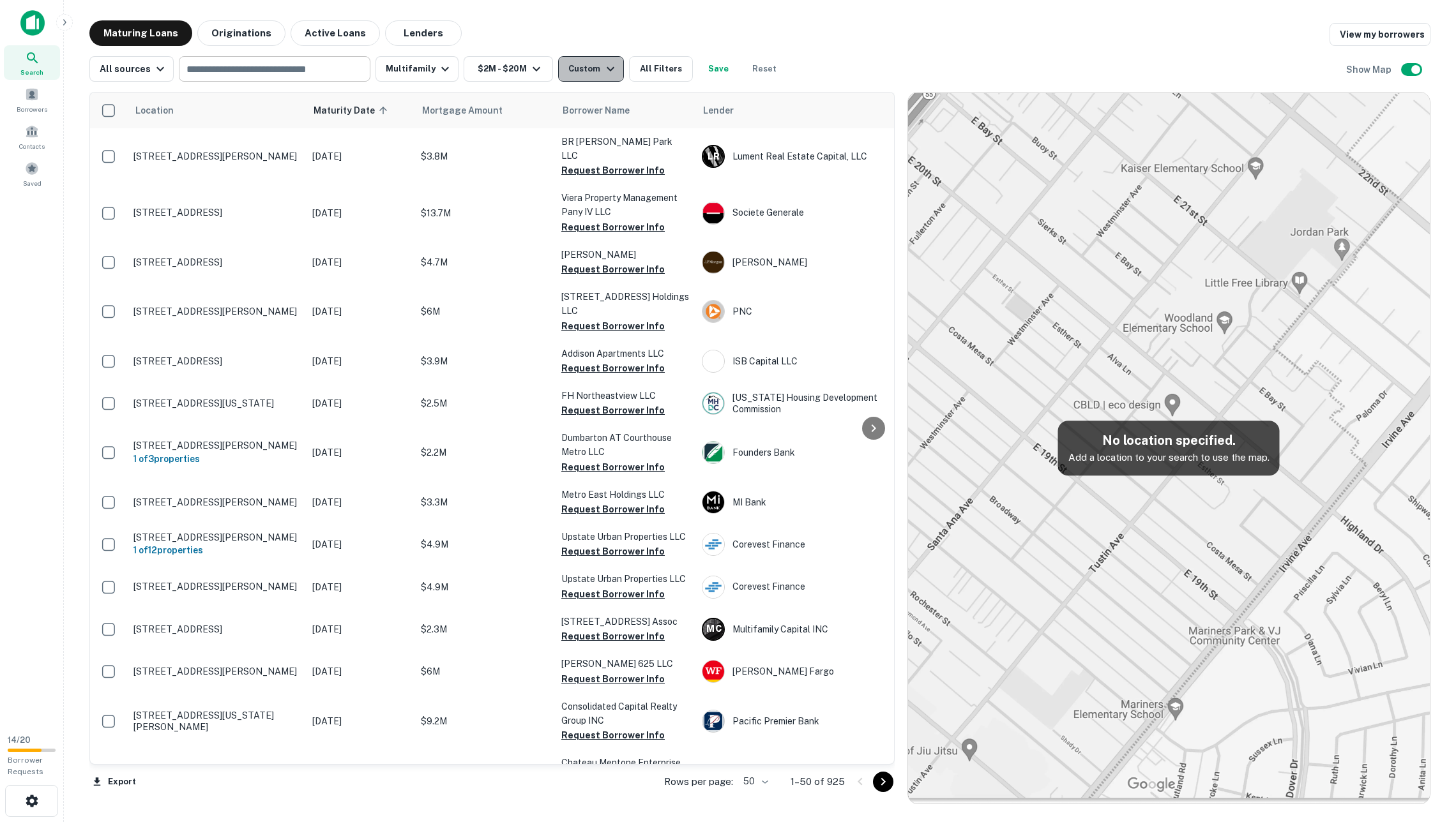
click at [591, 74] on div "Custom" at bounding box center [593, 68] width 49 height 15
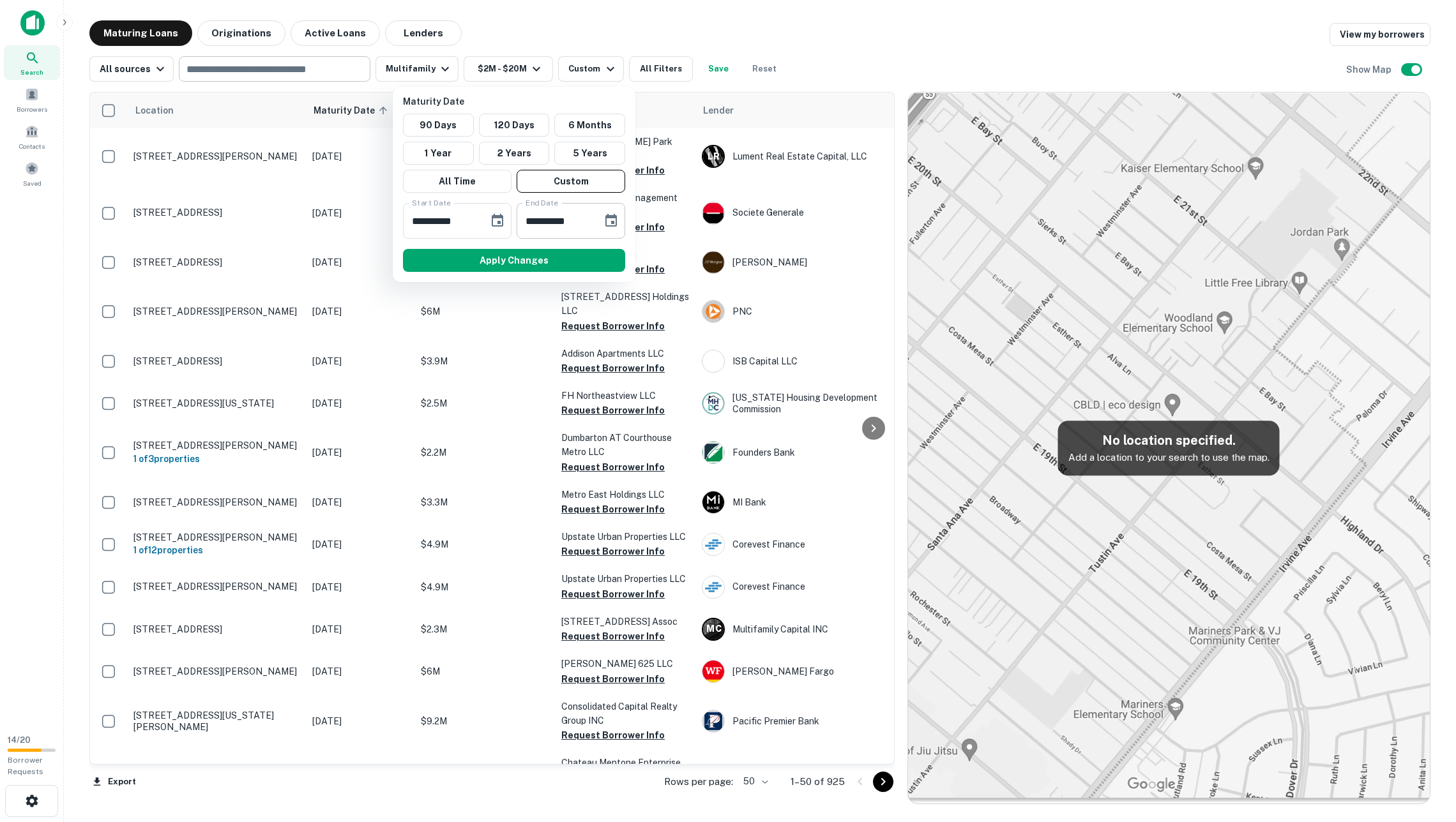
click at [604, 223] on icon "Choose date, selected date is Jan 1, 2026" at bounding box center [611, 221] width 15 height 15
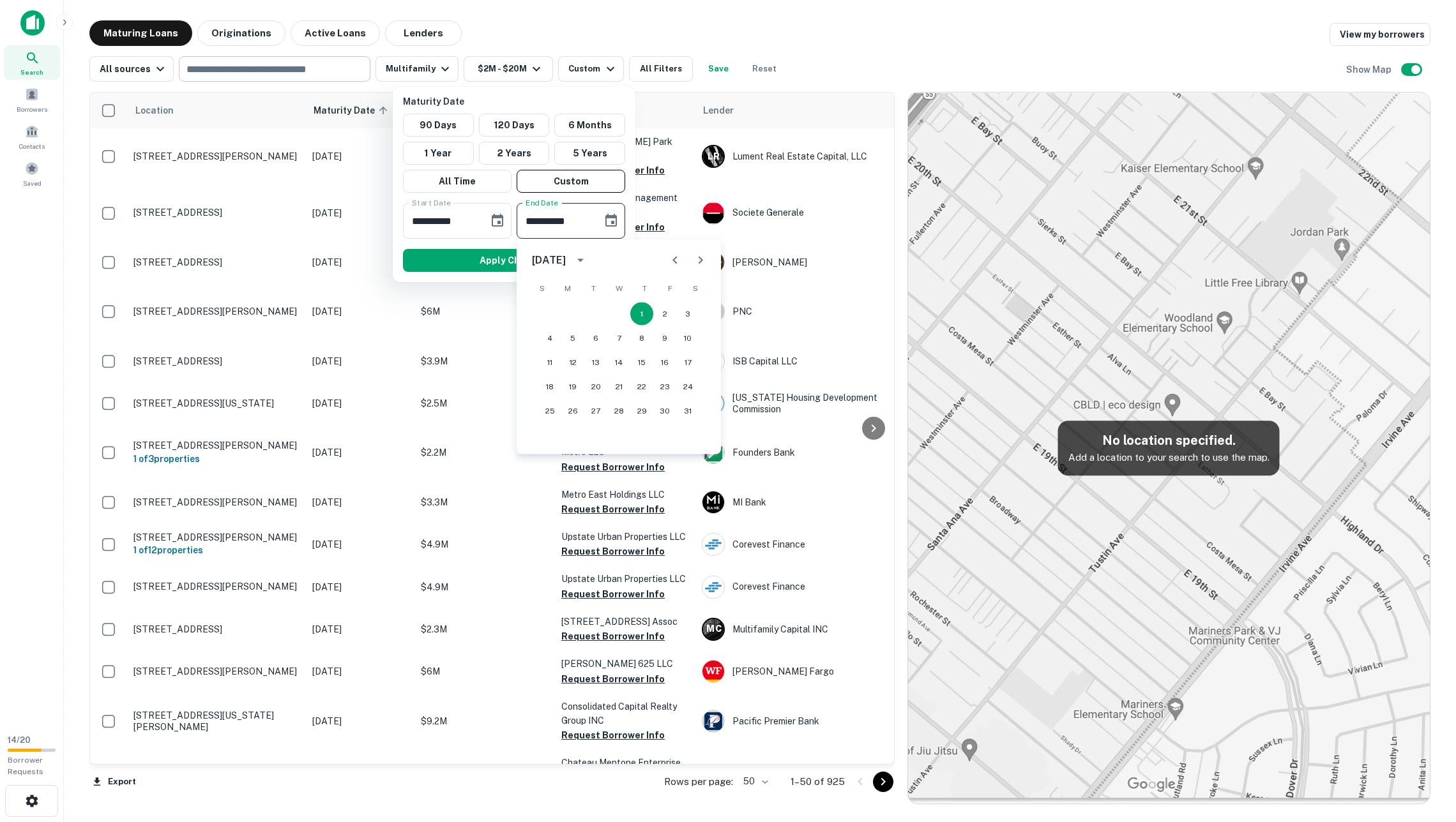
click at [667, 259] on icon "Previous month" at bounding box center [675, 261] width 15 height 15
click at [614, 409] on button "31" at bounding box center [619, 411] width 23 height 23
type input "**********"
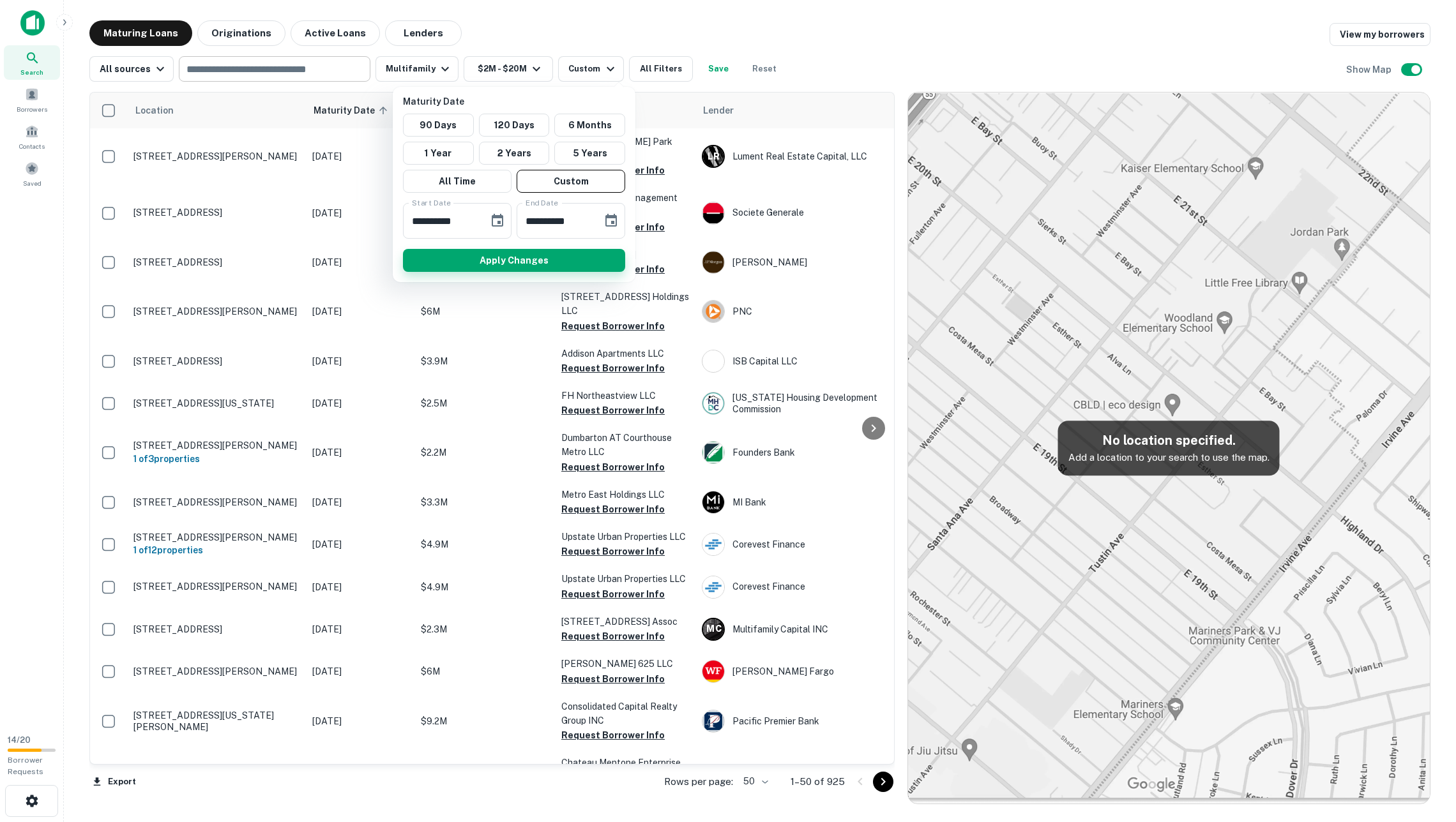
click at [571, 259] on button "Apply Changes" at bounding box center [513, 261] width 222 height 23
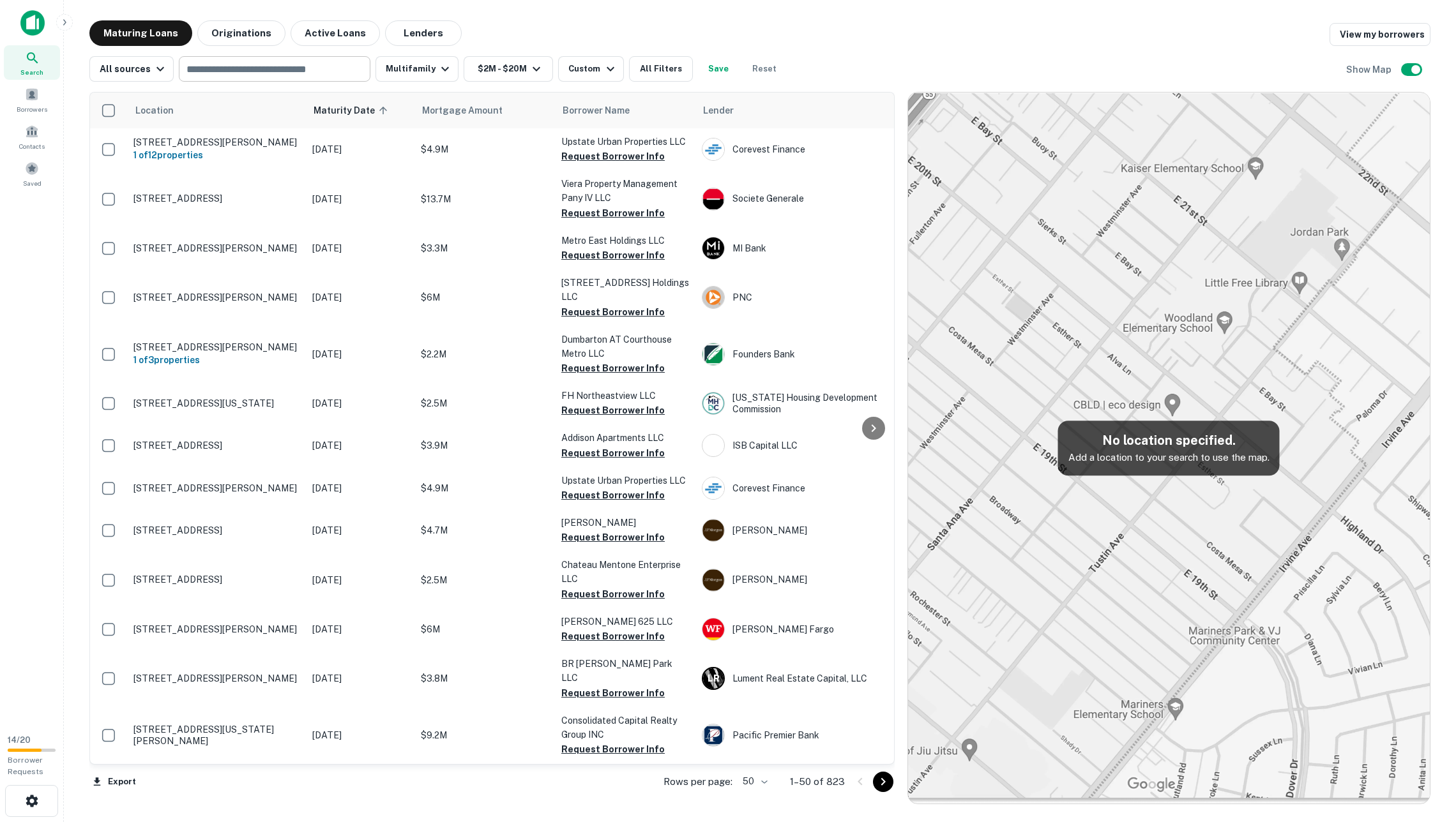
click at [313, 62] on input "text" at bounding box center [273, 68] width 182 height 18
click at [489, 26] on div "Maturing Loans Originations Active Loans Lenders View my borrowers" at bounding box center [759, 32] width 1341 height 26
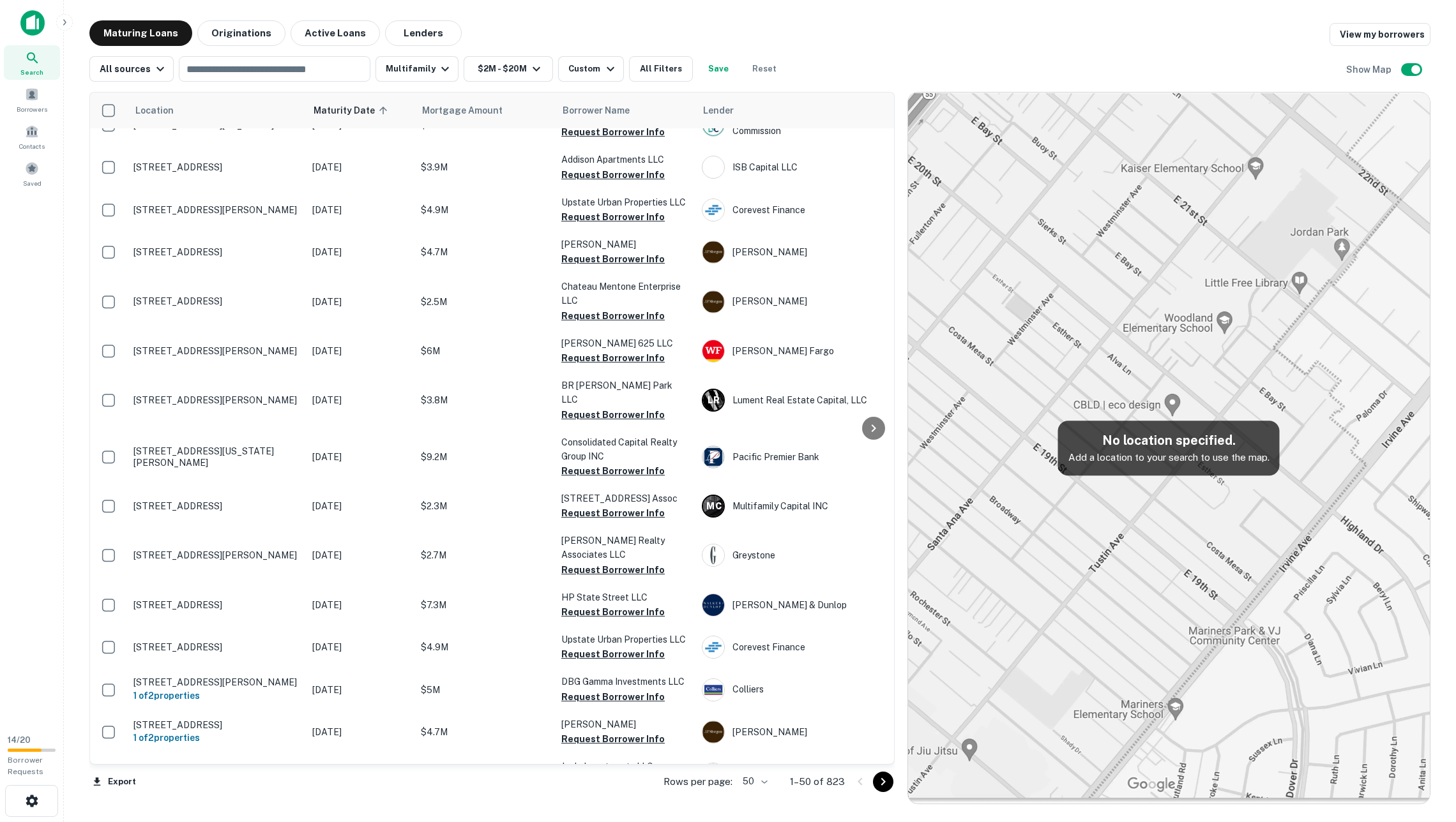
scroll to position [283, 0]
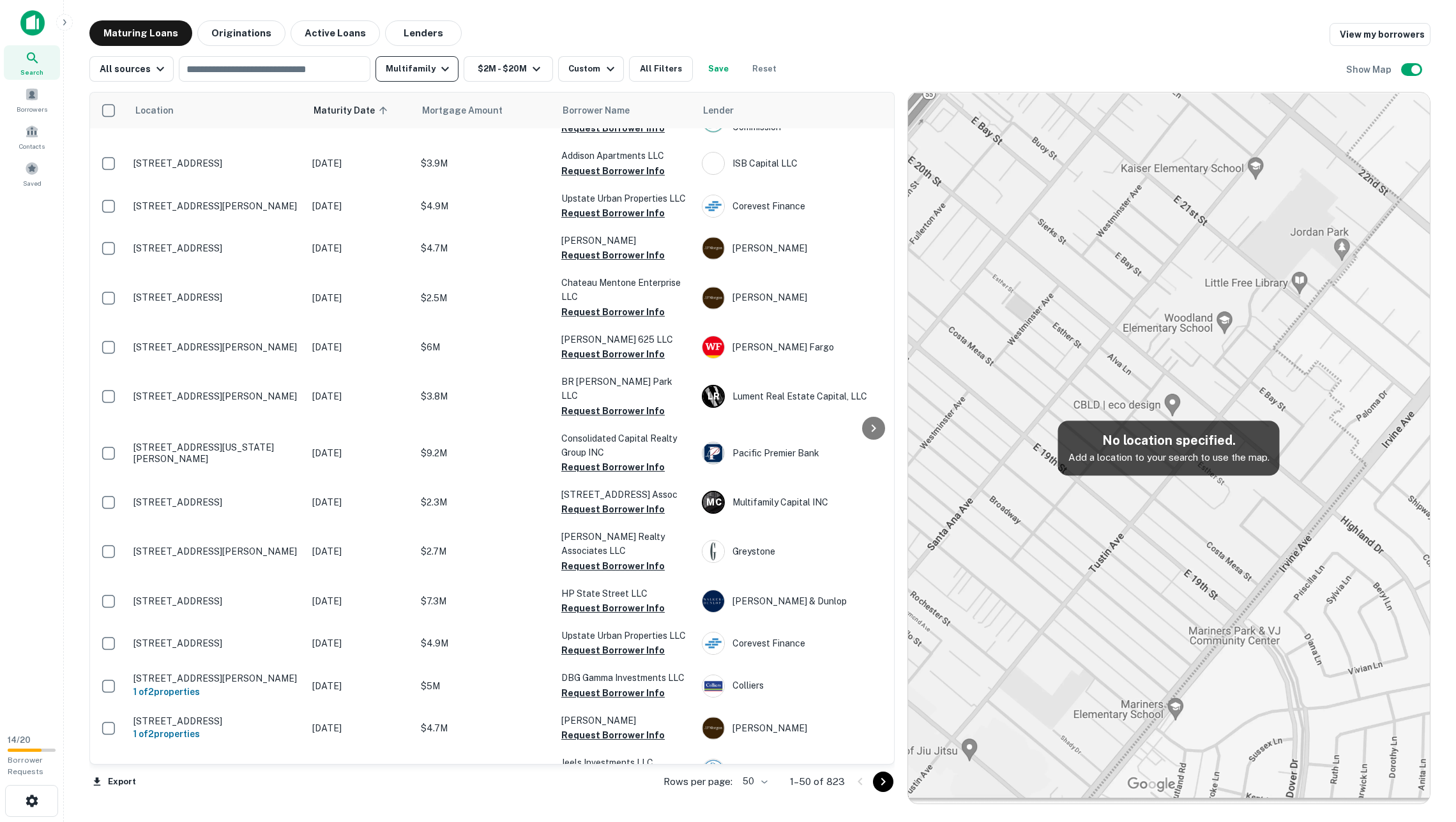
click at [402, 69] on button "Multifamily" at bounding box center [417, 68] width 83 height 26
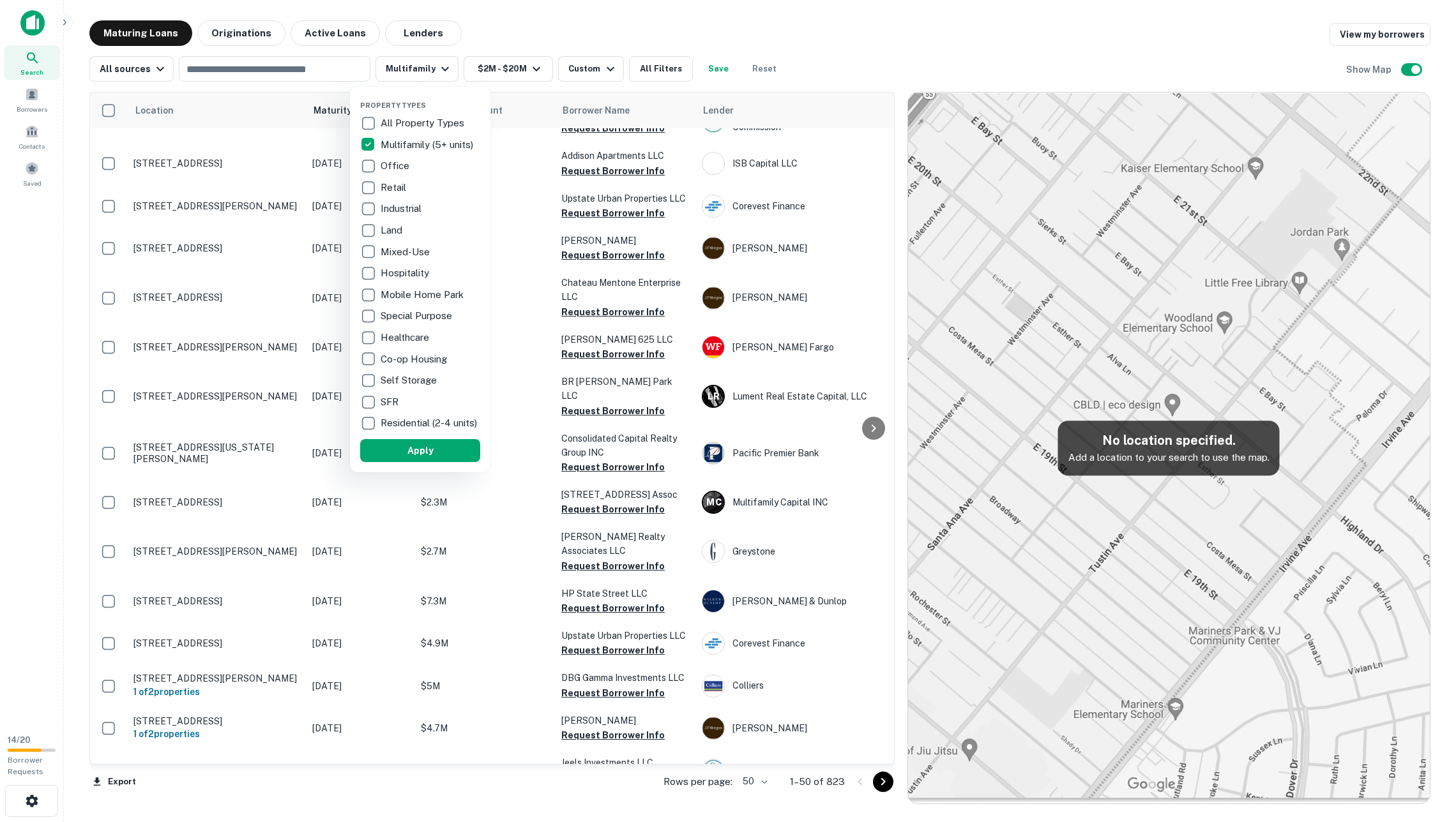
click at [384, 123] on p "All Property Types" at bounding box center [423, 123] width 87 height 15
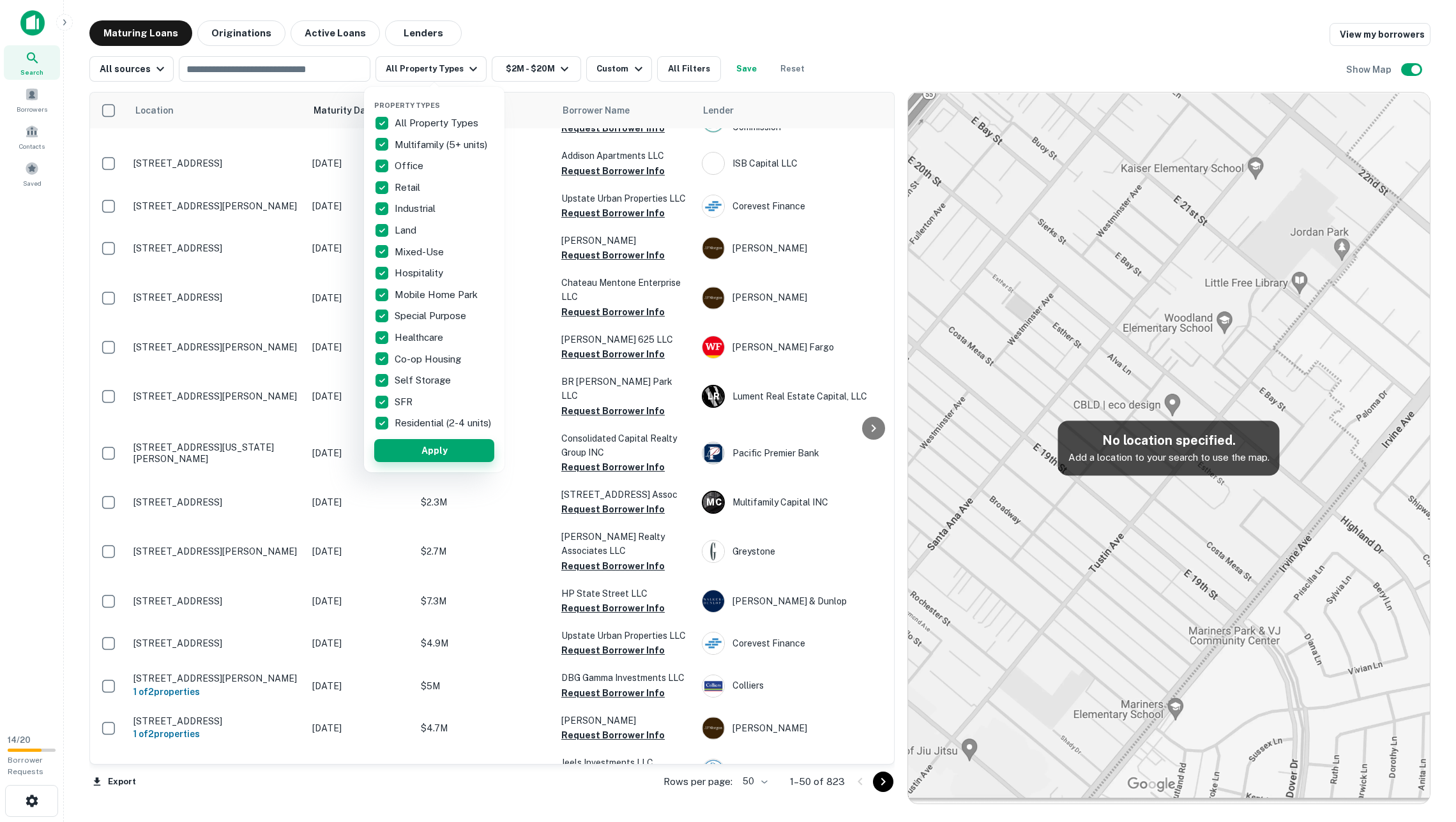
click at [440, 462] on button "Apply" at bounding box center [434, 451] width 120 height 23
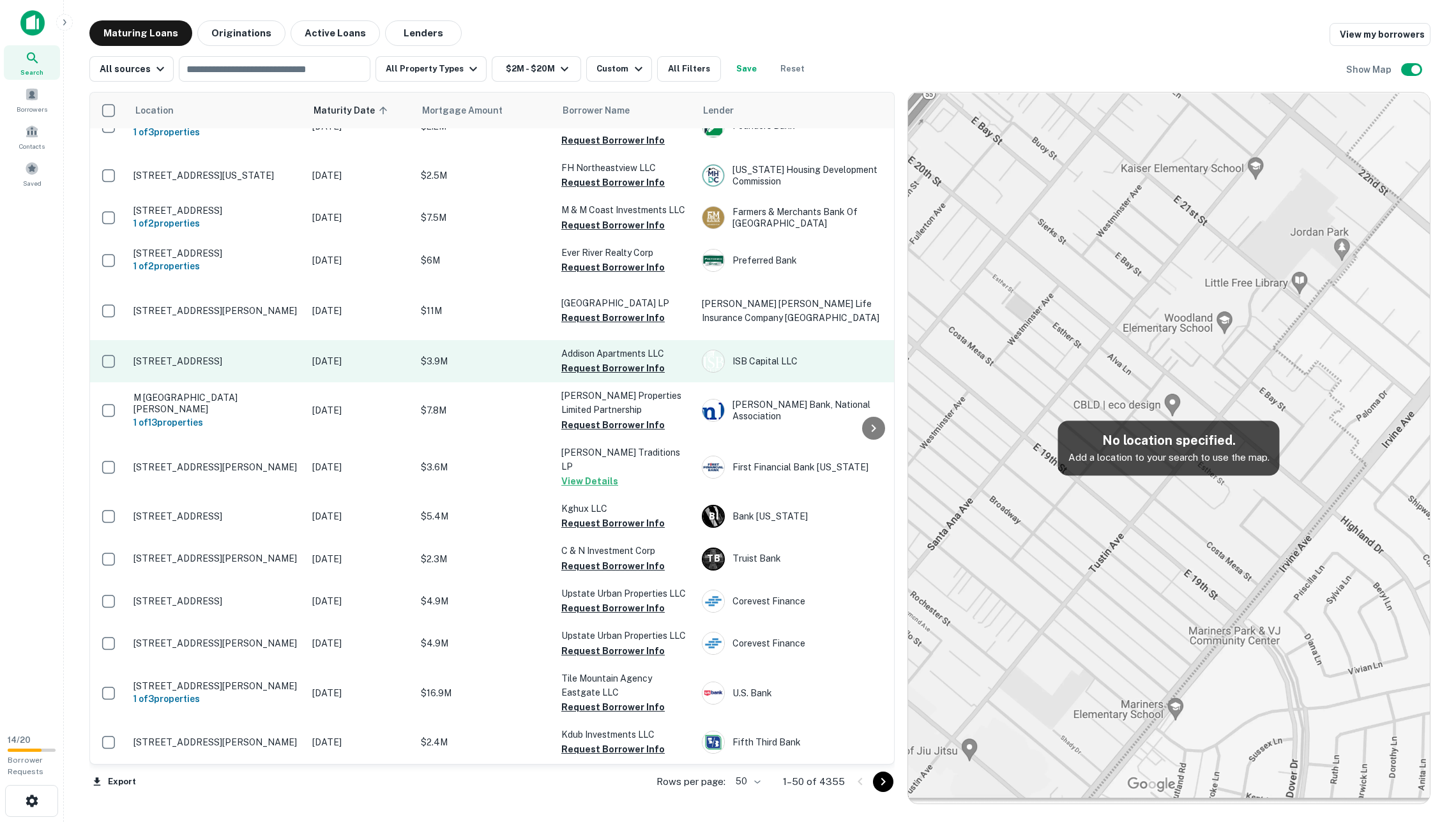
scroll to position [808, 0]
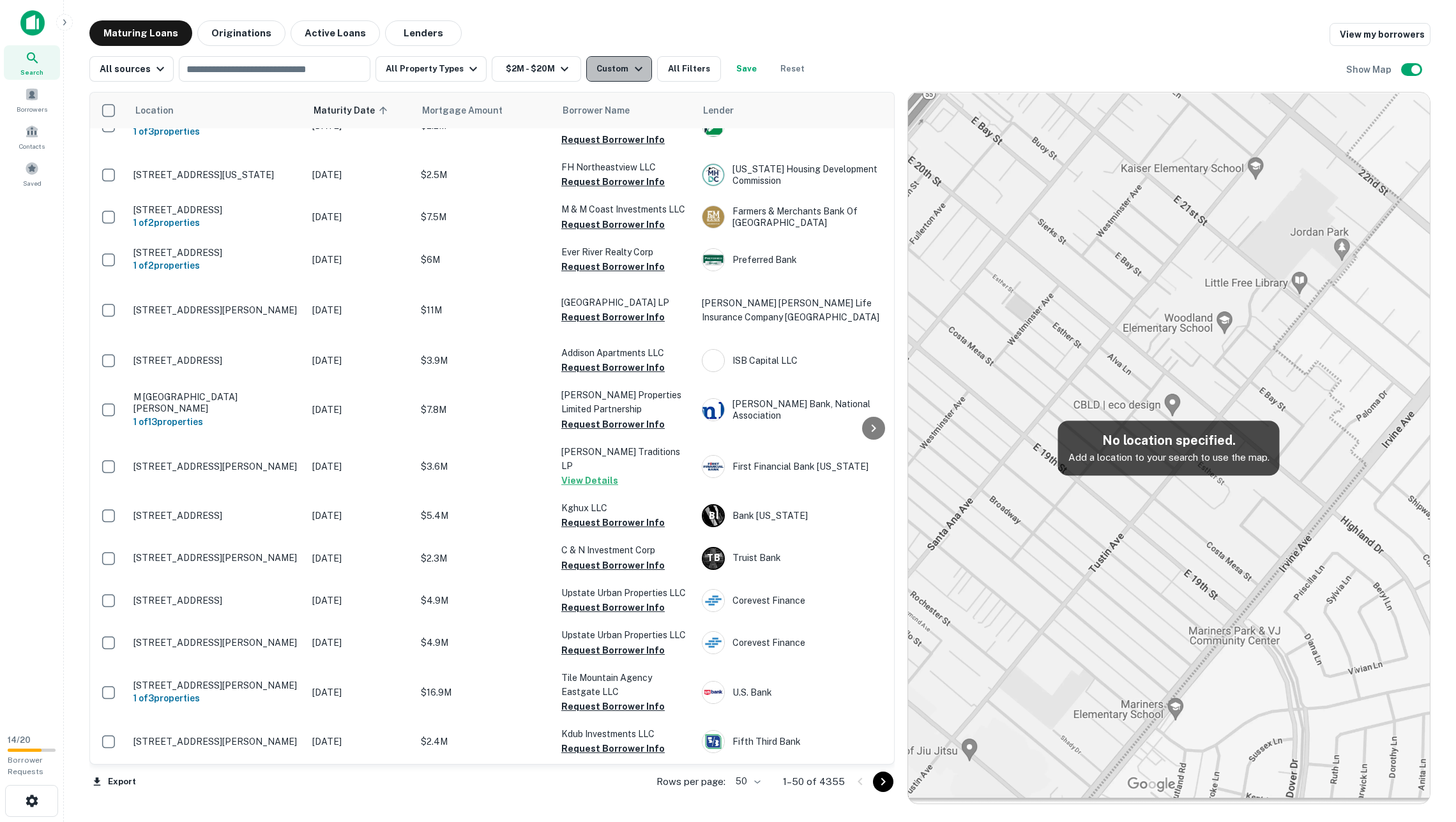
click at [620, 64] on div "Custom" at bounding box center [621, 68] width 49 height 15
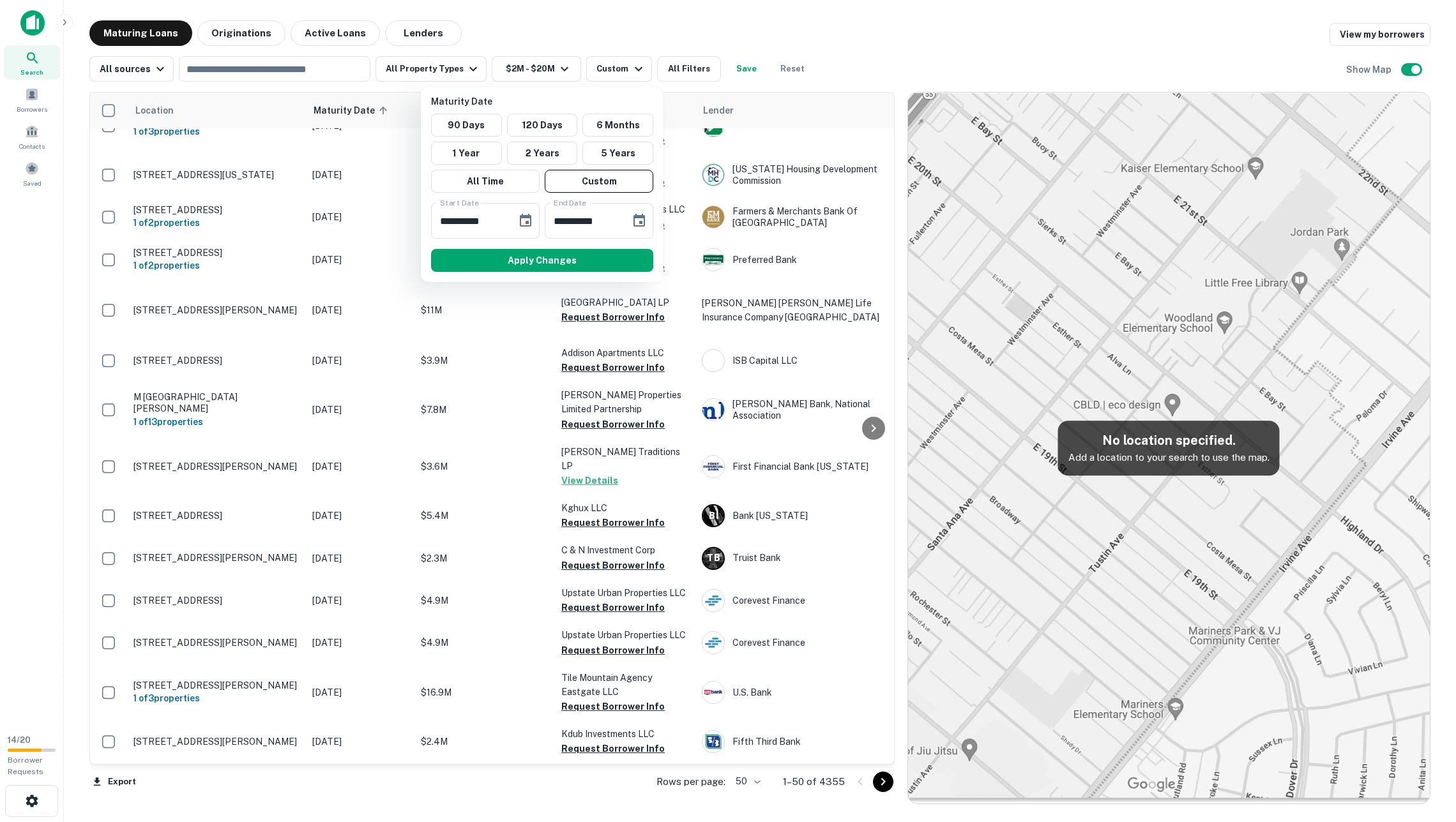
click at [624, 62] on div at bounding box center [728, 411] width 1456 height 822
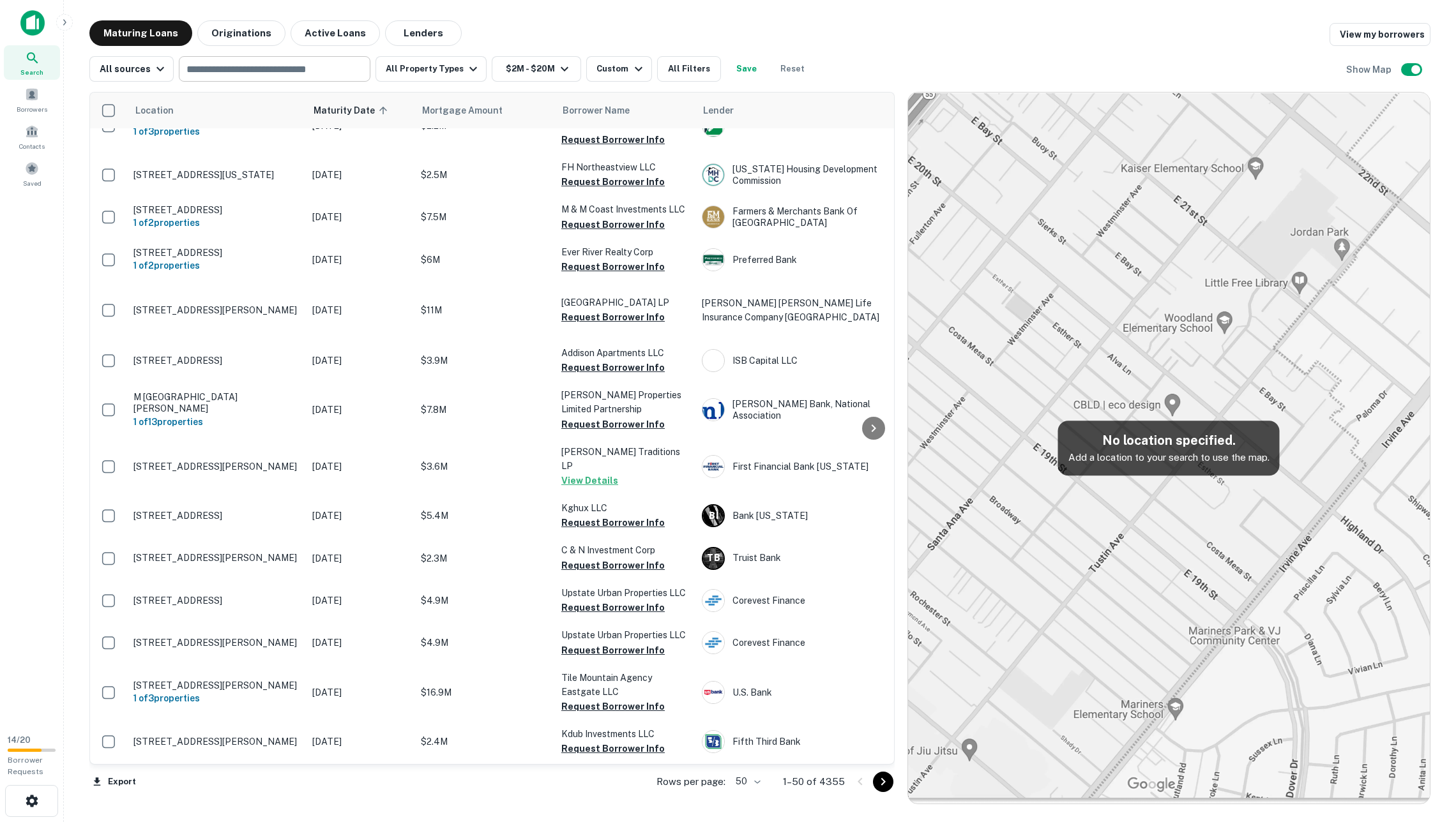
click at [328, 69] on input "text" at bounding box center [273, 68] width 182 height 18
click at [251, 36] on button "Originations" at bounding box center [241, 32] width 89 height 26
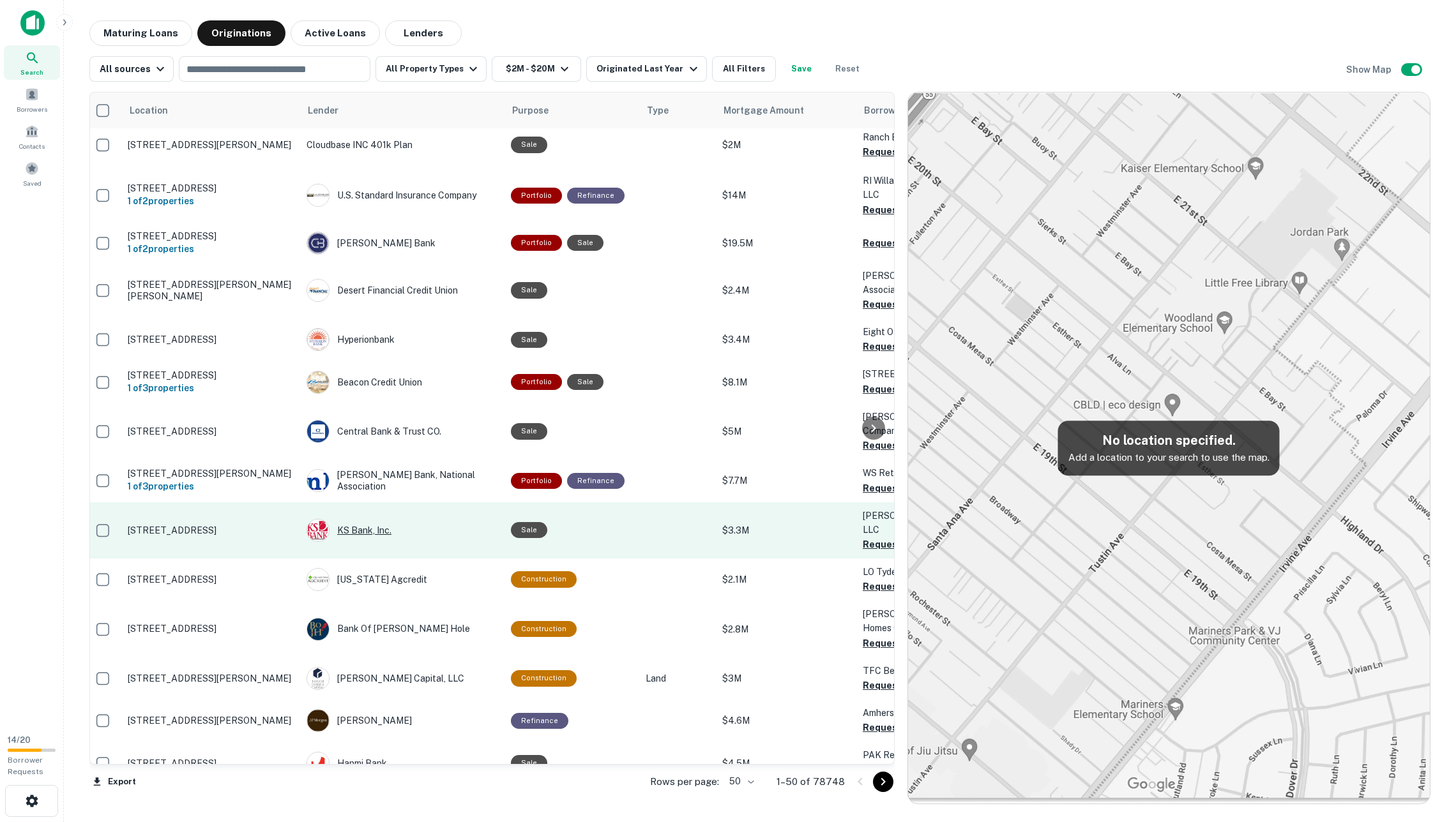
scroll to position [1026, 6]
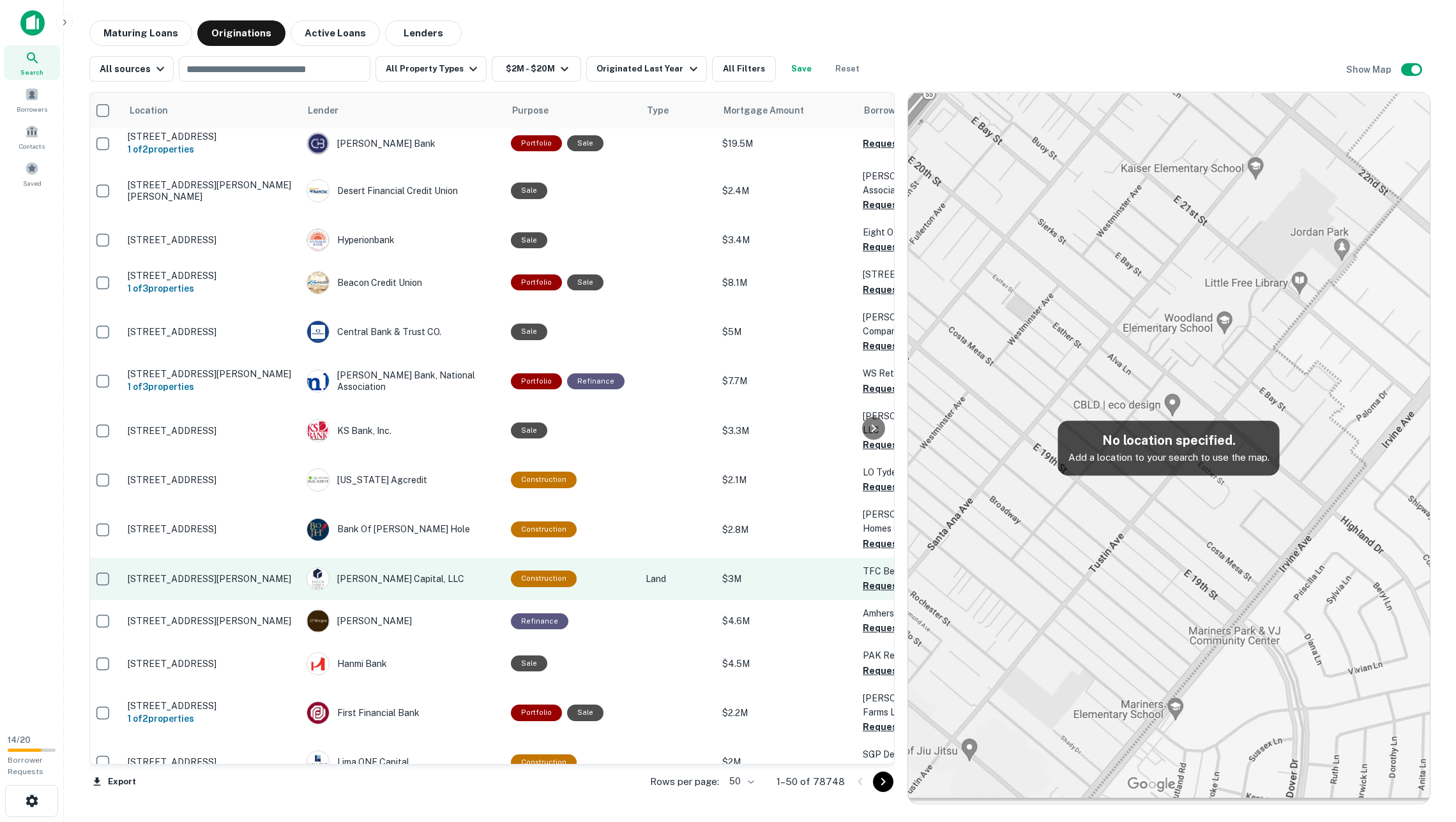
click at [233, 574] on p "[STREET_ADDRESS][PERSON_NAME]" at bounding box center [210, 579] width 166 height 11
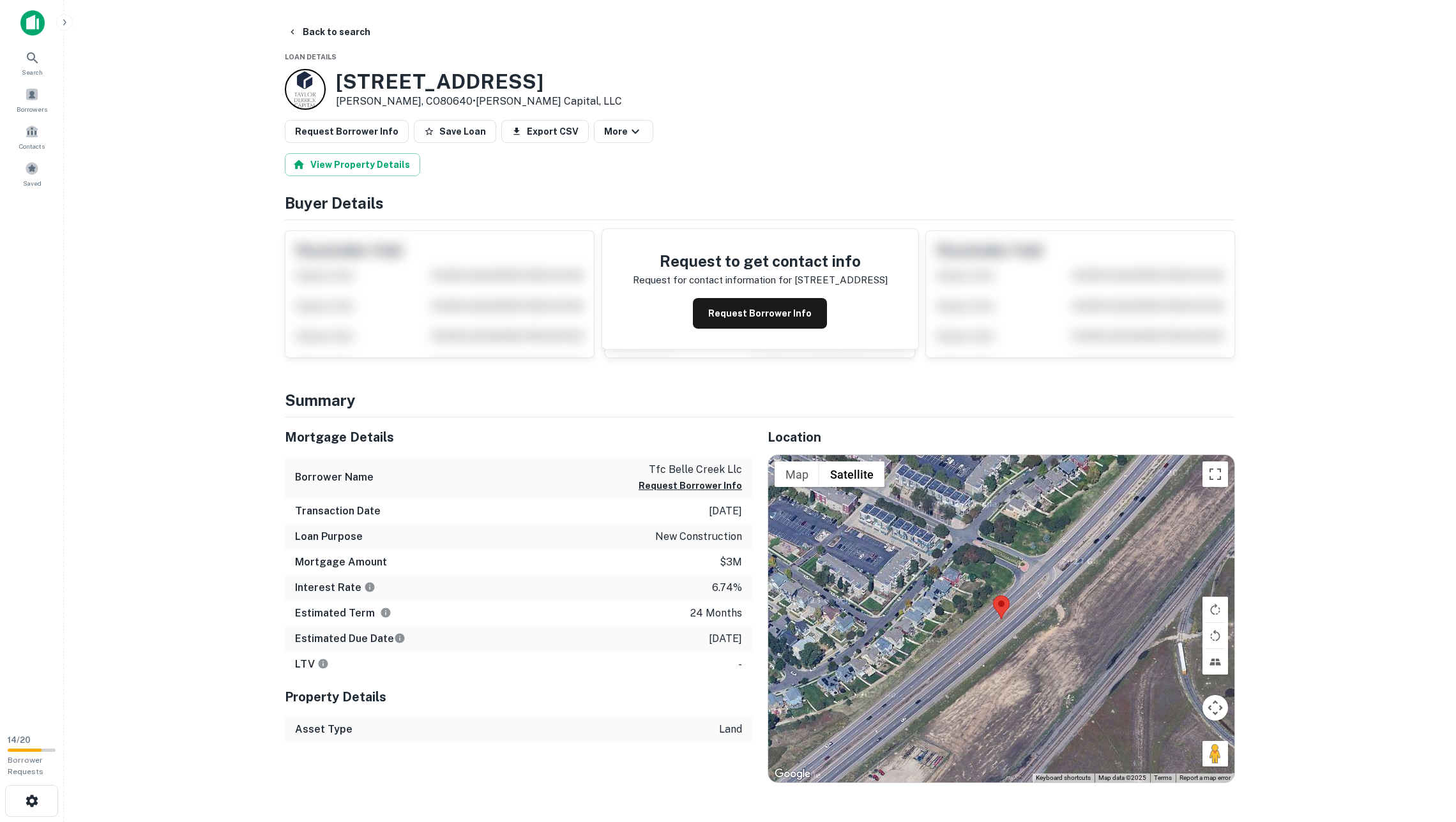
scroll to position [556, 0]
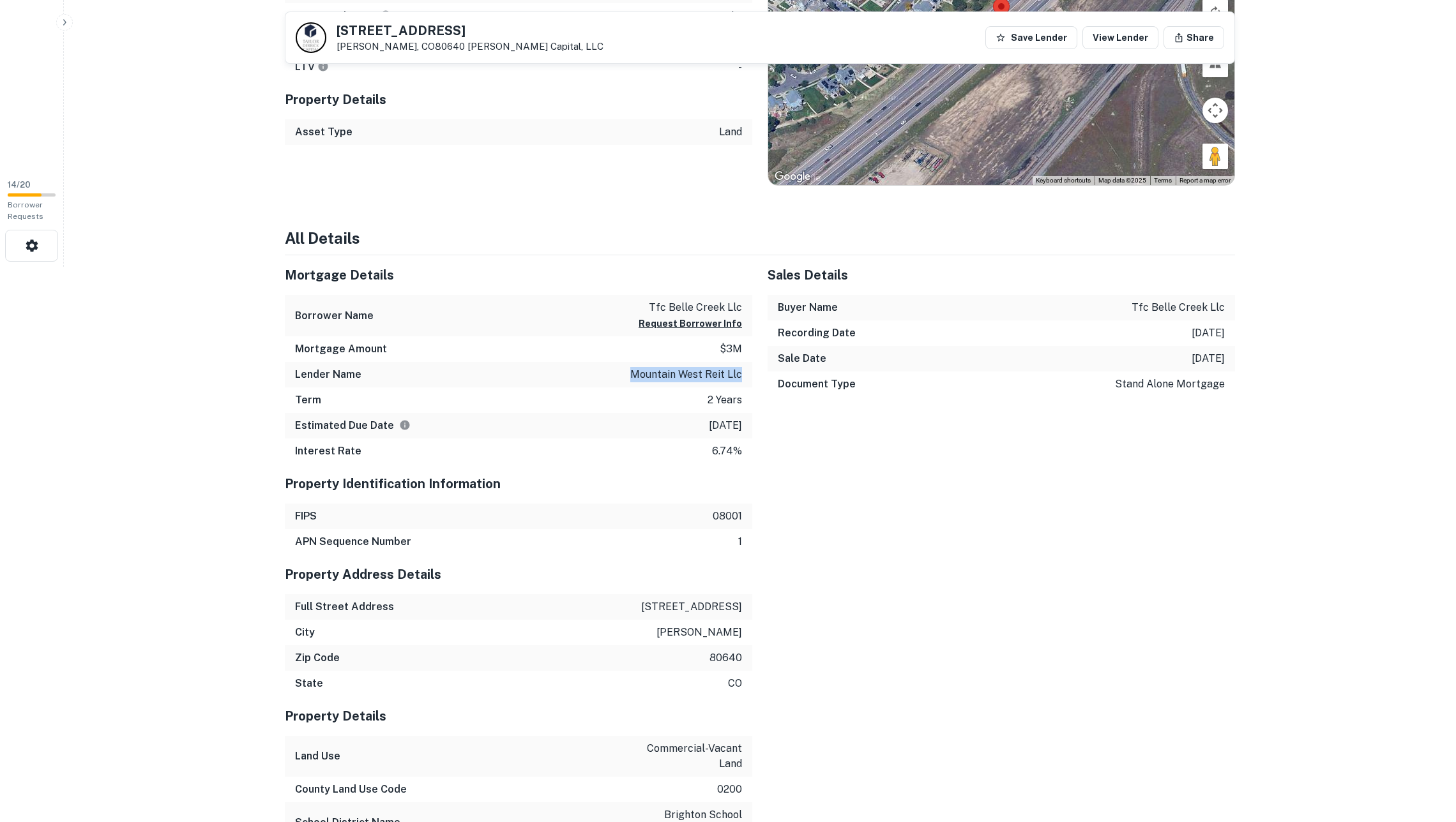
drag, startPoint x: 631, startPoint y: 375, endPoint x: 744, endPoint y: 380, distance: 113.1
click at [744, 380] on div "Lender Name mountain west reit llc" at bounding box center [518, 374] width 467 height 26
copy p "mountain west reit llc"
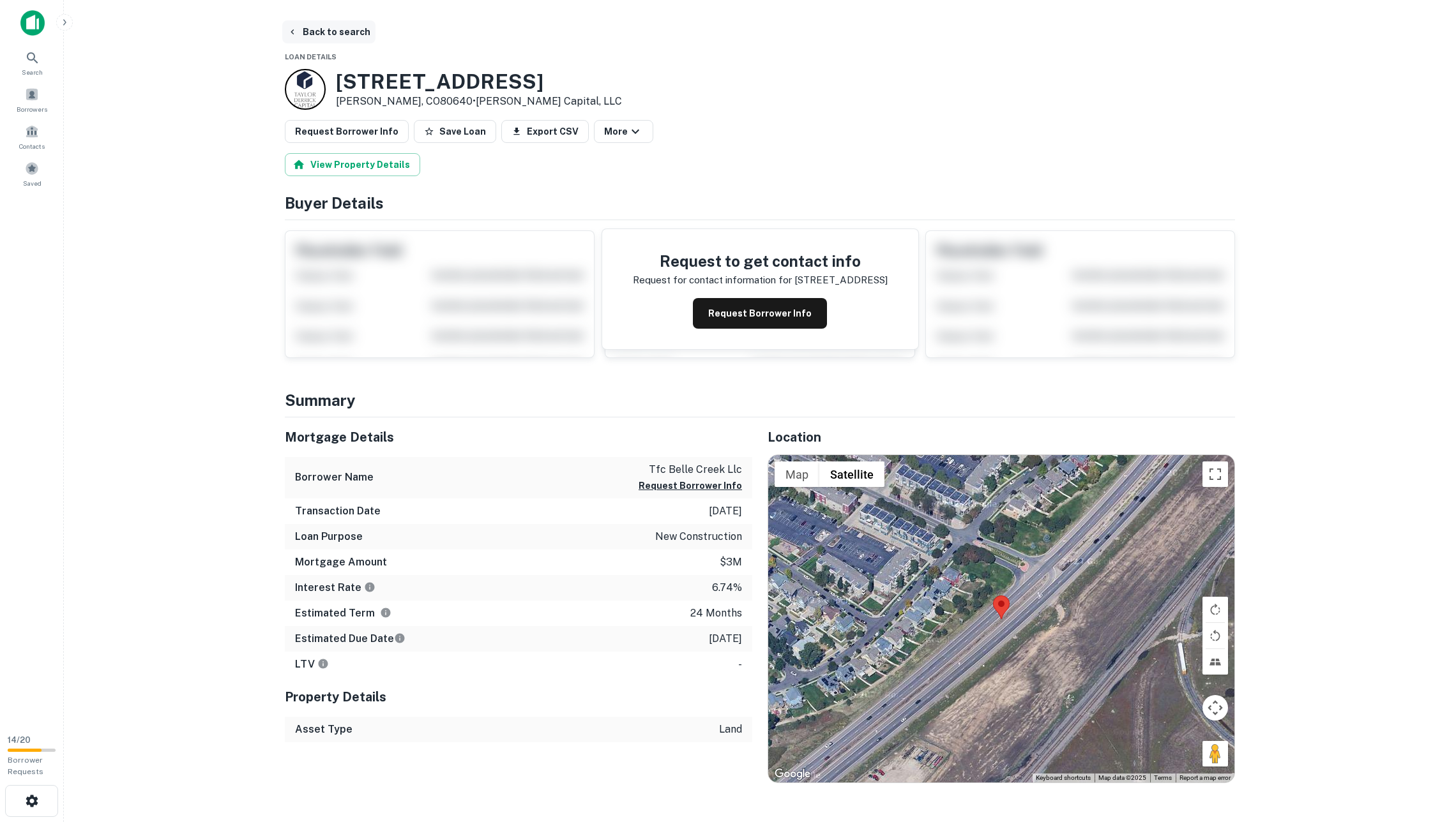
scroll to position [0, 0]
click at [323, 32] on button "Back to search" at bounding box center [329, 31] width 93 height 23
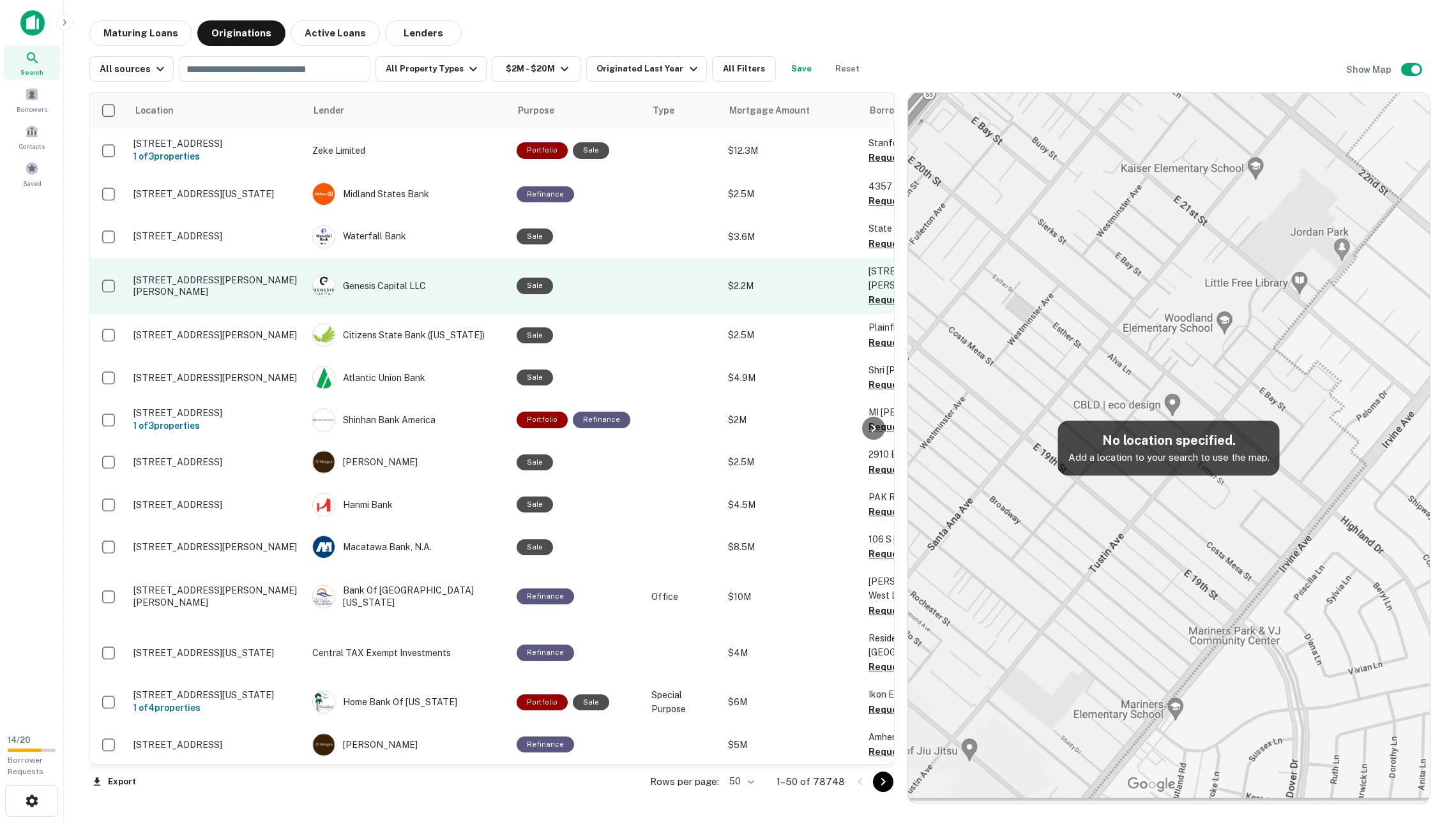
click at [273, 280] on p "[STREET_ADDRESS][PERSON_NAME][PERSON_NAME]" at bounding box center [216, 286] width 166 height 23
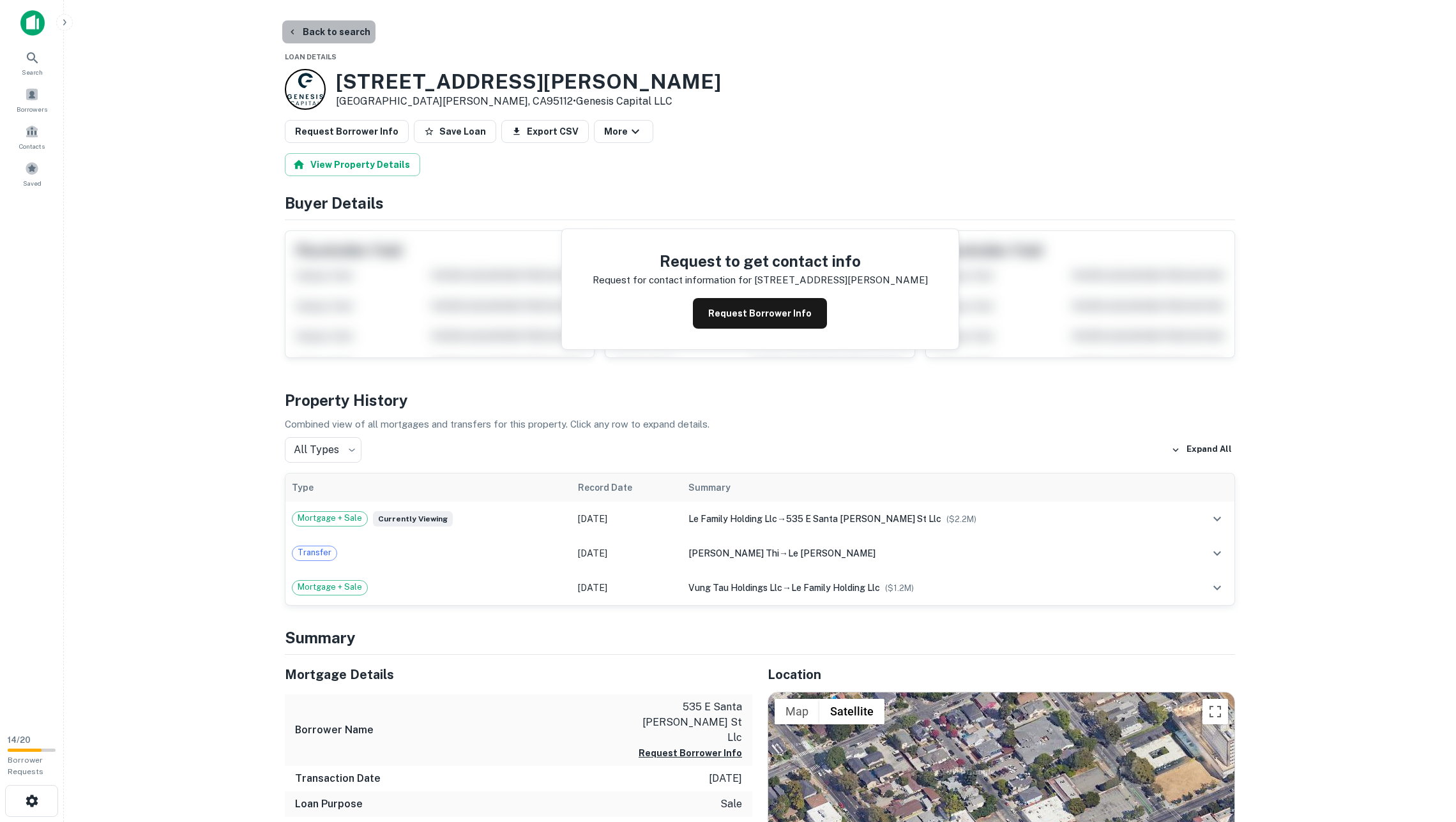
click at [329, 36] on button "Back to search" at bounding box center [329, 31] width 93 height 23
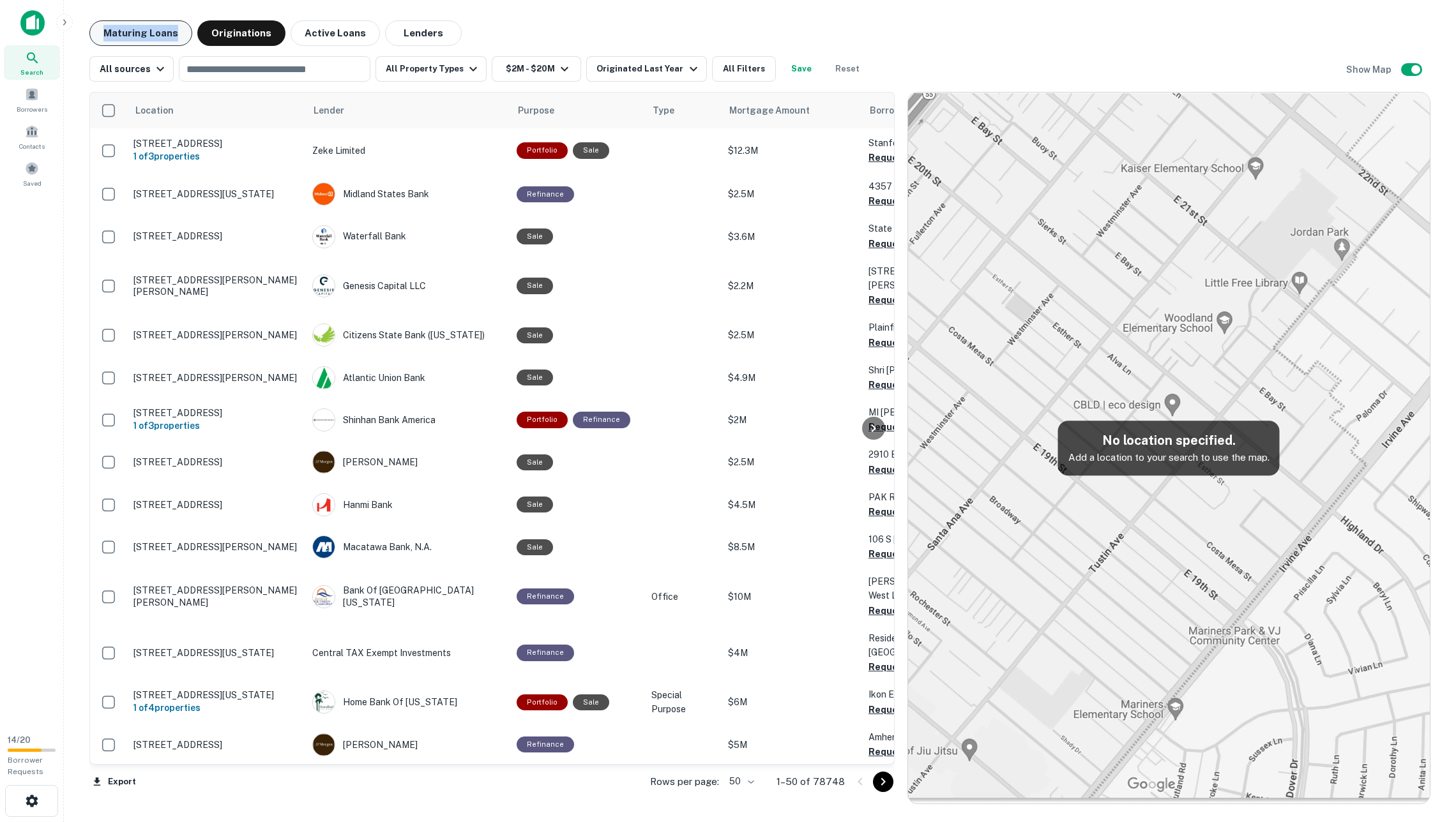
click at [126, 21] on main "Maturing Loans Originations Active Loans Lenders All sources ​ All Property Typ…" at bounding box center [759, 411] width 1392 height 822
click at [126, 24] on button "Maturing Loans" at bounding box center [141, 32] width 103 height 26
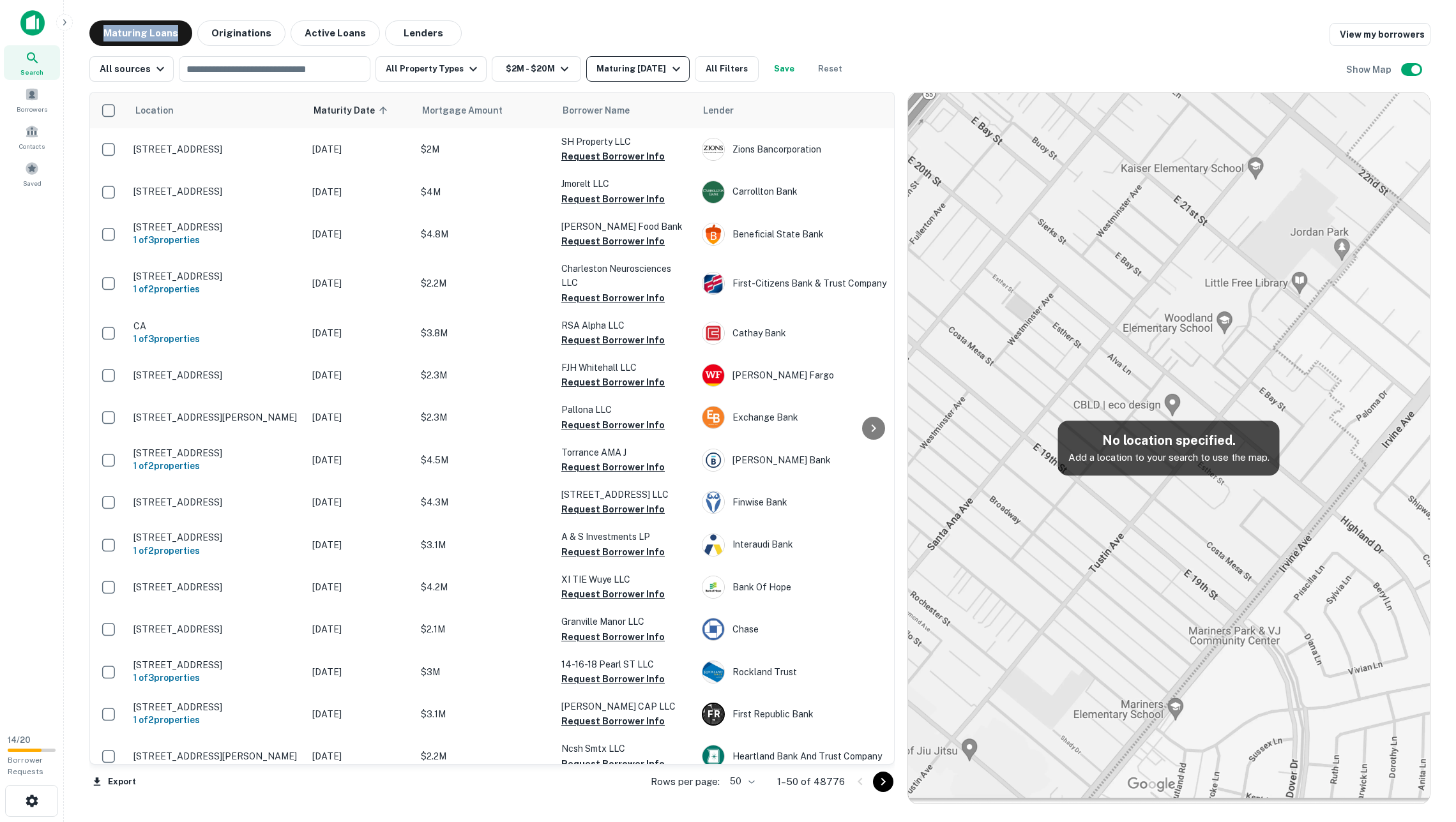
click at [652, 67] on div "Maturing [DATE]" at bounding box center [639, 68] width 87 height 15
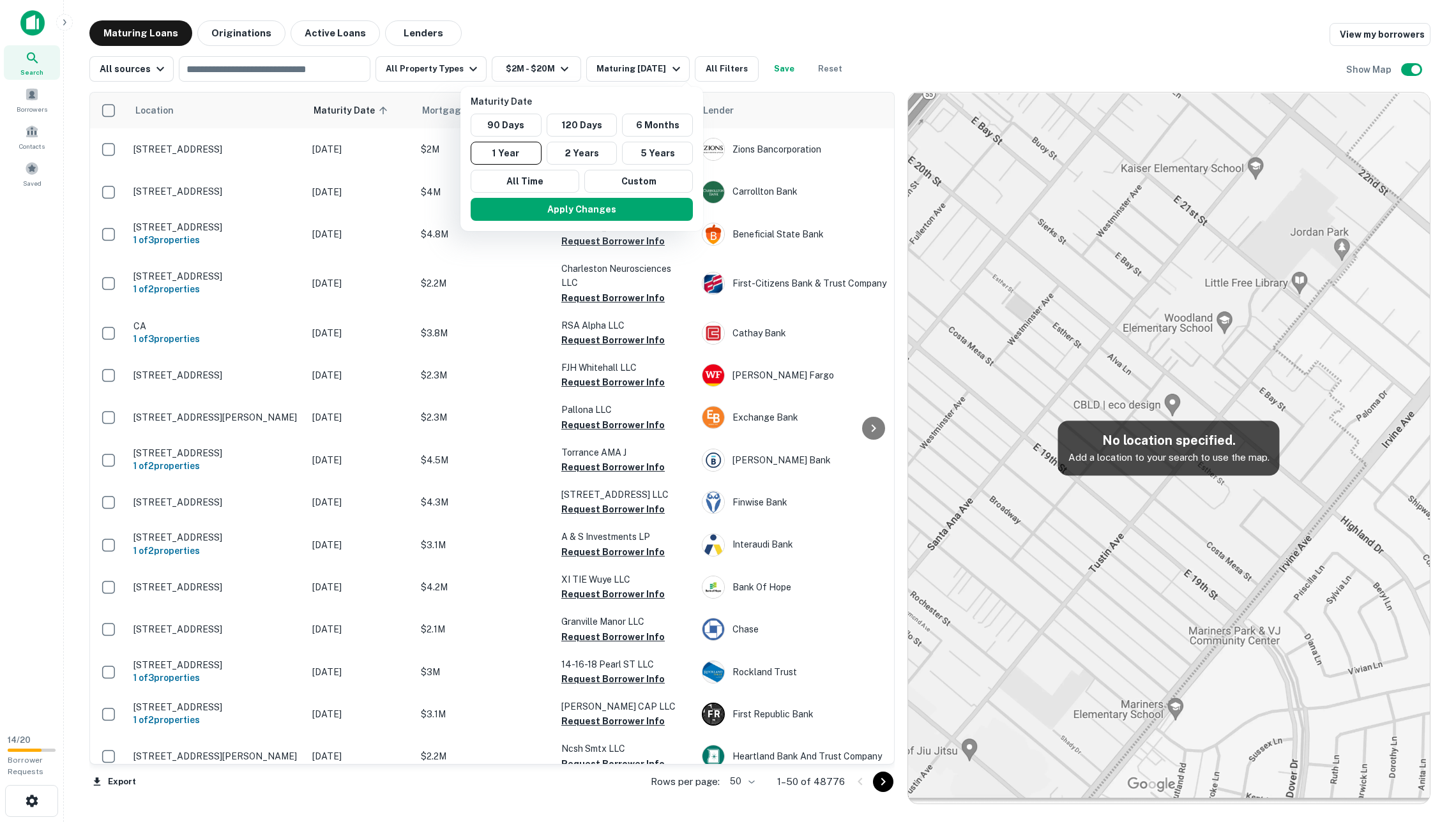
click at [869, 34] on div at bounding box center [728, 411] width 1456 height 822
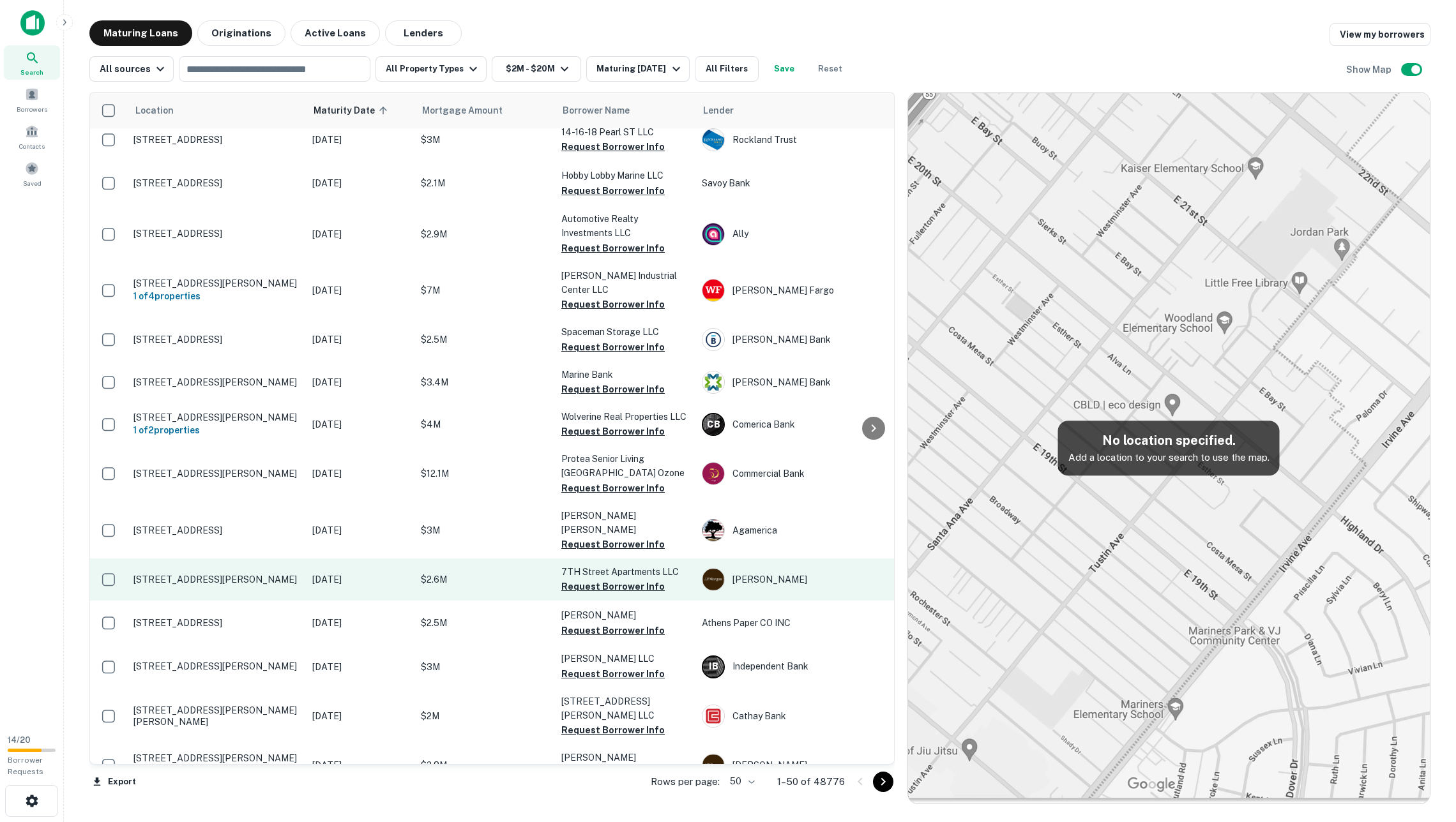
scroll to position [769, 0]
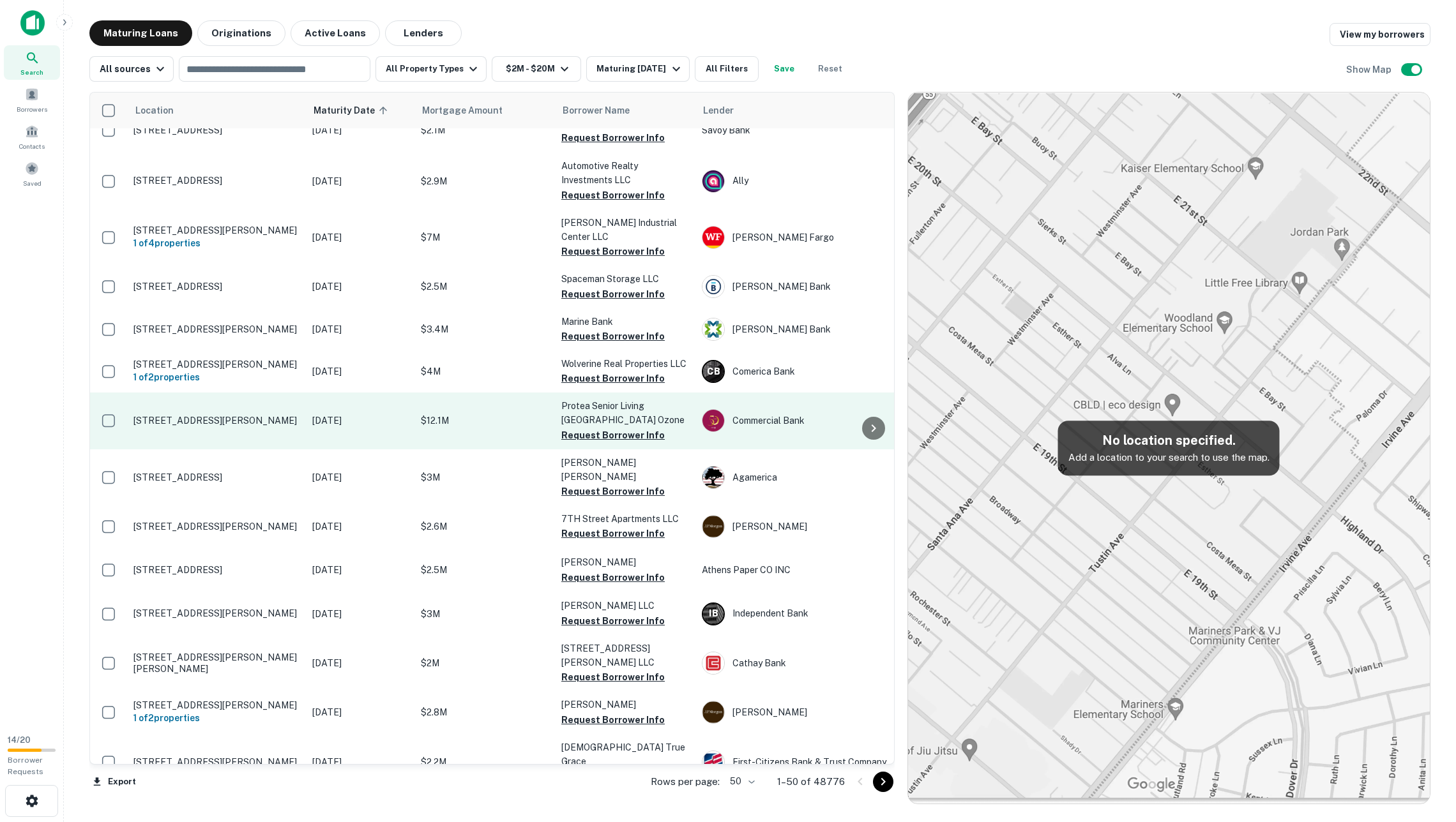
click at [266, 415] on p "[STREET_ADDRESS][PERSON_NAME]" at bounding box center [216, 421] width 166 height 11
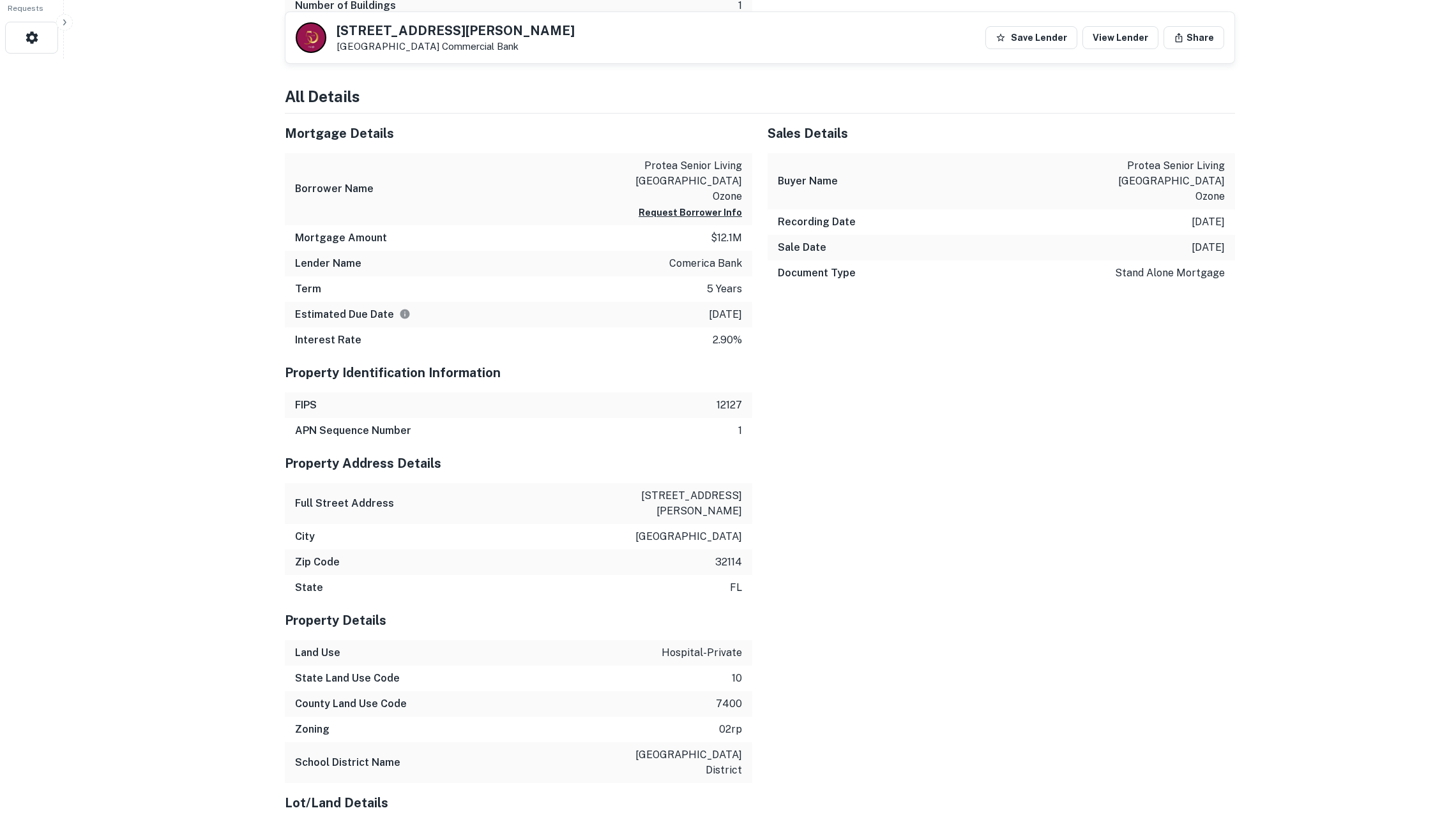
scroll to position [751, 0]
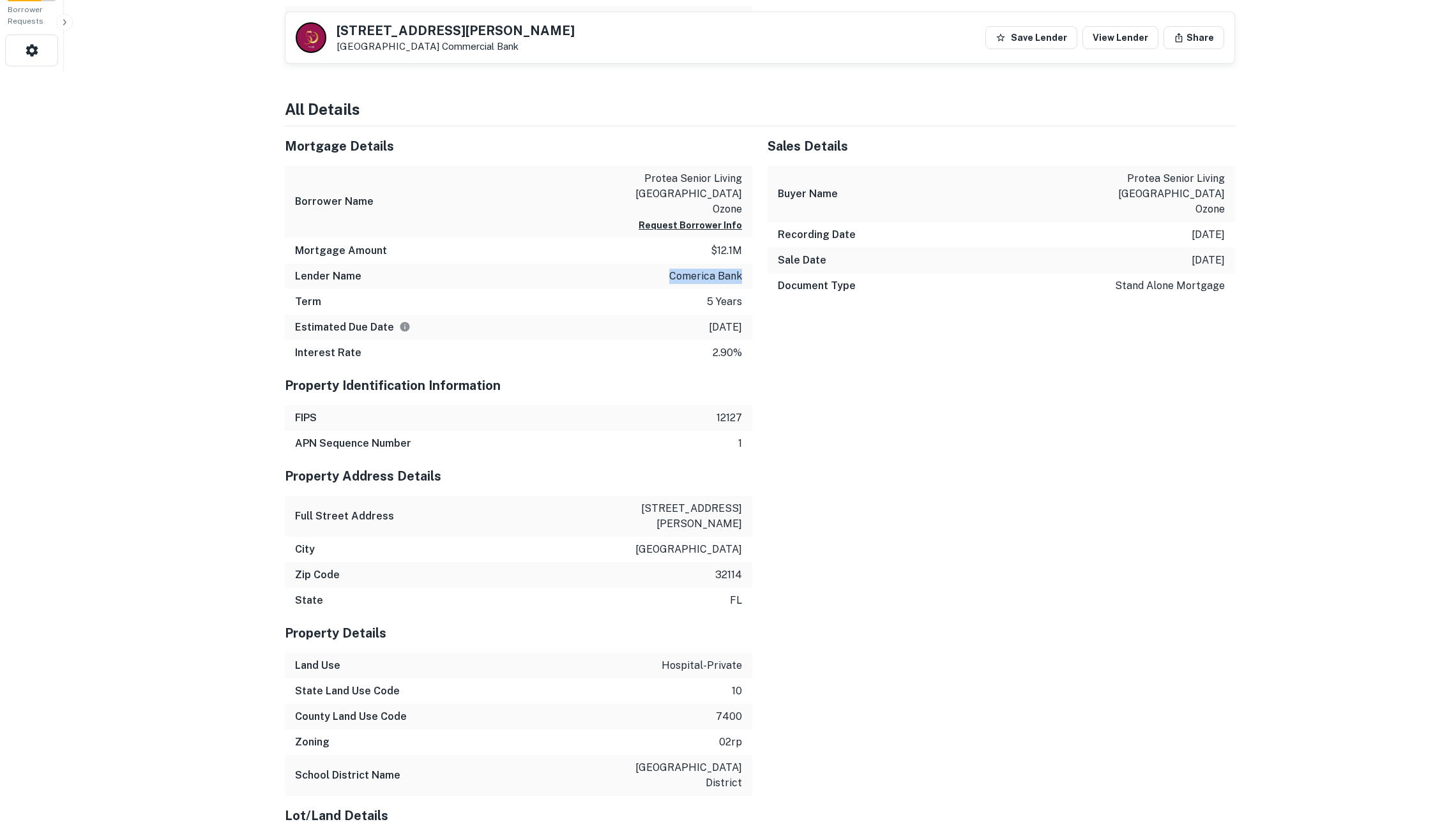
drag, startPoint x: 667, startPoint y: 249, endPoint x: 747, endPoint y: 264, distance: 81.4
click at [747, 264] on div "Lender Name comerica bank" at bounding box center [518, 276] width 467 height 26
copy p "comerica bank"
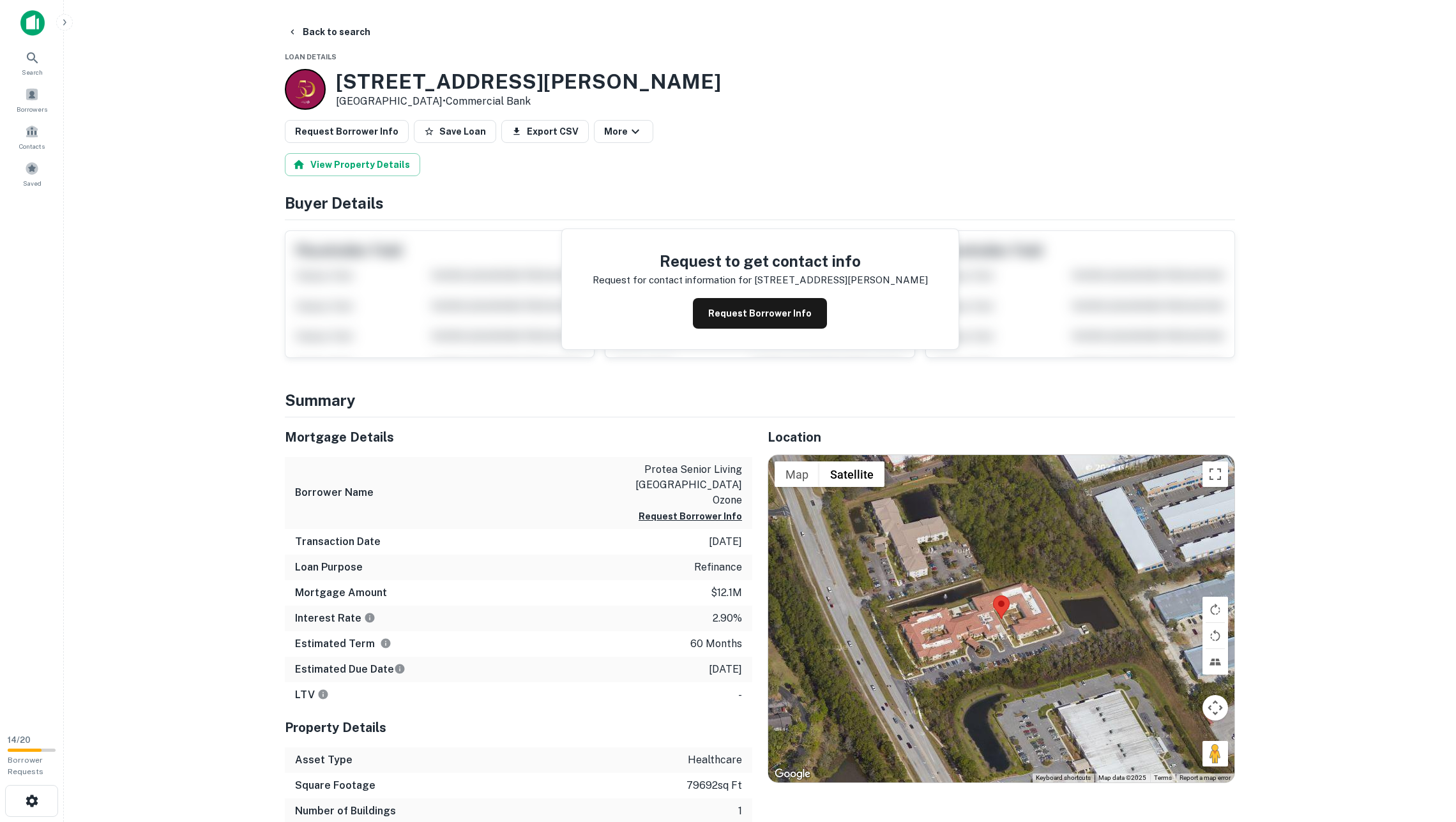
scroll to position [0, 0]
click at [317, 29] on button "Back to search" at bounding box center [329, 31] width 93 height 23
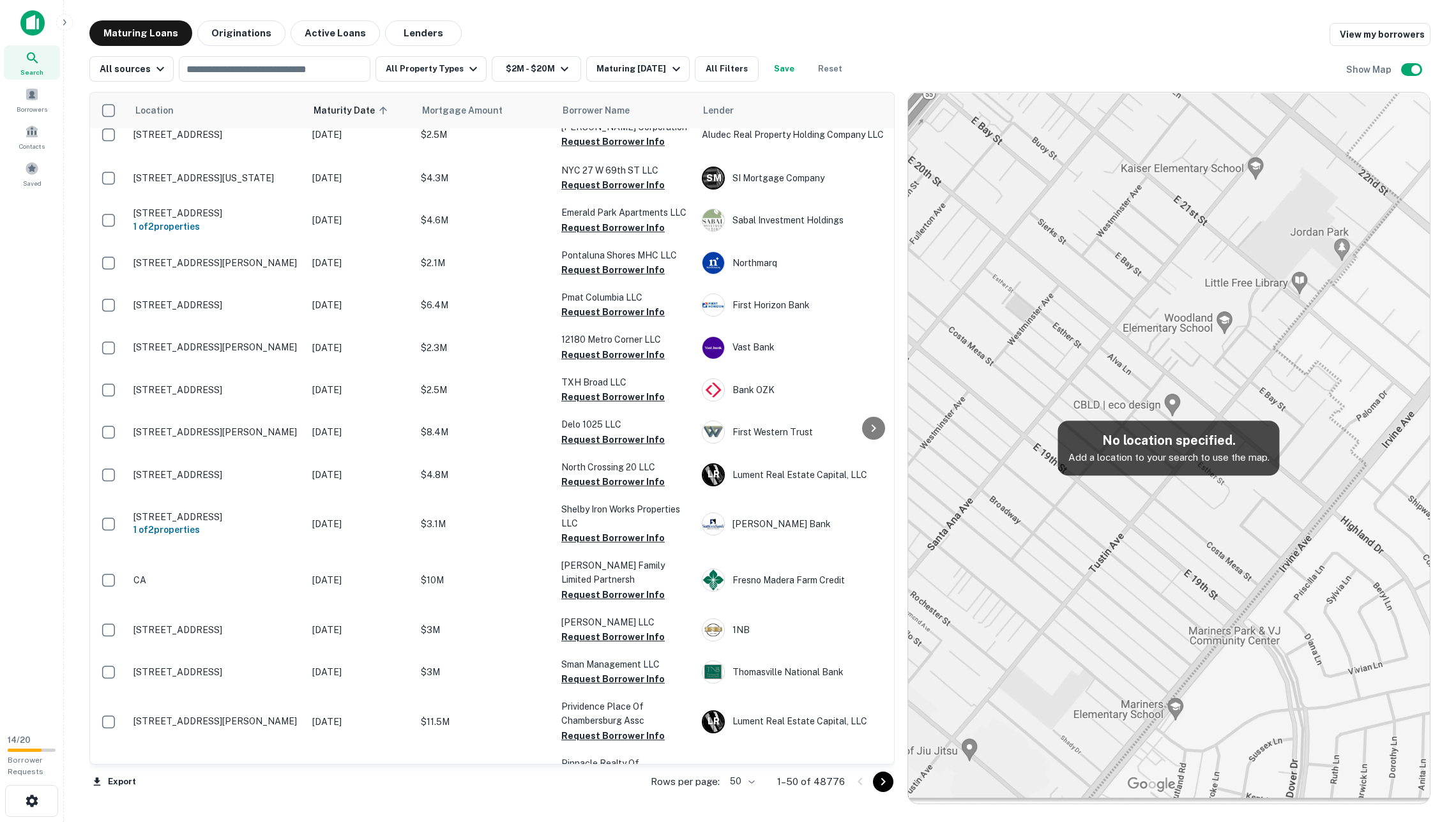
scroll to position [1497, 0]
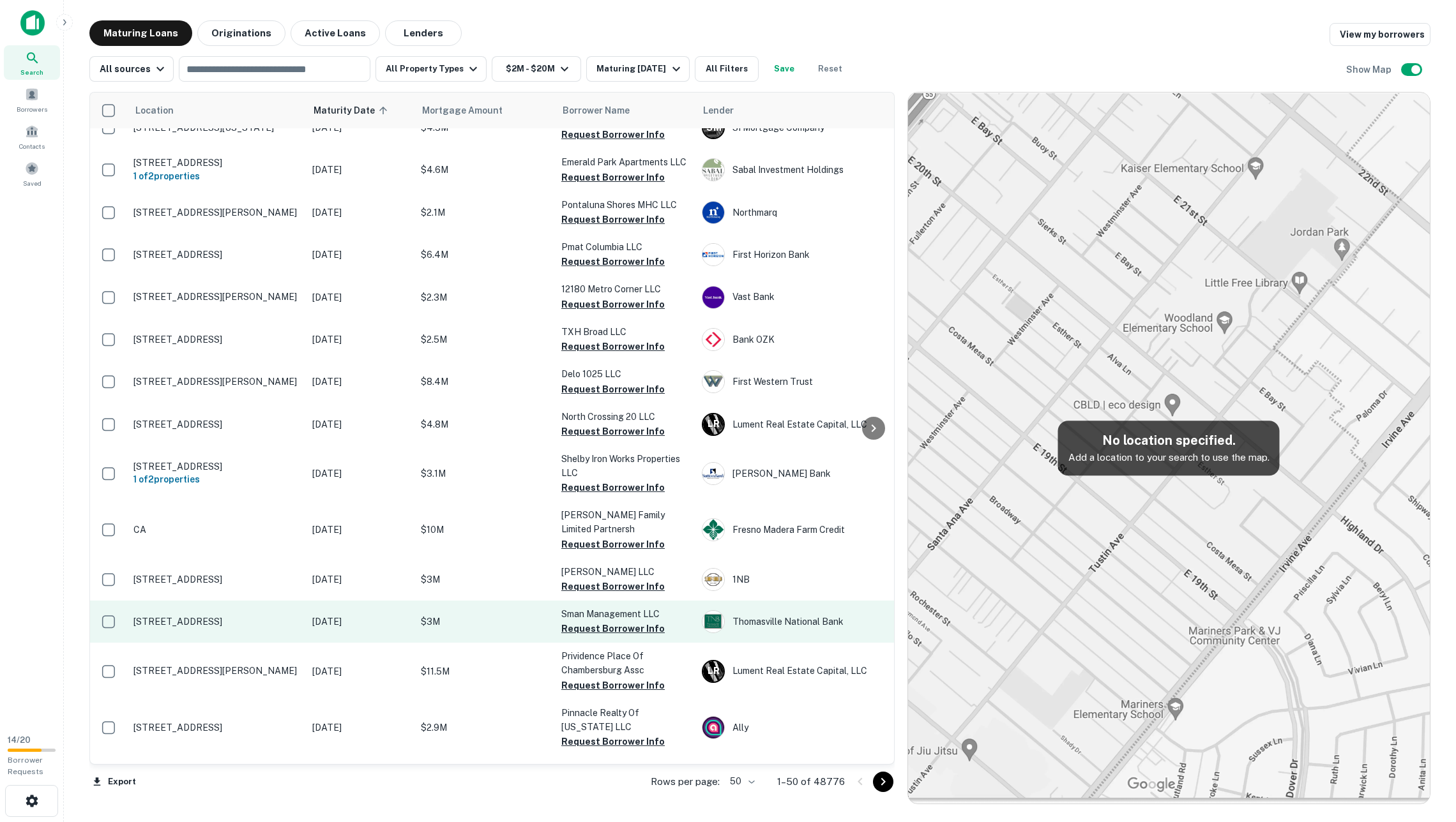
click at [232, 616] on p "[STREET_ADDRESS]" at bounding box center [216, 621] width 166 height 11
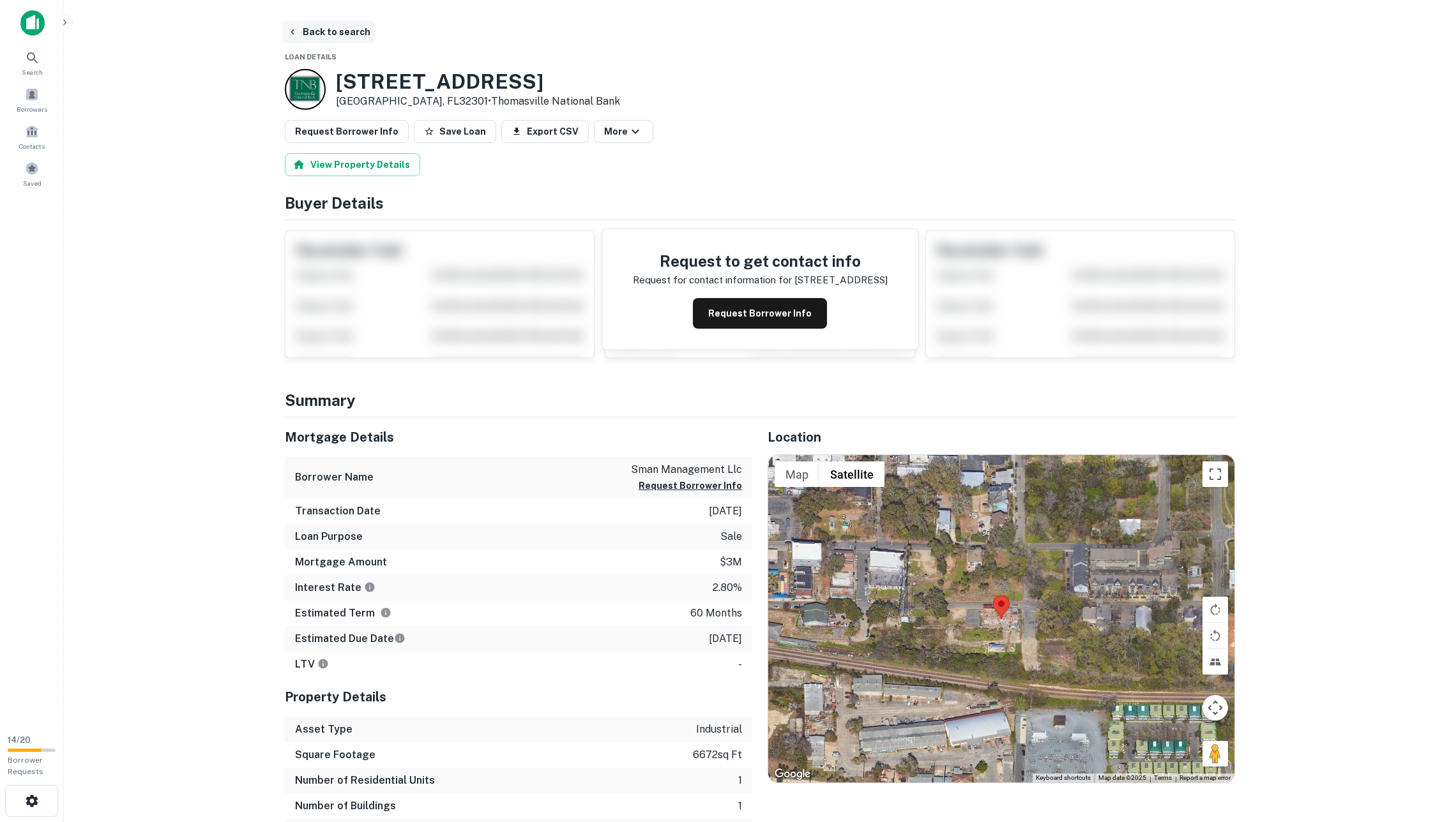
click at [328, 32] on button "Back to search" at bounding box center [329, 31] width 93 height 23
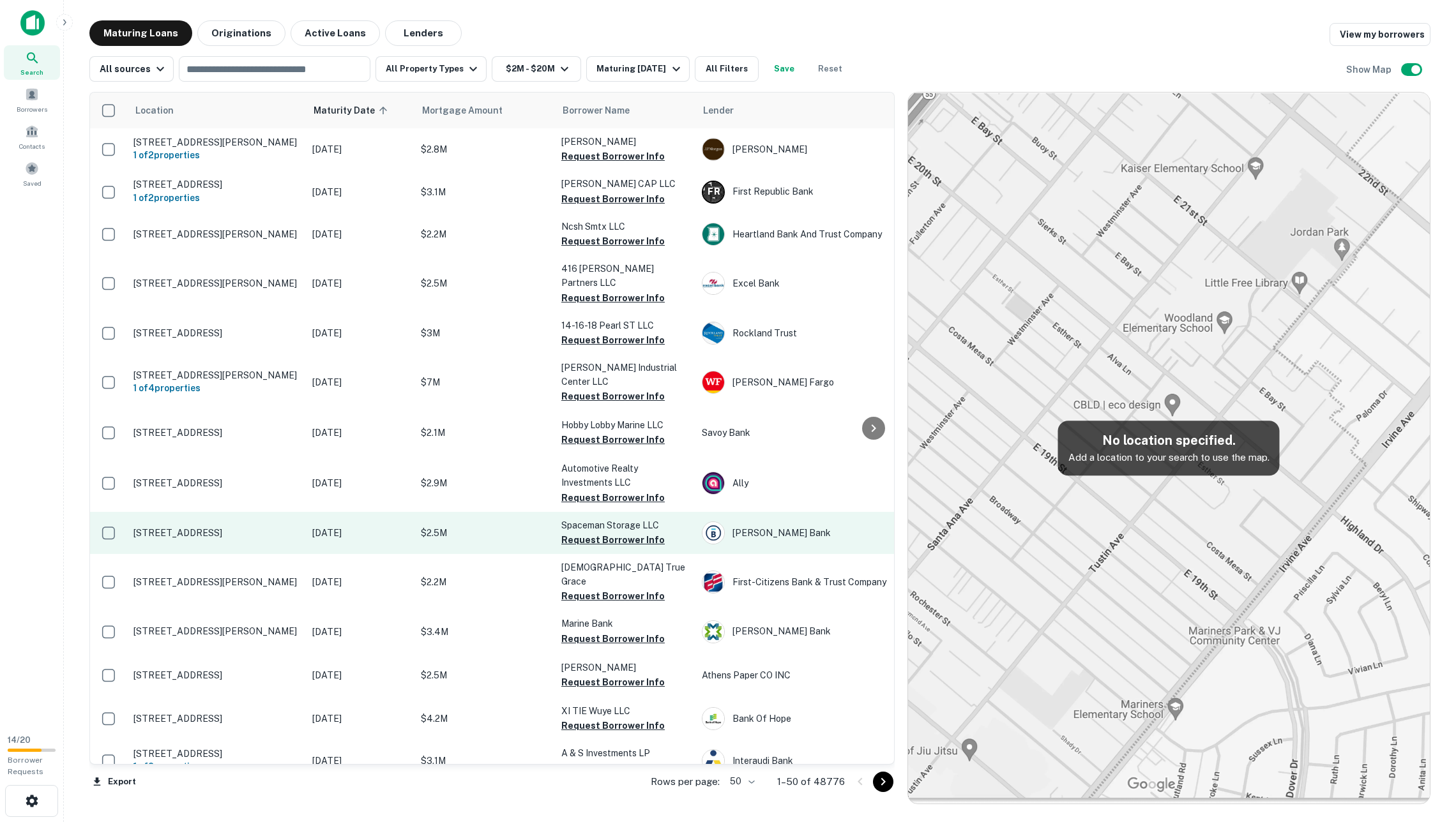
click at [286, 527] on p "[STREET_ADDRESS]" at bounding box center [216, 533] width 166 height 11
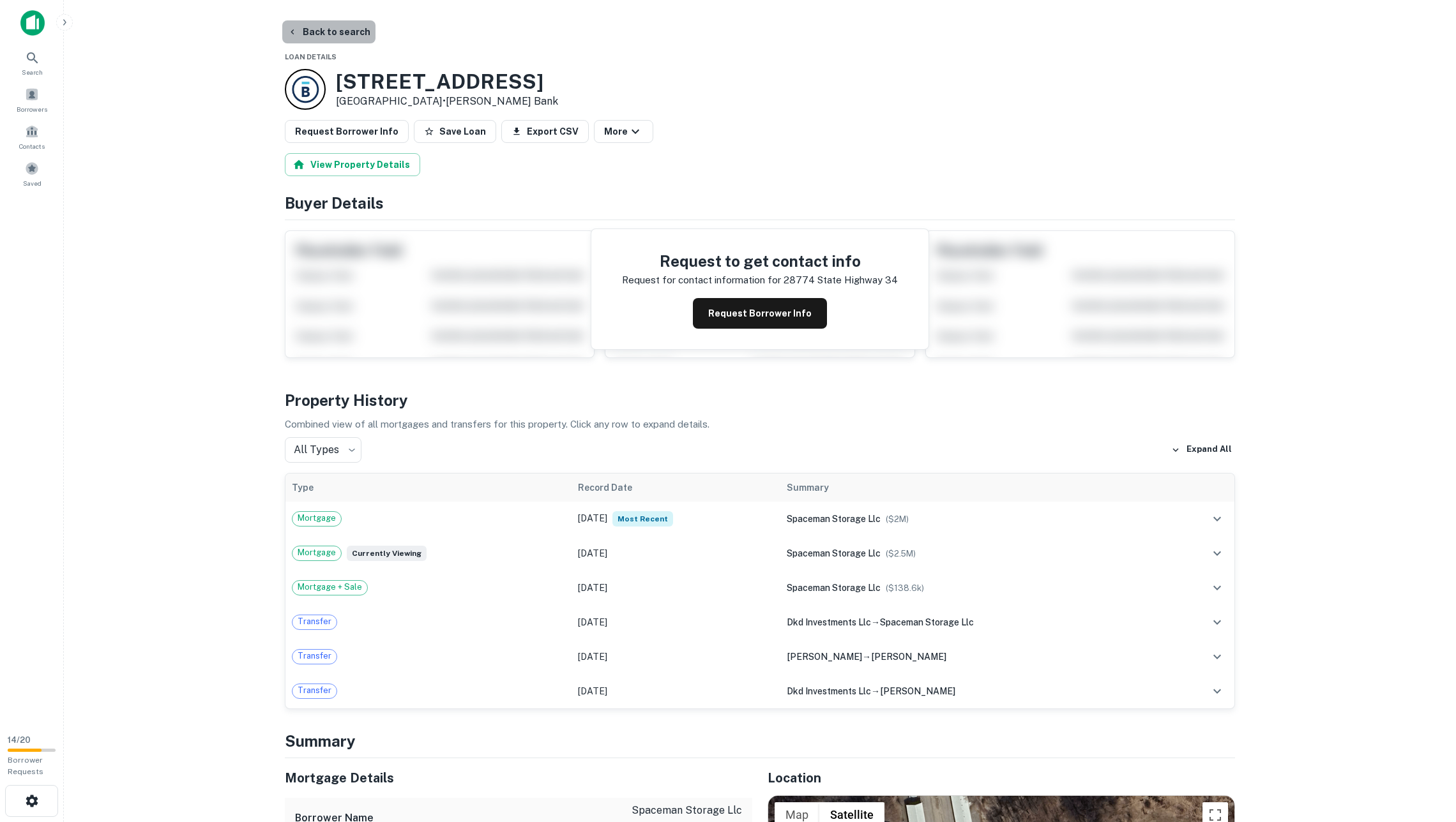
click at [337, 34] on button "Back to search" at bounding box center [329, 31] width 93 height 23
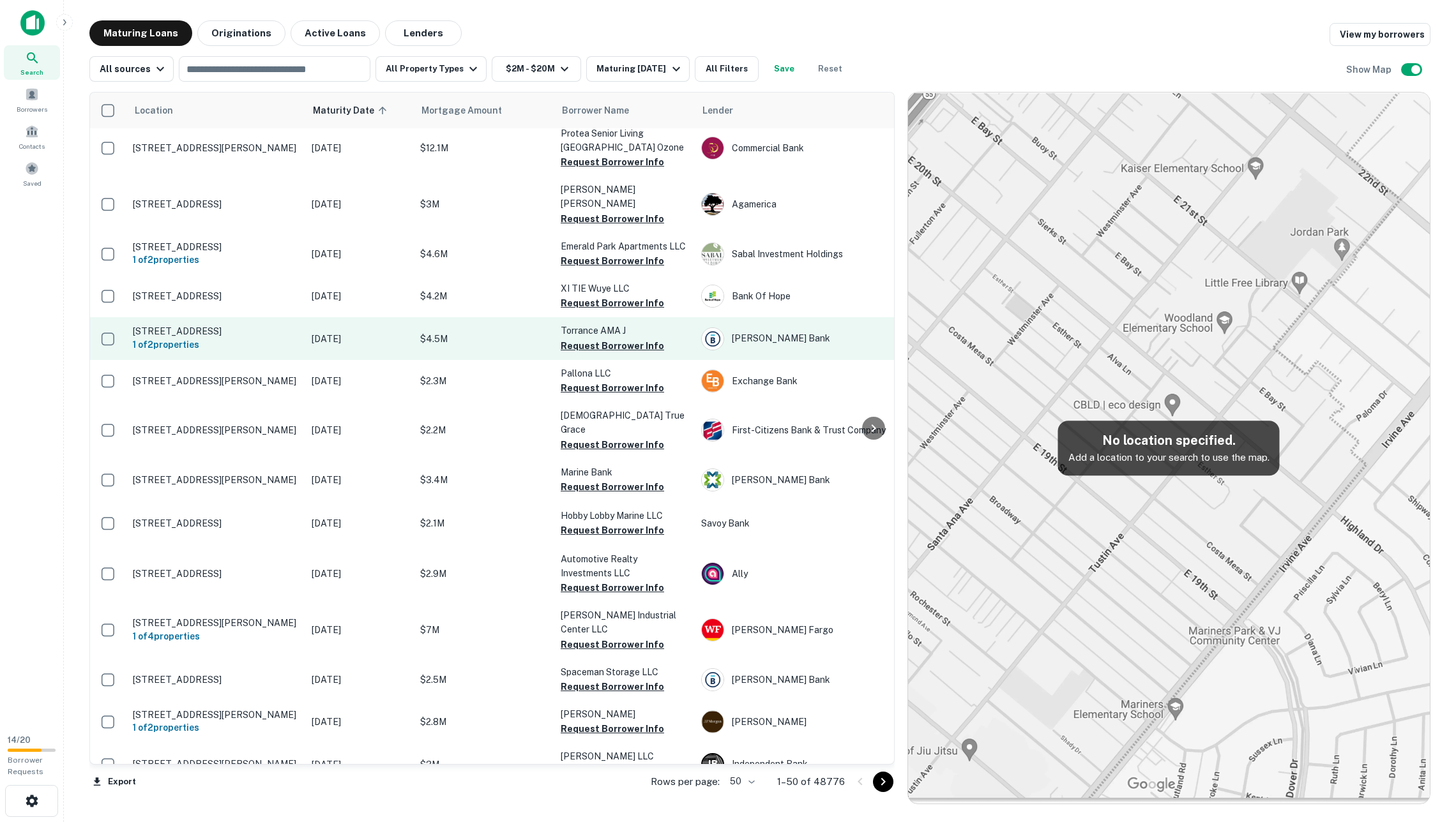
scroll to position [604, 1]
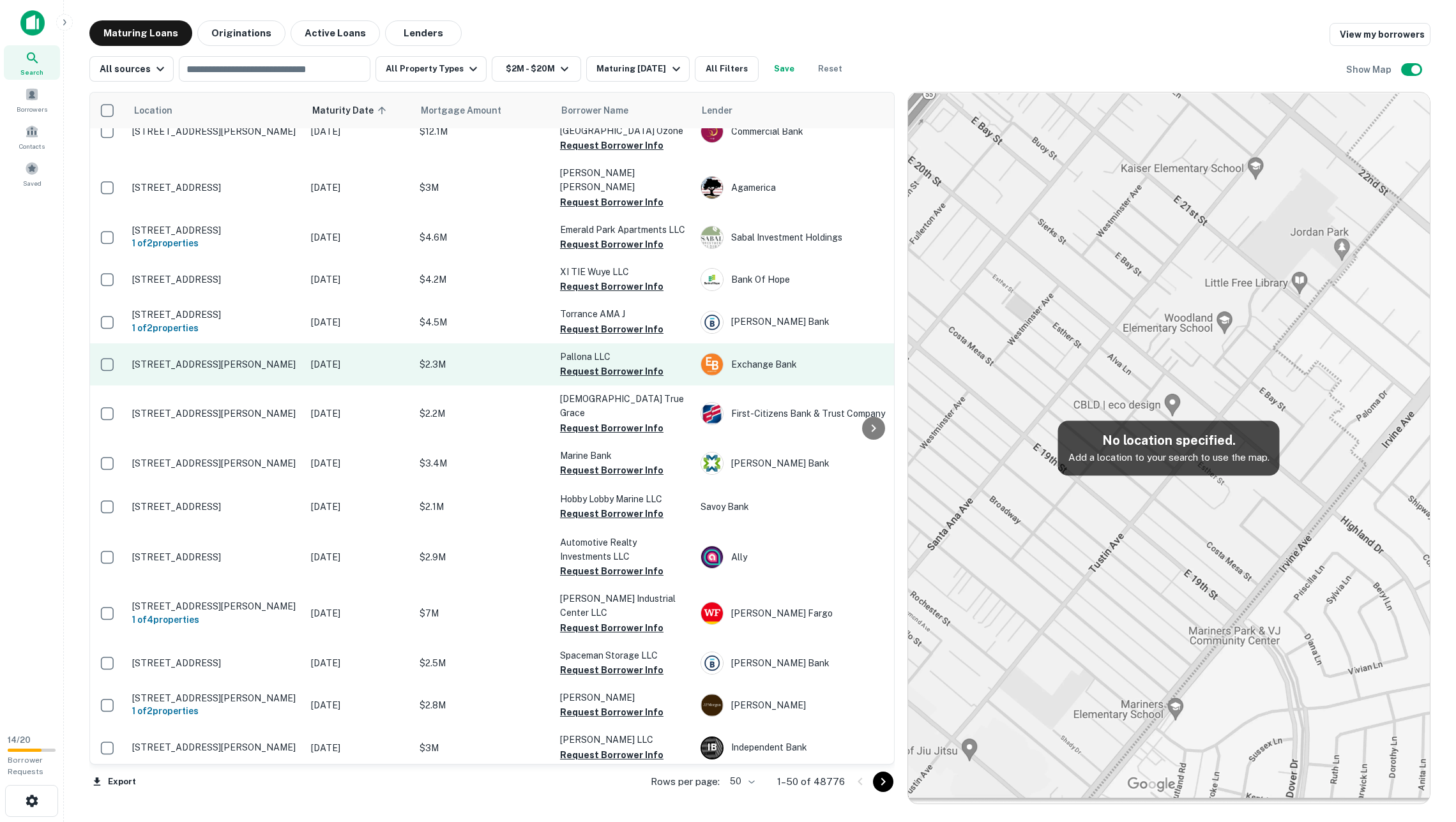
click at [283, 359] on p "[STREET_ADDRESS][PERSON_NAME]" at bounding box center [215, 364] width 166 height 11
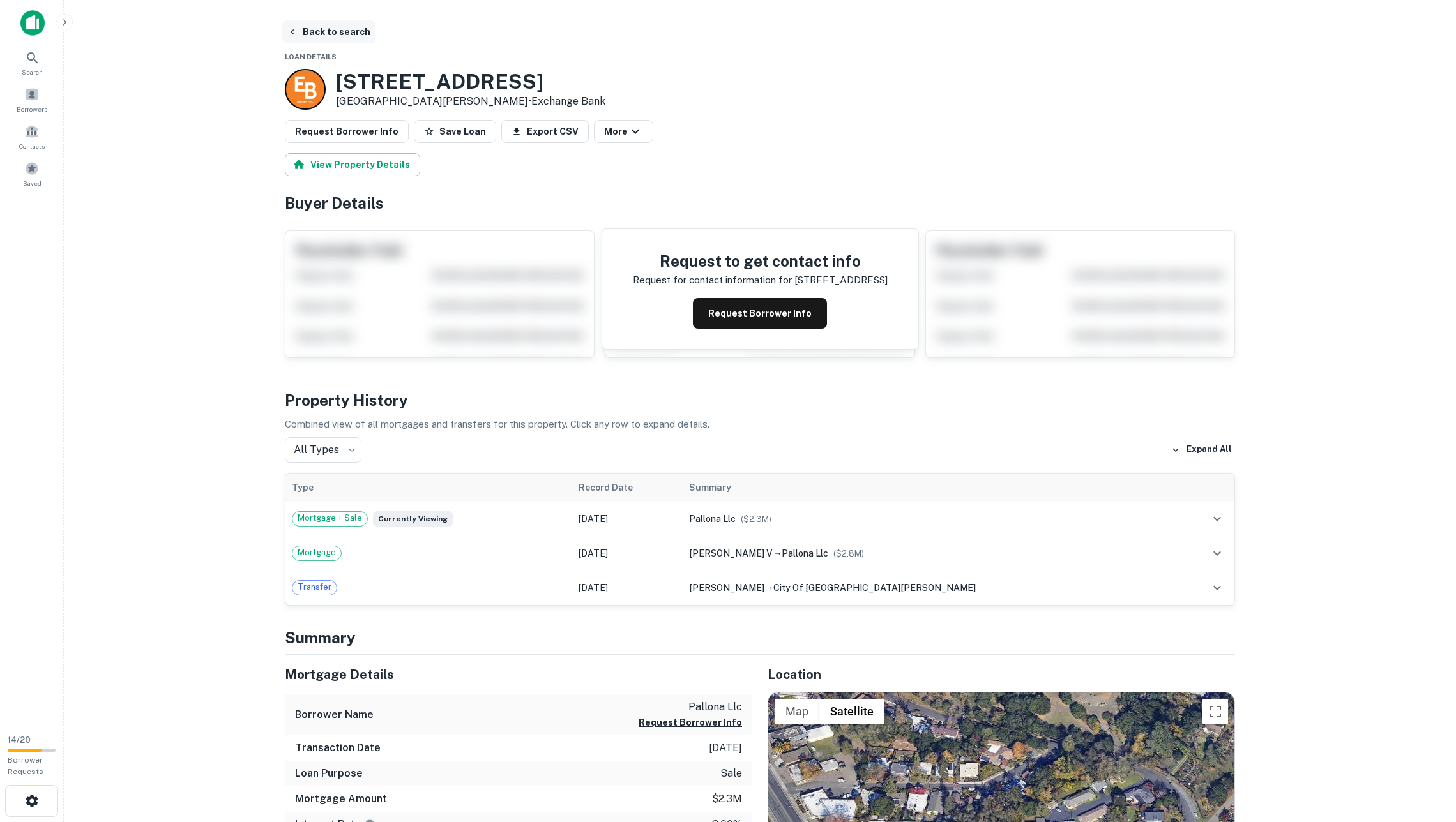
click at [323, 31] on button "Back to search" at bounding box center [329, 31] width 93 height 23
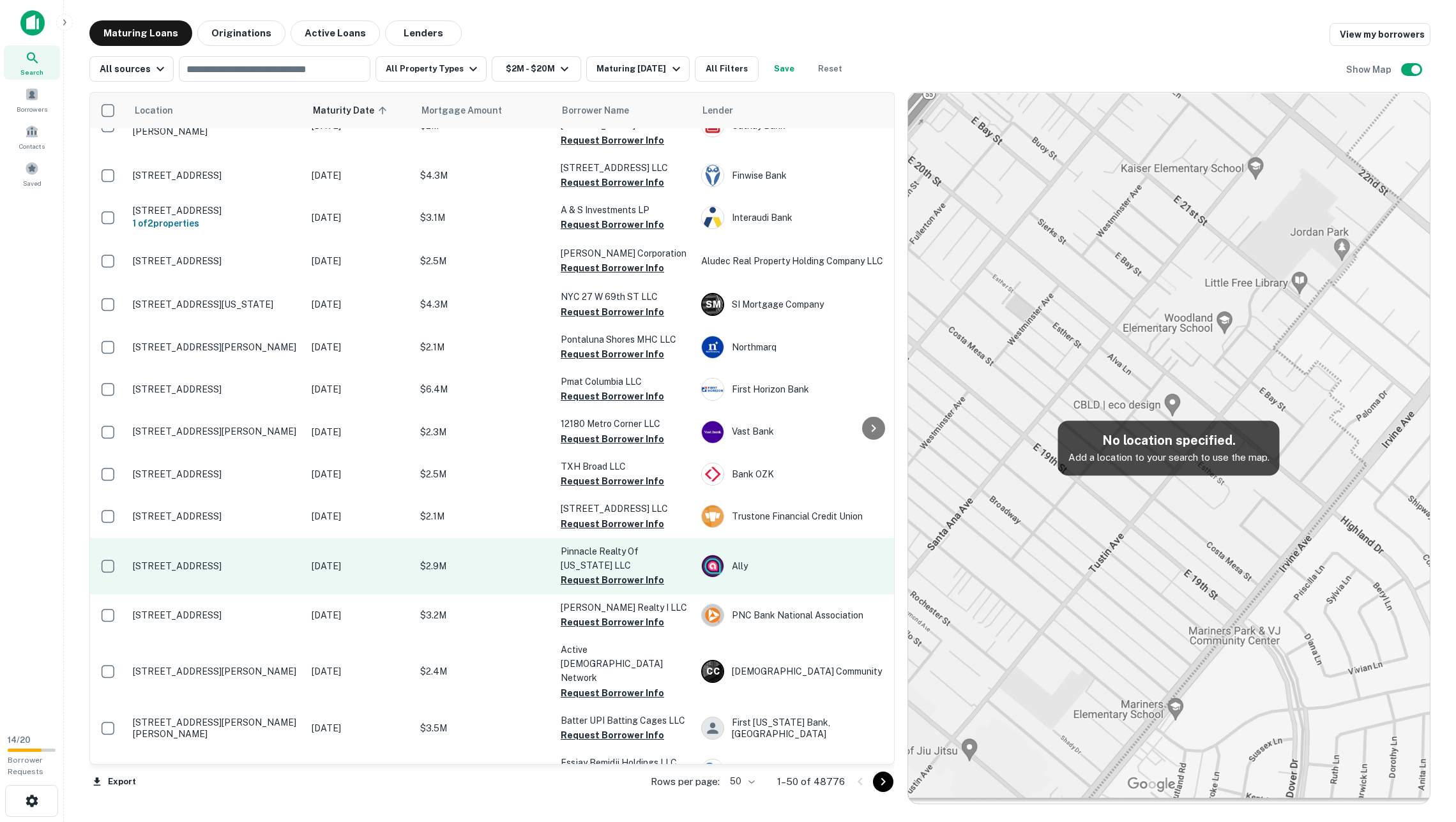
scroll to position [1366, 1]
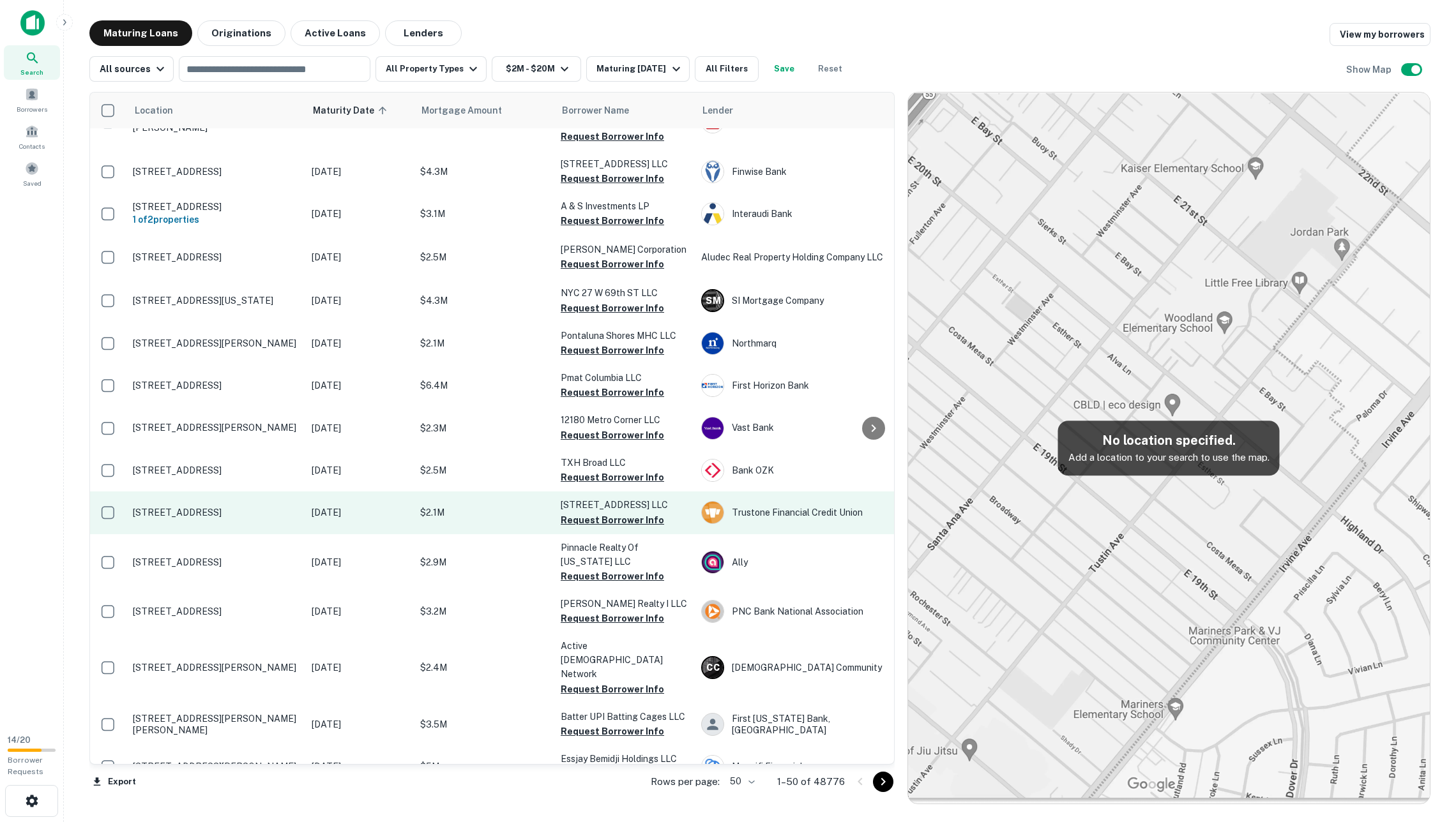
click at [302, 492] on td "[STREET_ADDRESS]" at bounding box center [216, 513] width 179 height 42
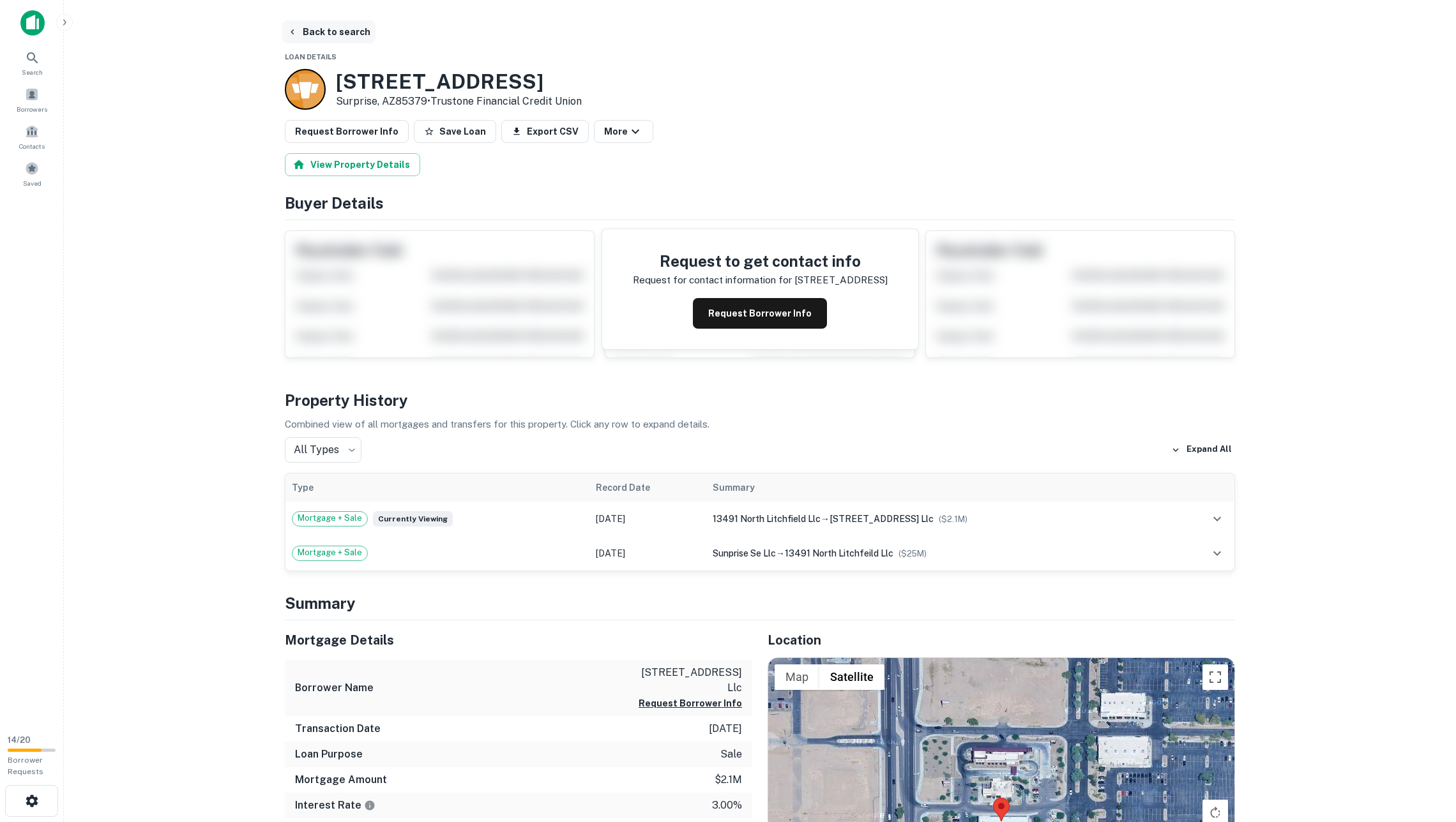
click at [339, 32] on button "Back to search" at bounding box center [329, 31] width 93 height 23
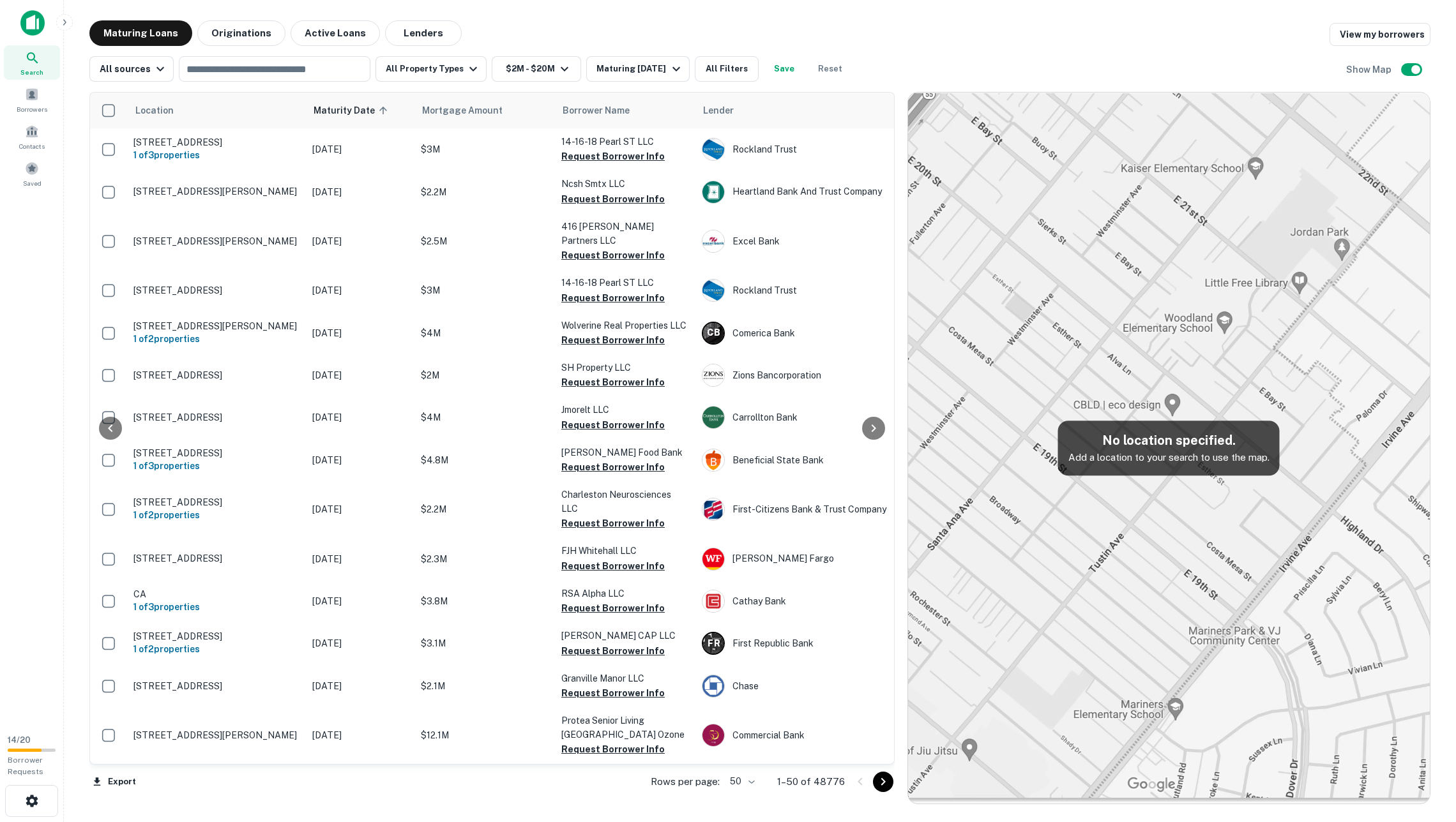
scroll to position [1366, 0]
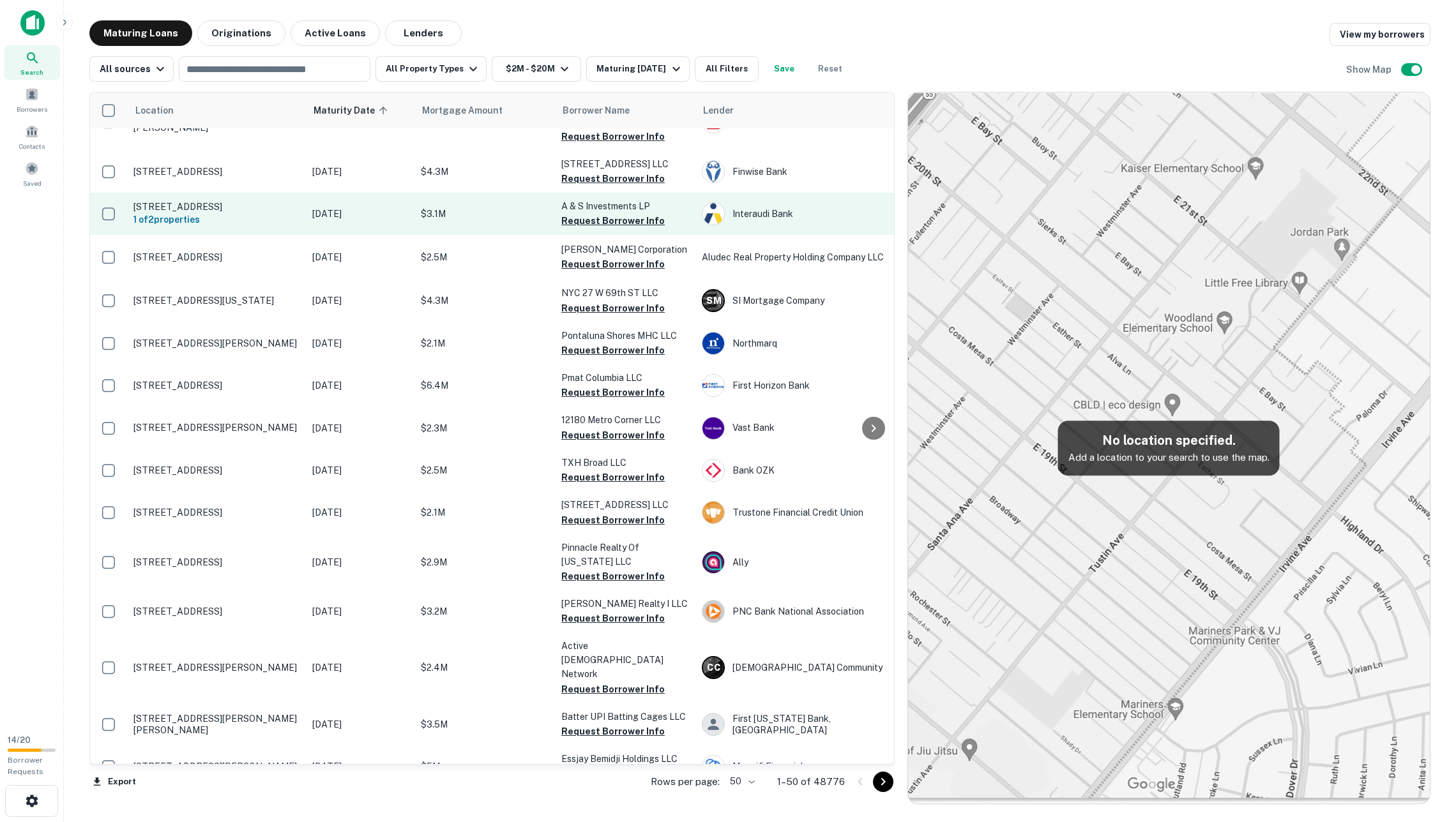
click at [272, 201] on p "[STREET_ADDRESS]" at bounding box center [216, 206] width 166 height 11
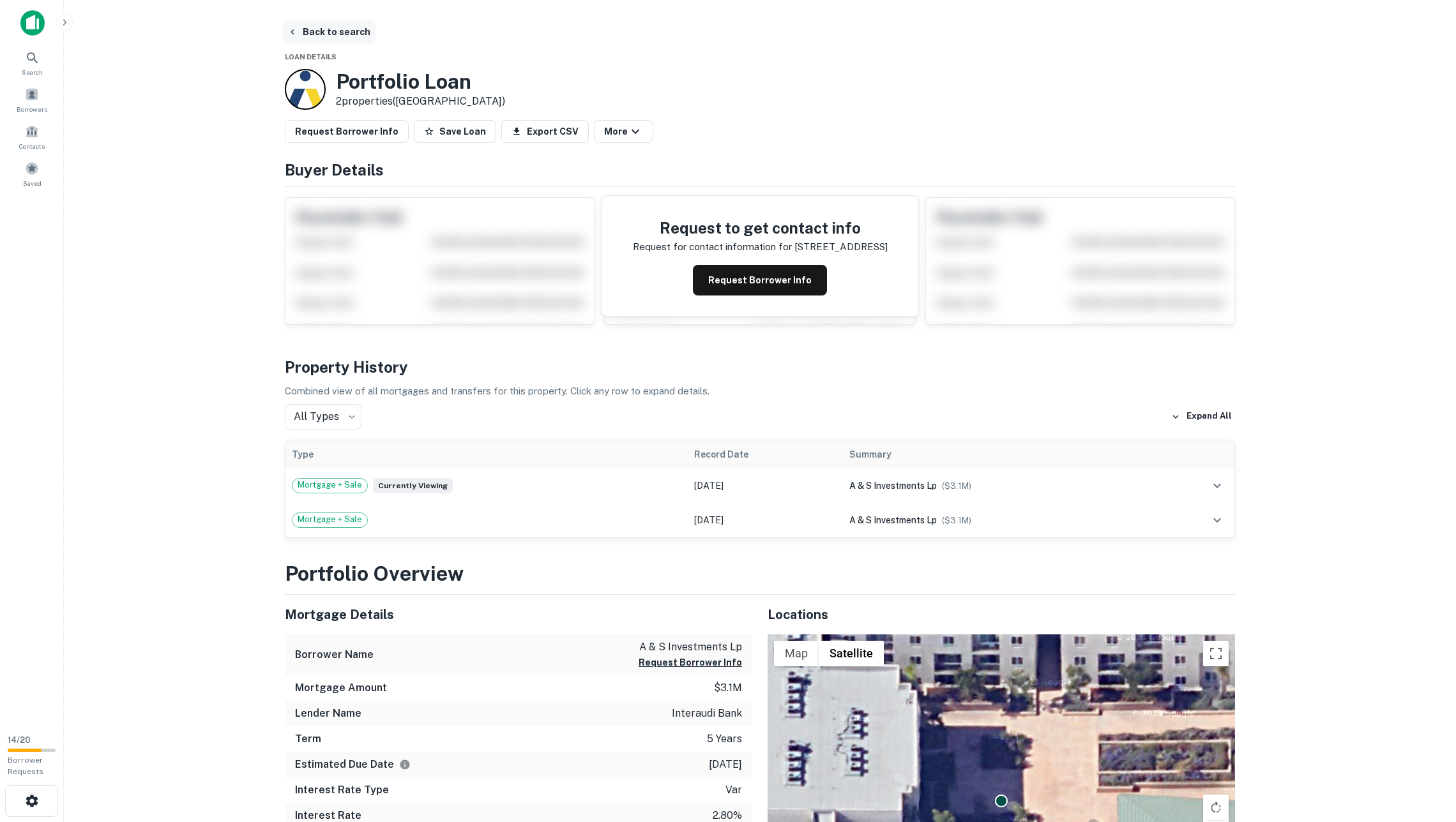
click at [352, 33] on button "Back to search" at bounding box center [329, 31] width 93 height 23
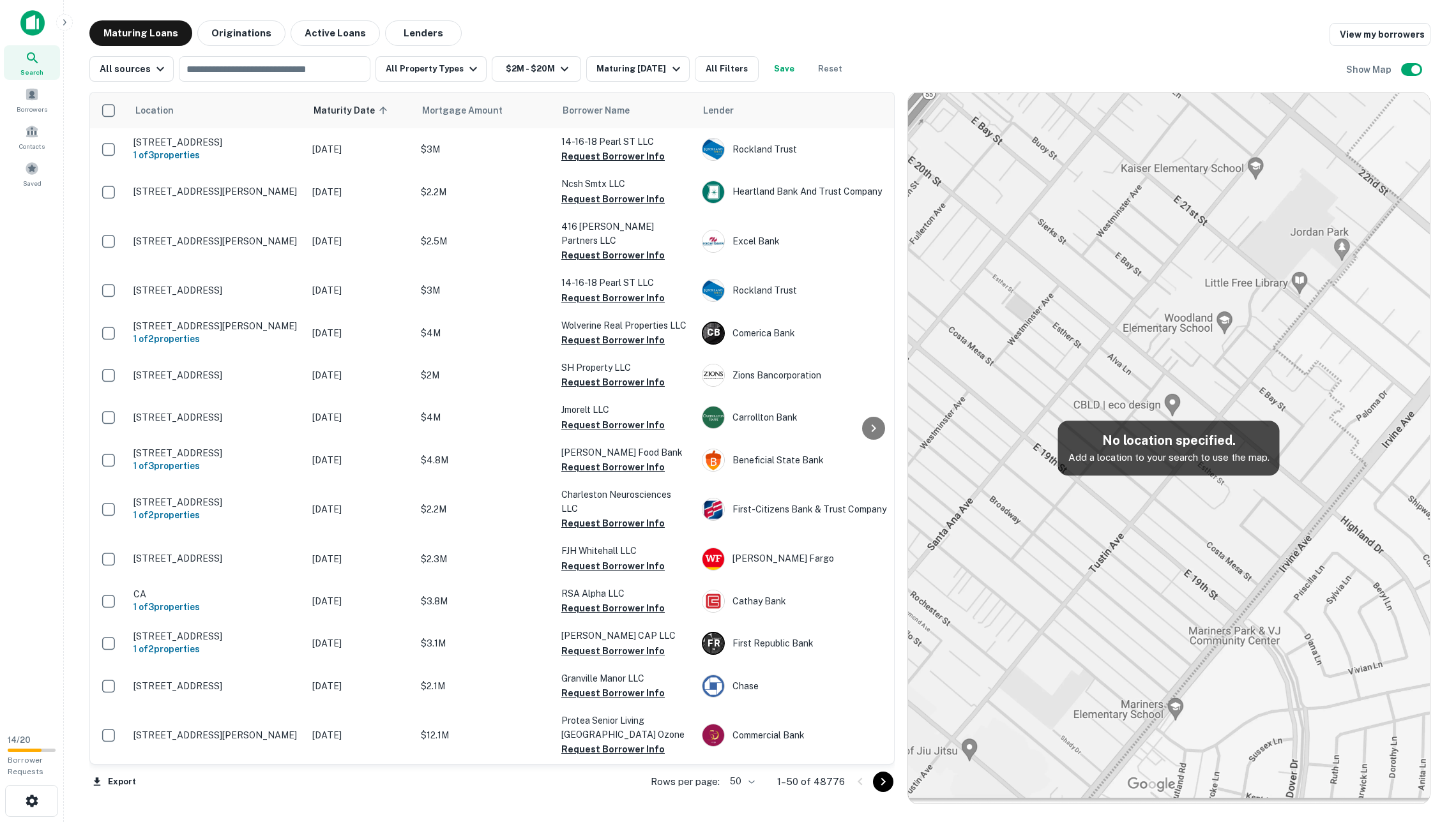
scroll to position [1366, 0]
